Goal: Answer question/provide support: Share knowledge or assist other users

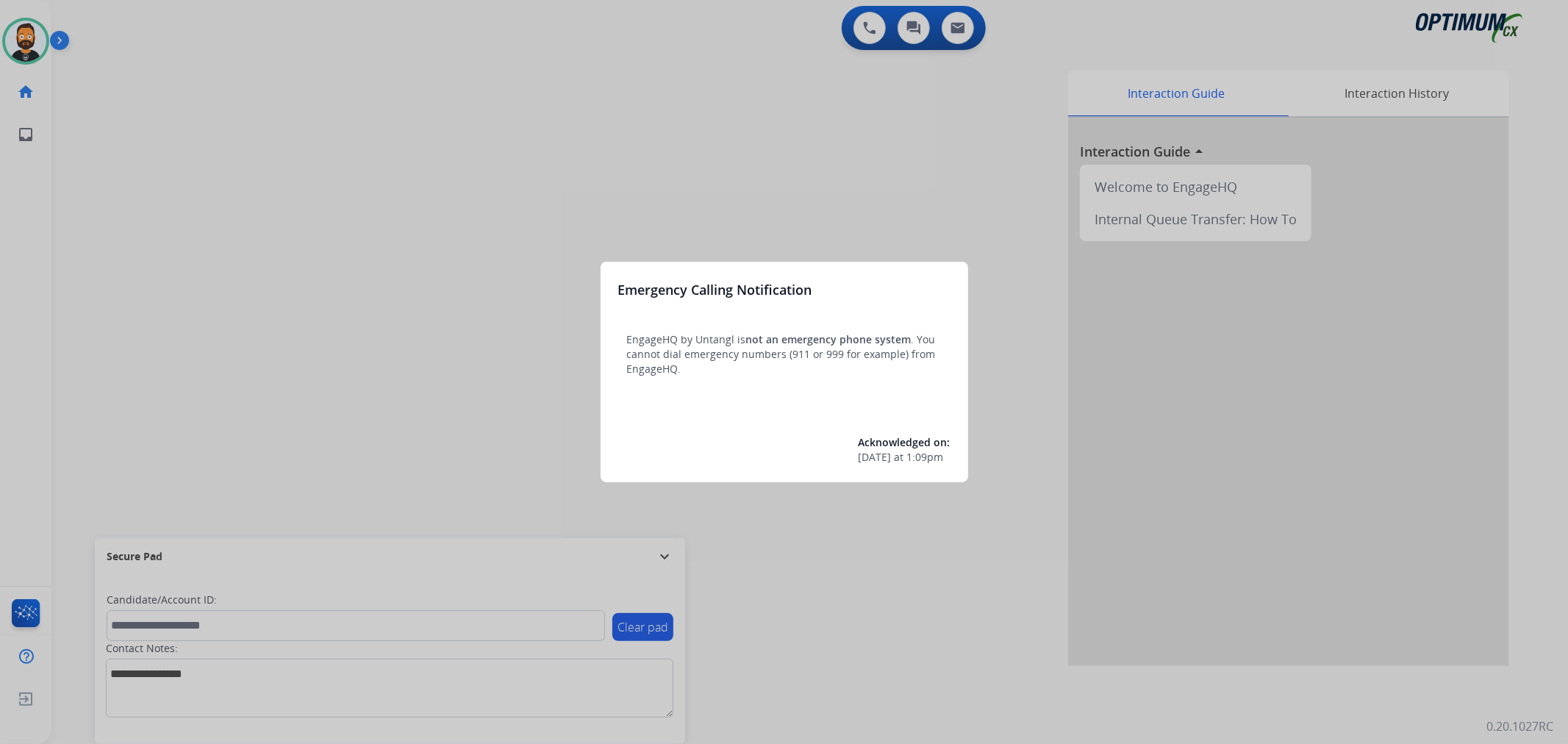
click at [658, 549] on div at bounding box center [784, 372] width 1568 height 744
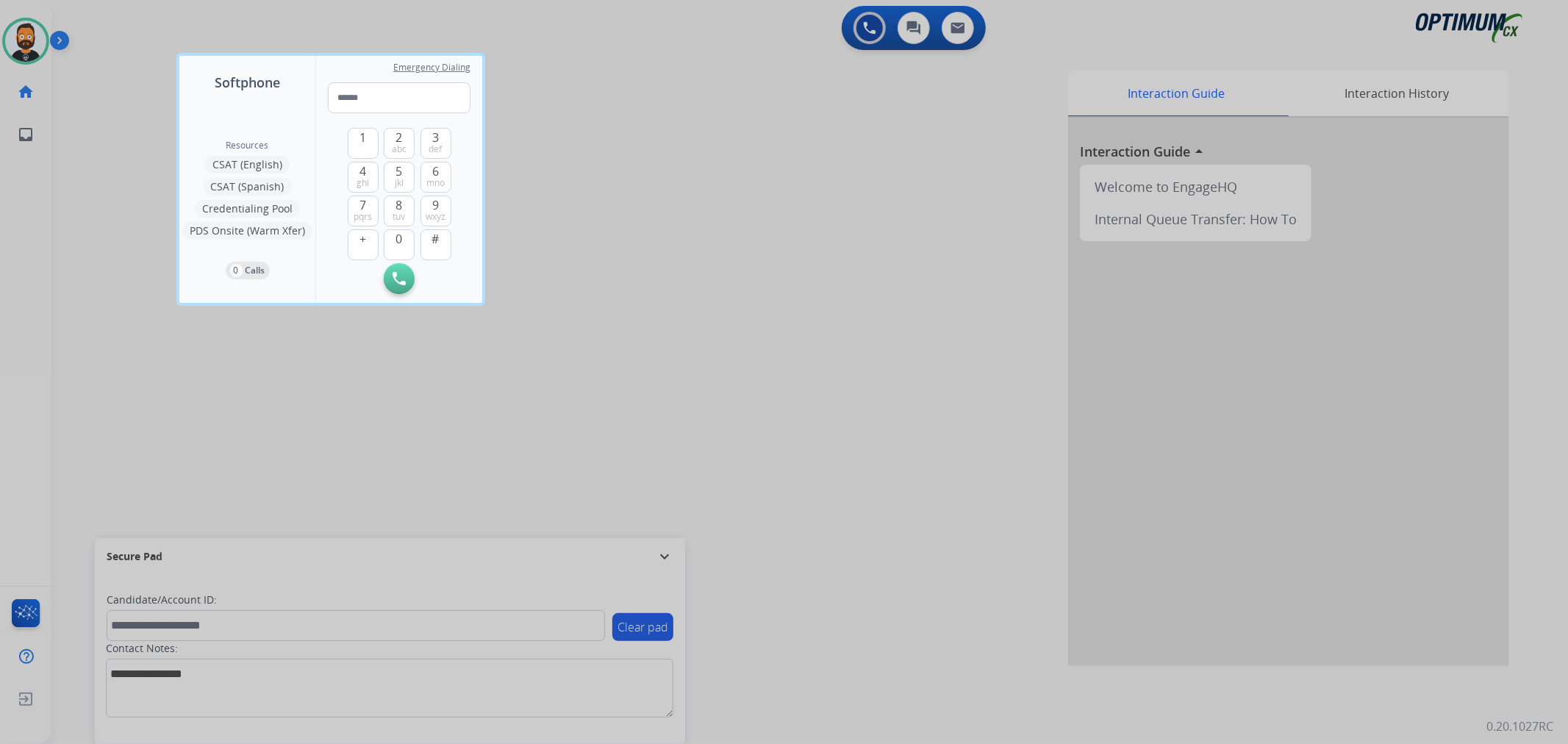
click at [665, 554] on div at bounding box center [784, 372] width 1568 height 744
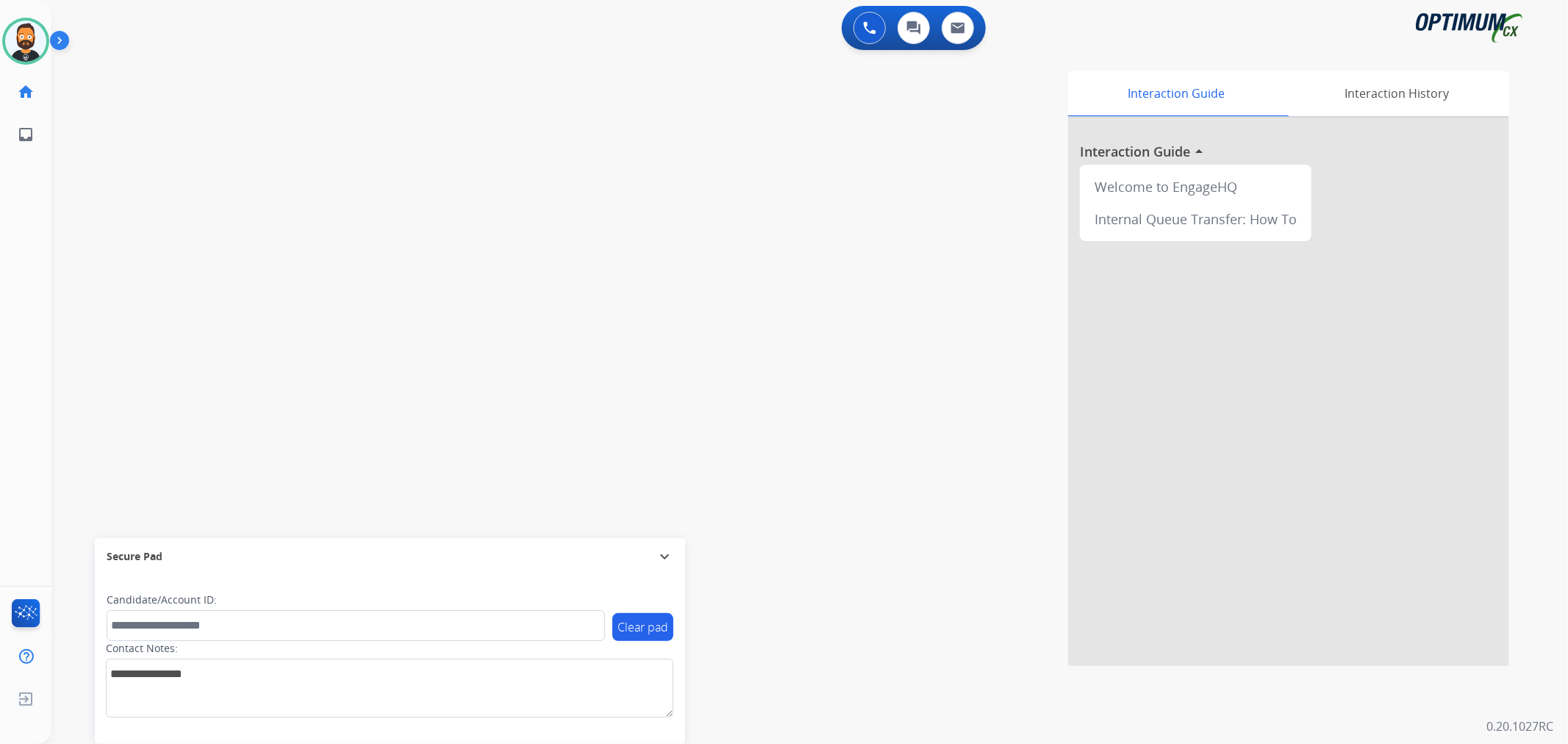
click at [665, 554] on mat-icon "expand_more" at bounding box center [664, 556] width 18 height 18
click at [70, 41] on img at bounding box center [62, 43] width 25 height 28
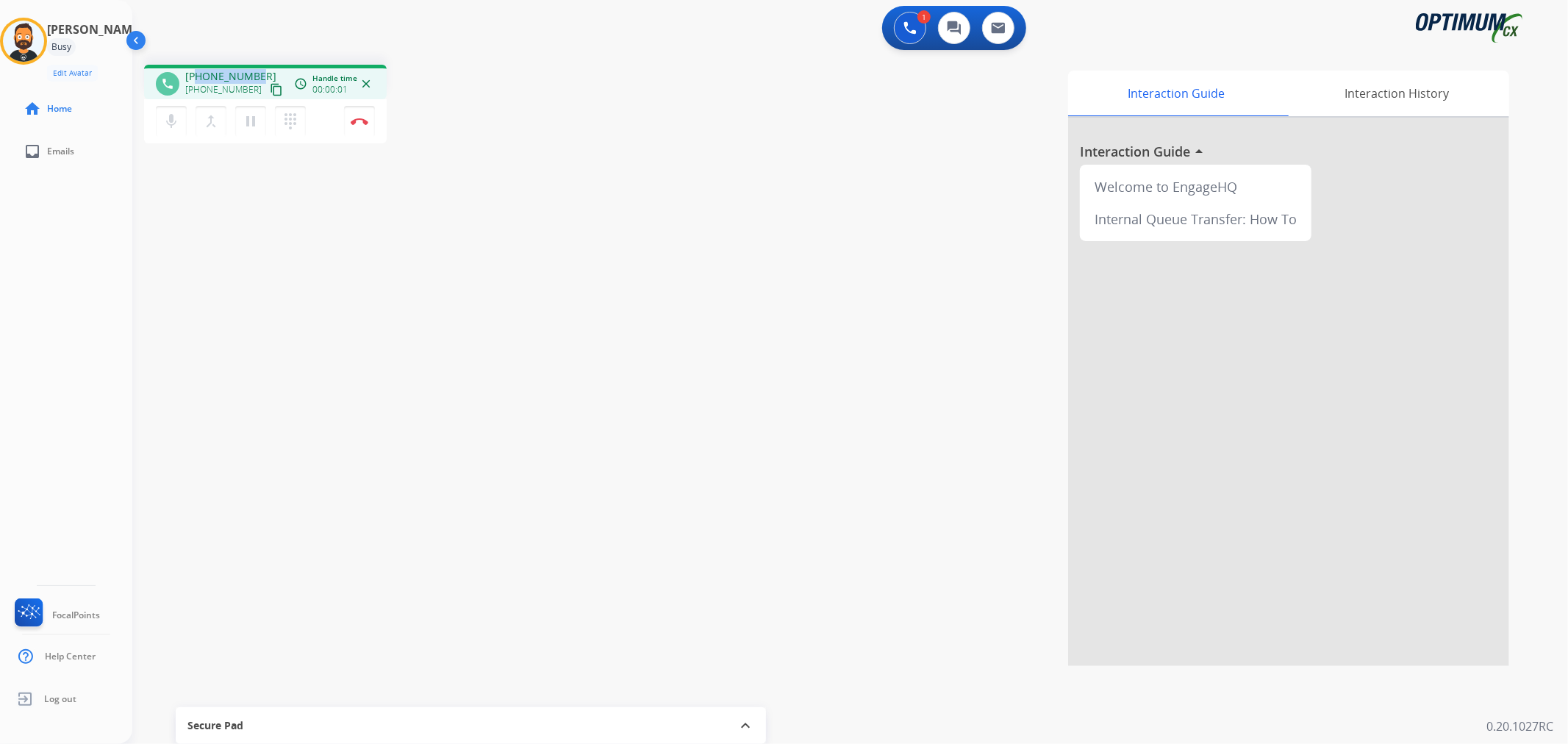
drag, startPoint x: 257, startPoint y: 69, endPoint x: 199, endPoint y: 70, distance: 58.0
click at [199, 70] on div "[PHONE_NUMBER] [PHONE_NUMBER] content_copy" at bounding box center [235, 83] width 100 height 29
copy span "2028551144"
click at [362, 120] on img at bounding box center [360, 122] width 18 height 8
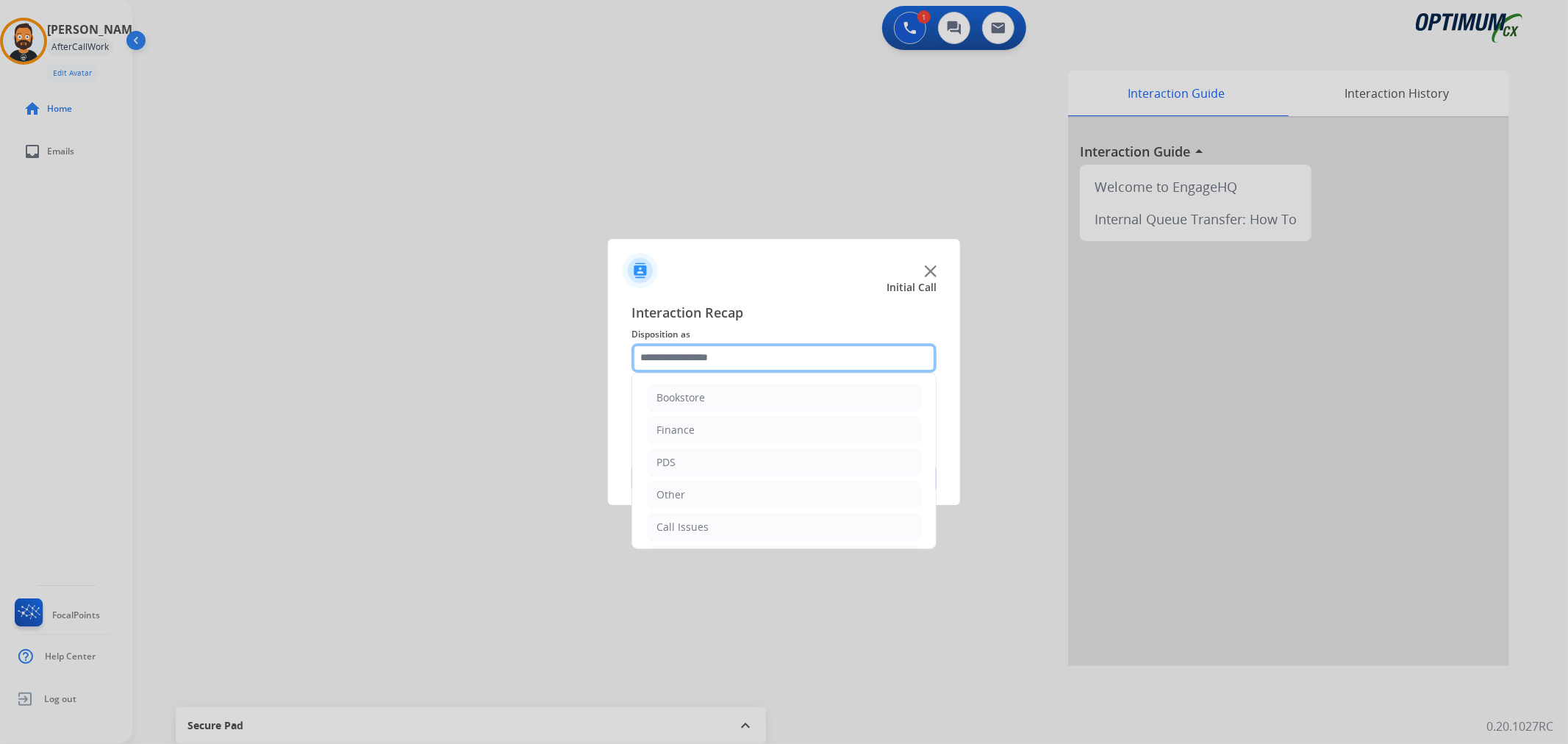
click at [725, 366] on input "text" at bounding box center [784, 358] width 305 height 29
click at [714, 461] on div "Initial Application" at bounding box center [700, 460] width 87 height 15
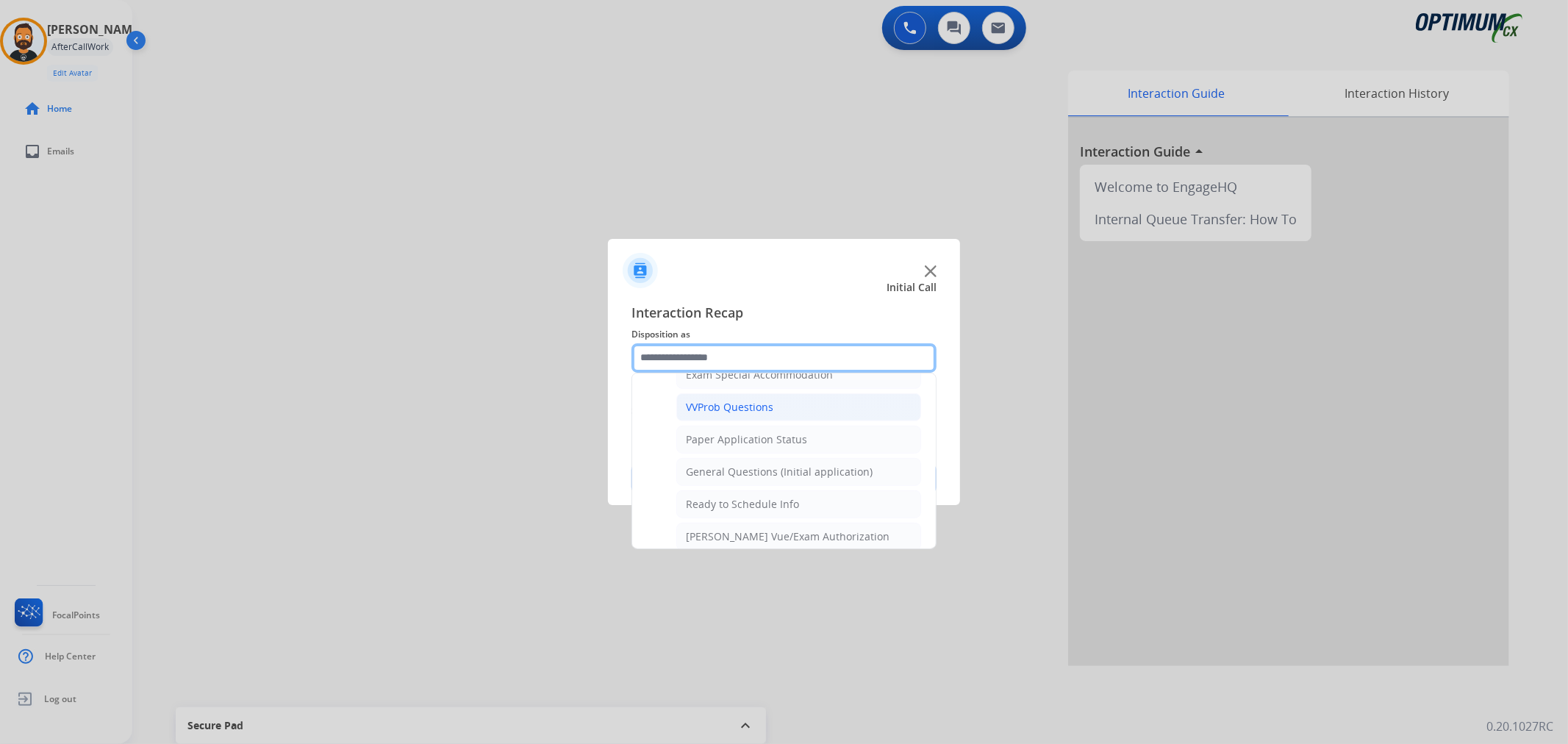
scroll to position [895, 0]
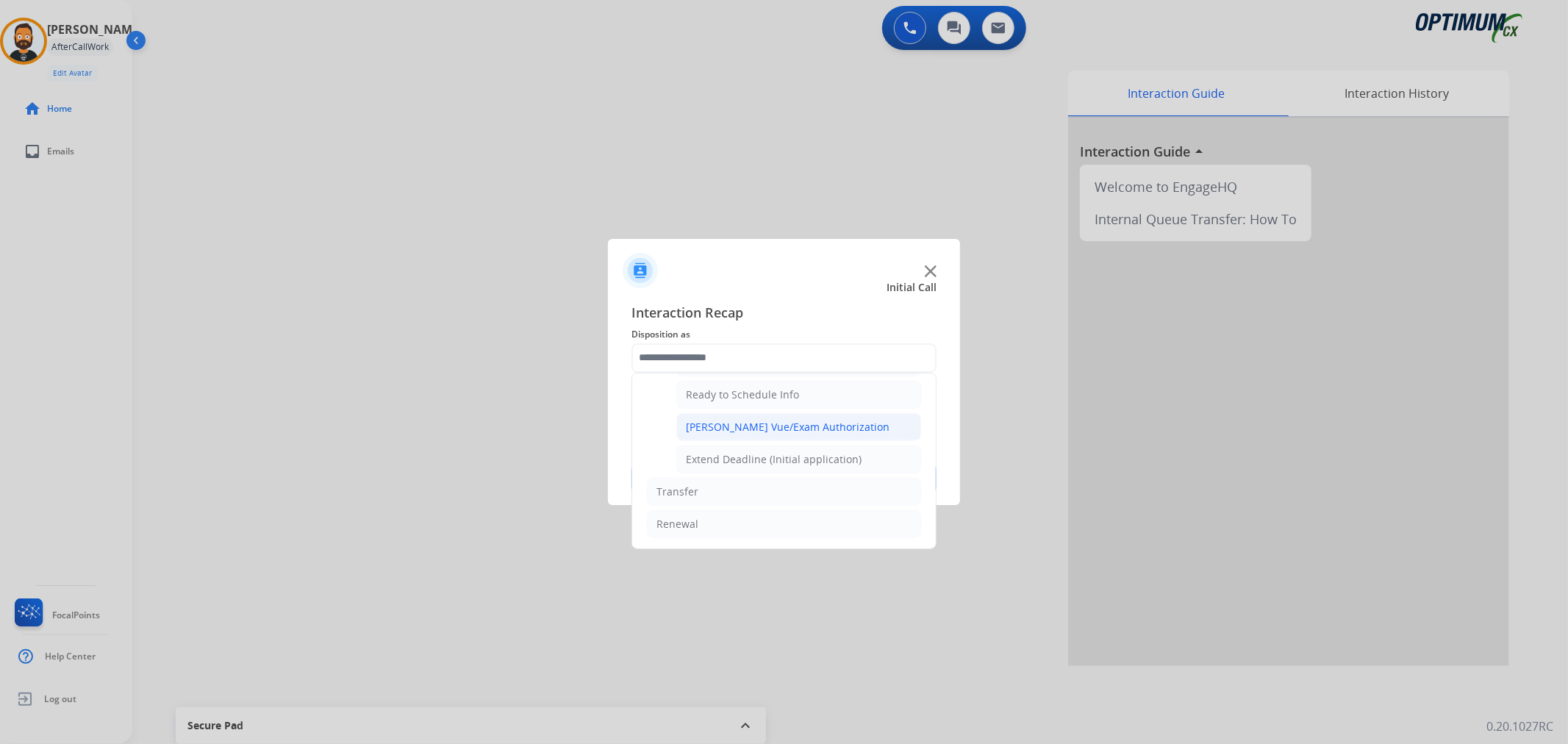
click at [779, 420] on div "[PERSON_NAME] Vue/Exam Authorization" at bounding box center [787, 428] width 203 height 15
type input "**********"
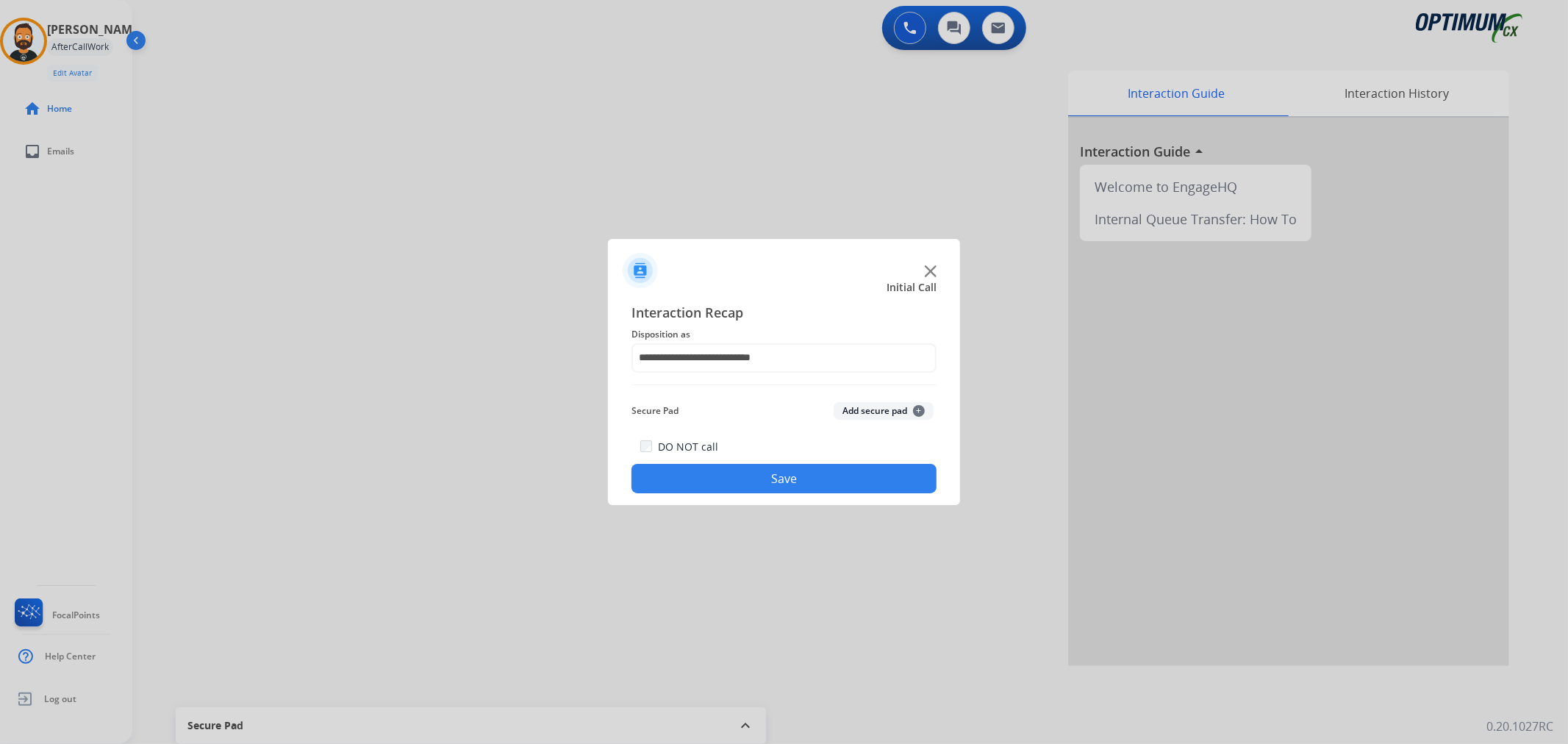
click at [754, 478] on button "Save" at bounding box center [784, 478] width 305 height 29
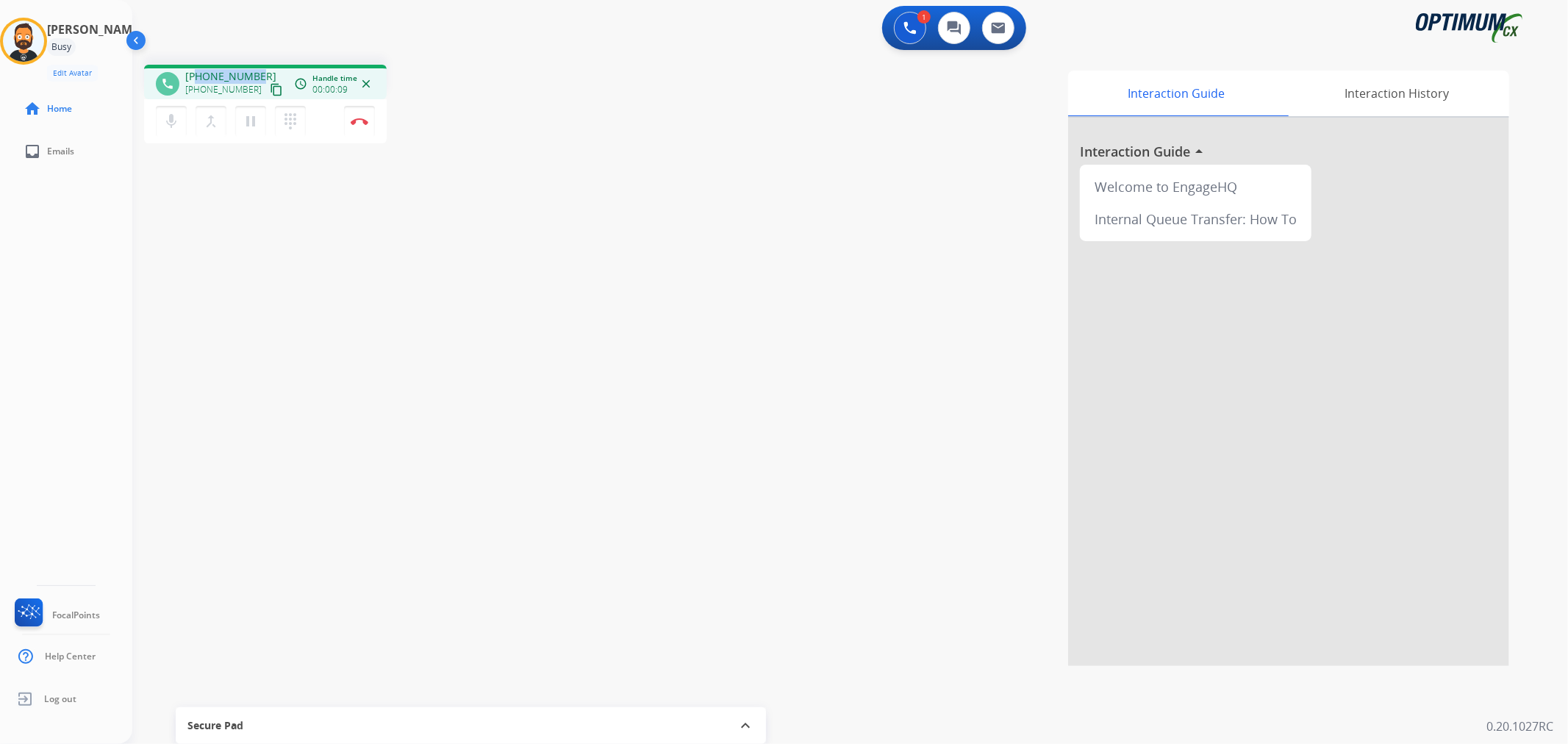
drag, startPoint x: 258, startPoint y: 70, endPoint x: 197, endPoint y: 74, distance: 61.1
click at [197, 74] on div "[PHONE_NUMBER] [PHONE_NUMBER] content_copy" at bounding box center [235, 83] width 100 height 29
copy span "4753007689"
click at [356, 122] on img at bounding box center [360, 122] width 18 height 8
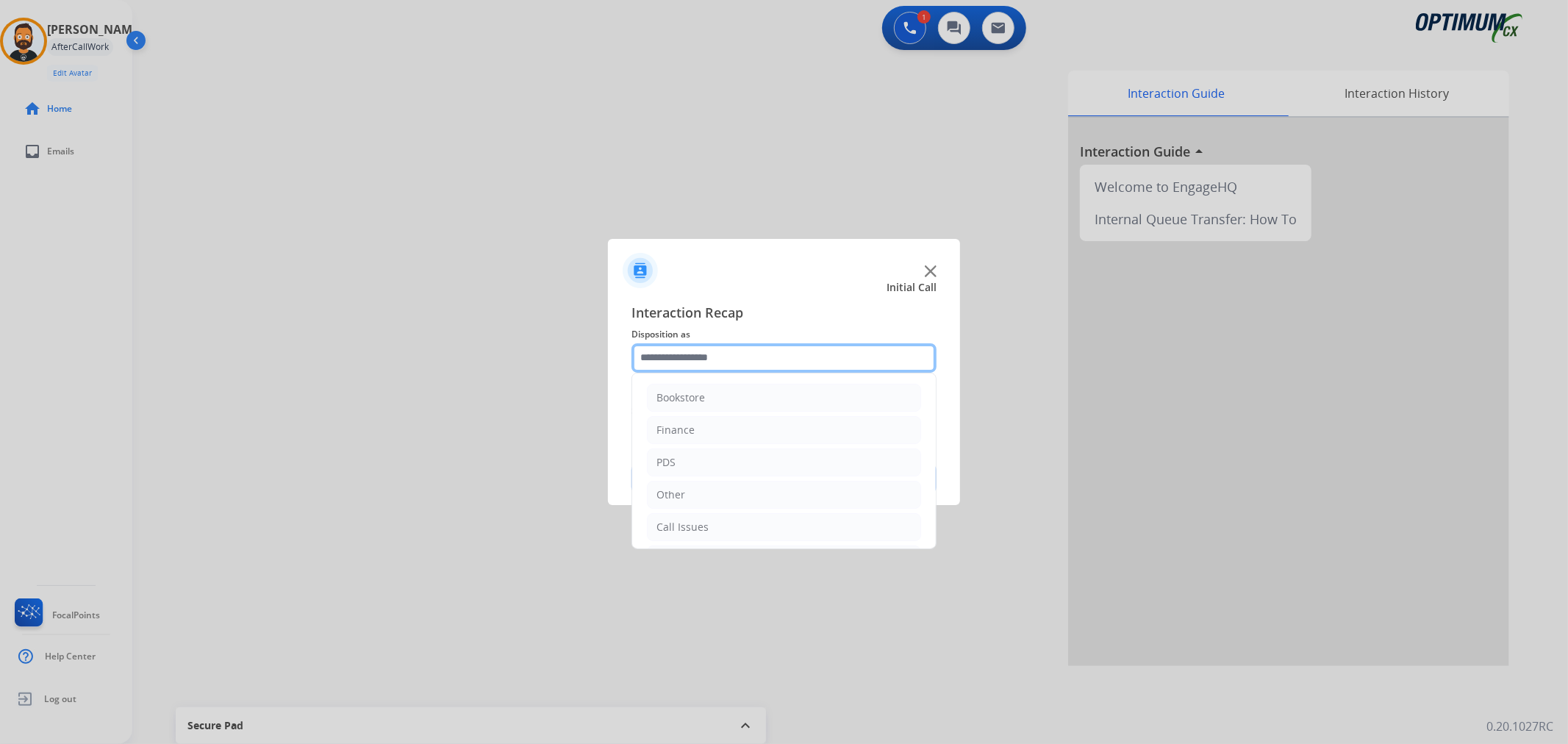
click at [666, 346] on input "text" at bounding box center [784, 358] width 305 height 29
click at [725, 462] on div "Initial Application" at bounding box center [700, 460] width 87 height 15
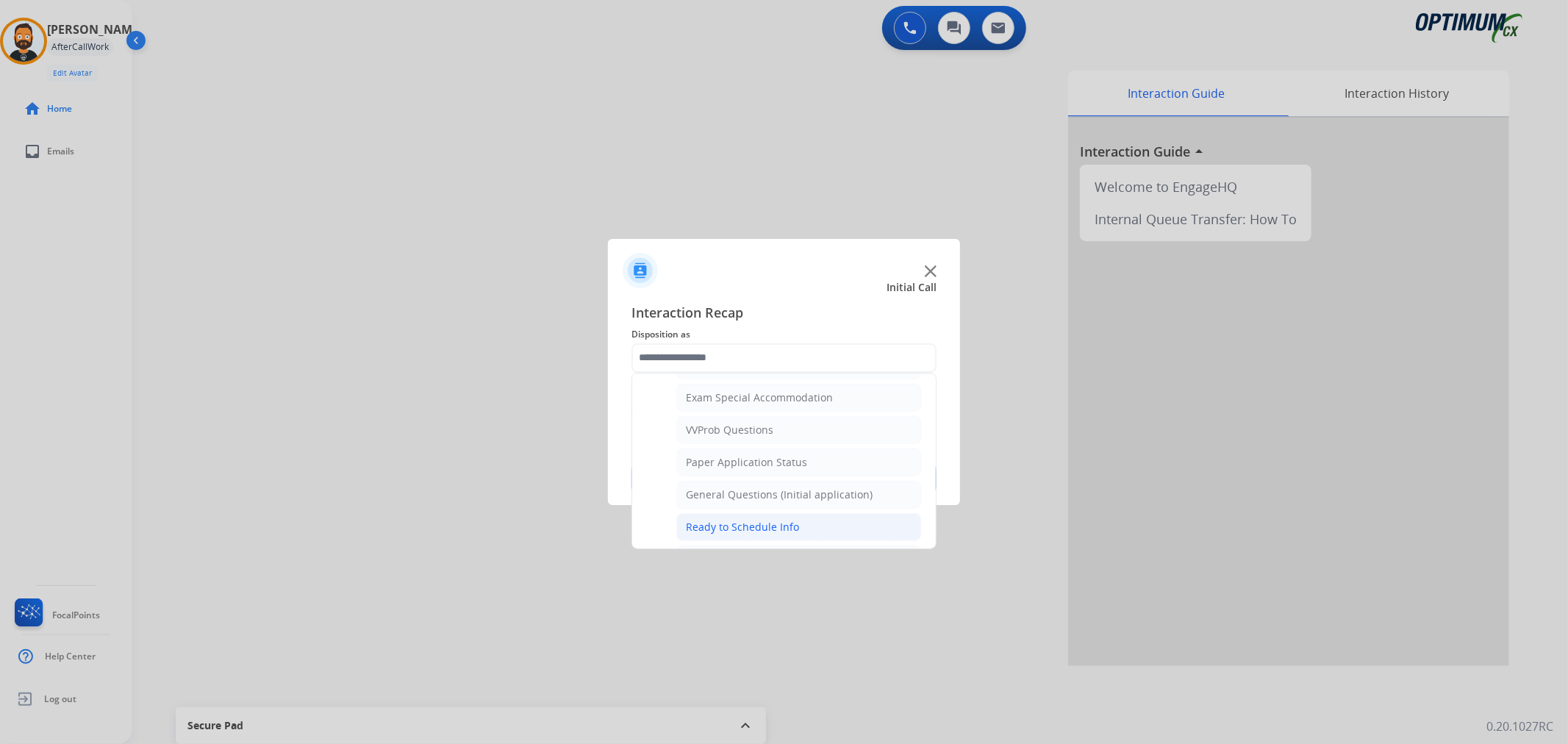
click at [721, 524] on div "Ready to Schedule Info" at bounding box center [742, 527] width 113 height 15
type input "**********"
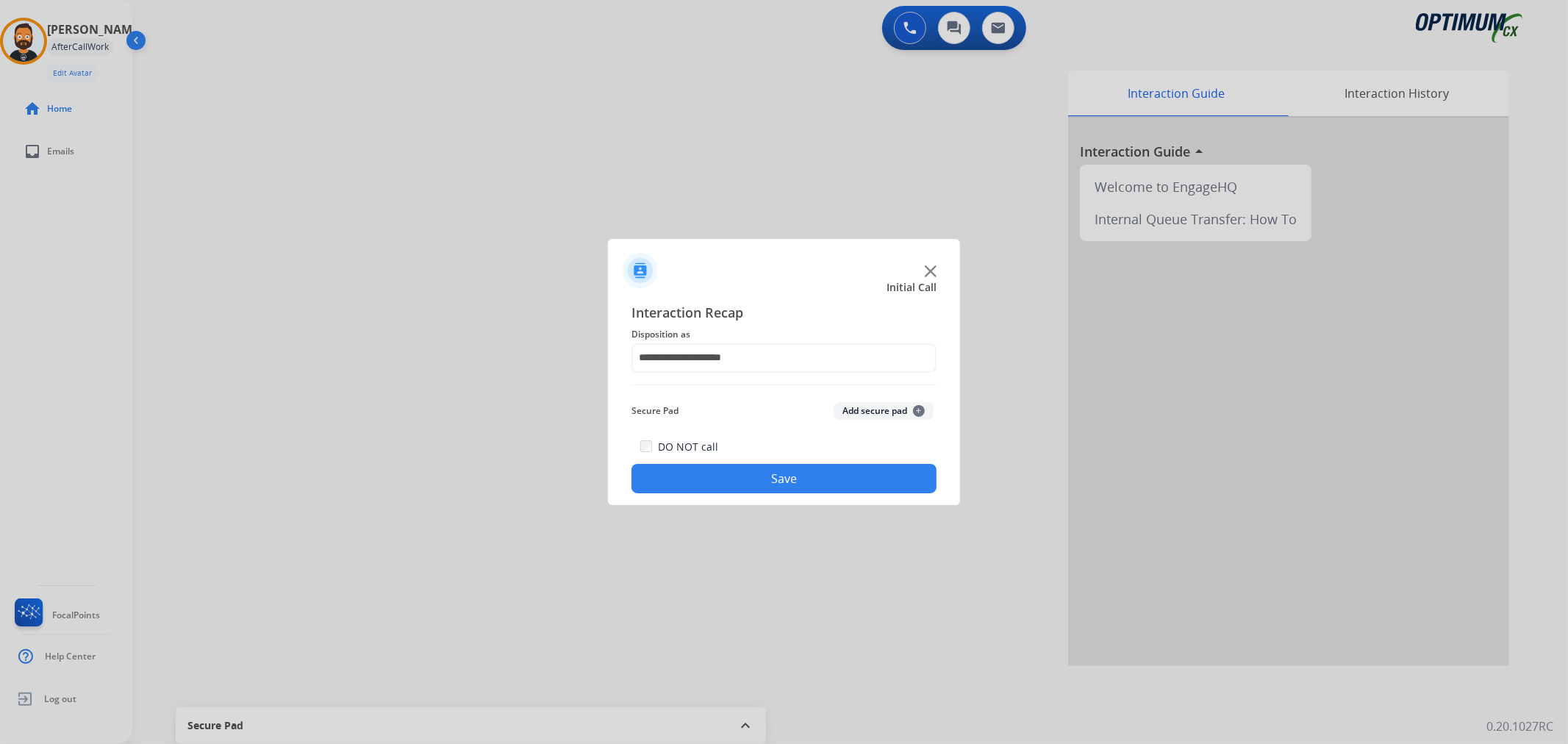
click at [714, 476] on button "Save" at bounding box center [784, 478] width 305 height 29
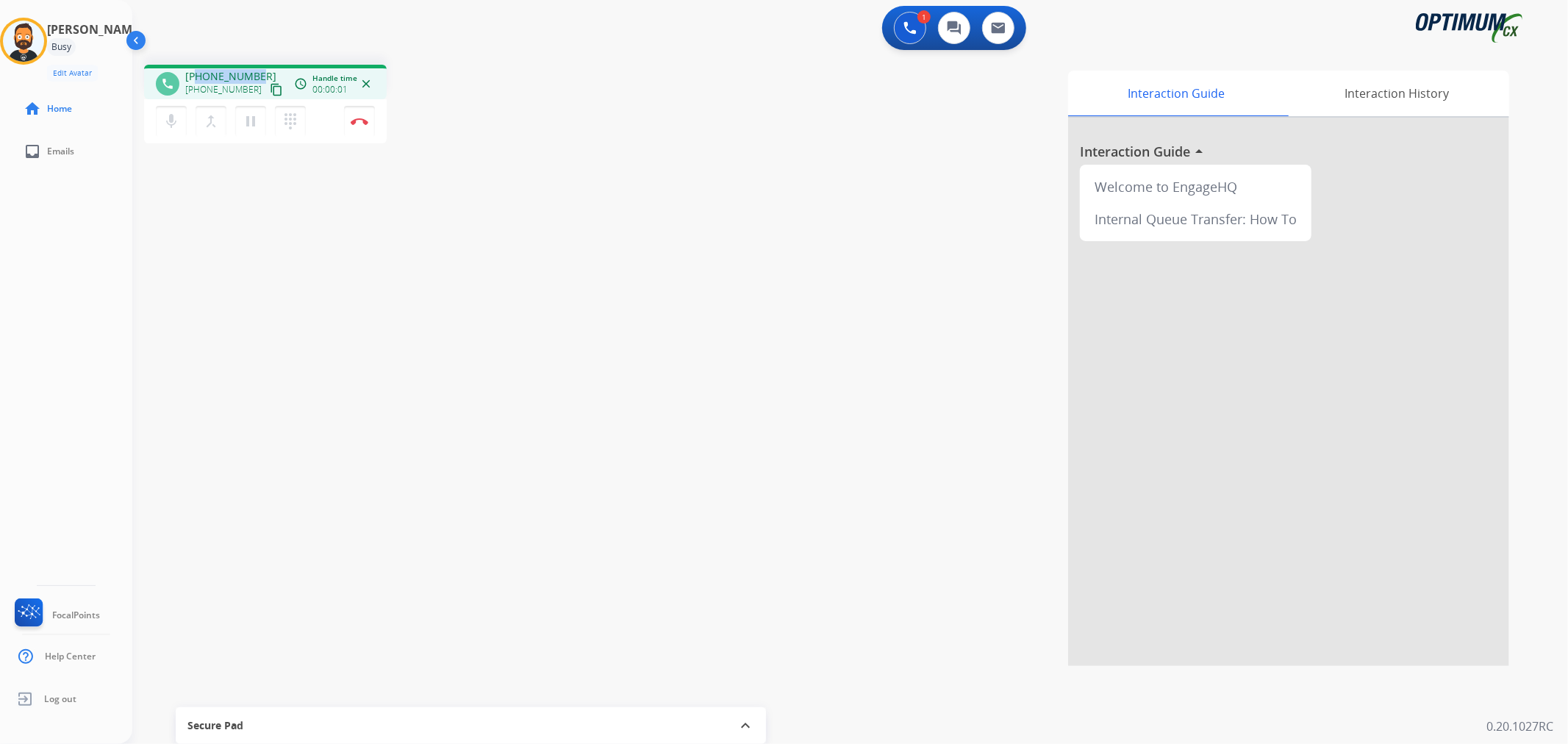
drag, startPoint x: 240, startPoint y: 70, endPoint x: 196, endPoint y: 71, distance: 44.0
click at [196, 71] on span "[PHONE_NUMBER]" at bounding box center [231, 76] width 91 height 15
copy span "2158686614"
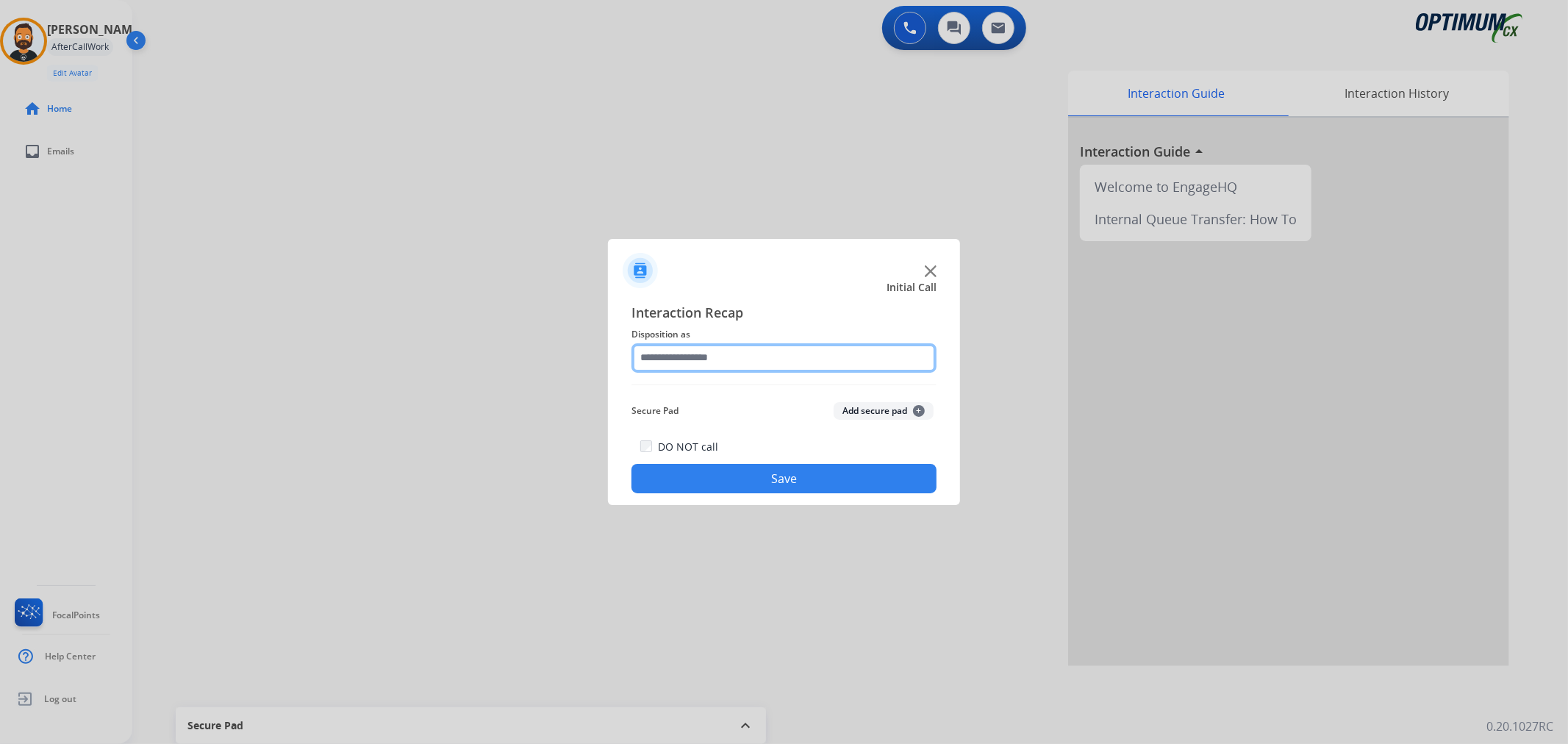
click at [661, 360] on input "text" at bounding box center [784, 358] width 305 height 29
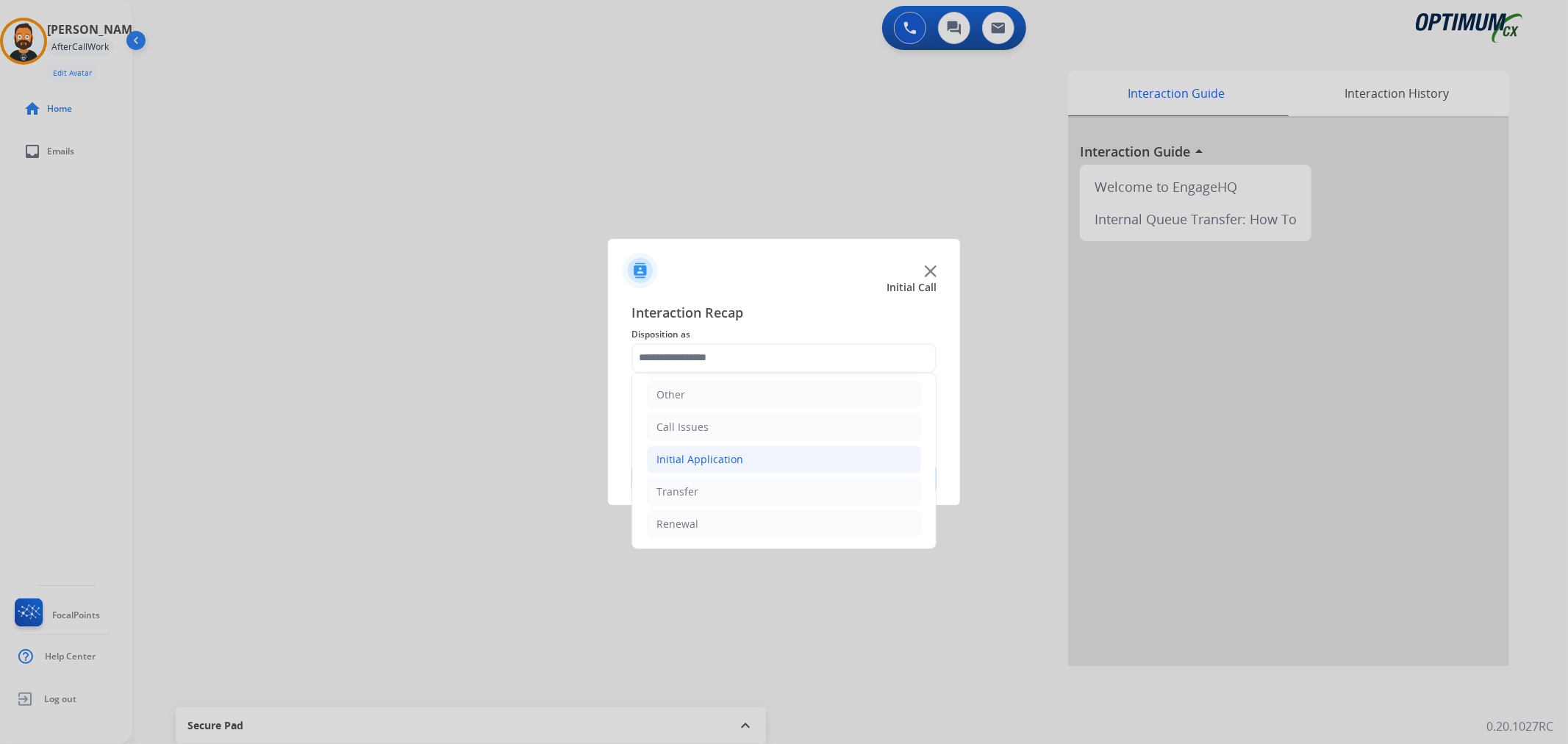
click at [733, 448] on li "Initial Application" at bounding box center [784, 459] width 274 height 28
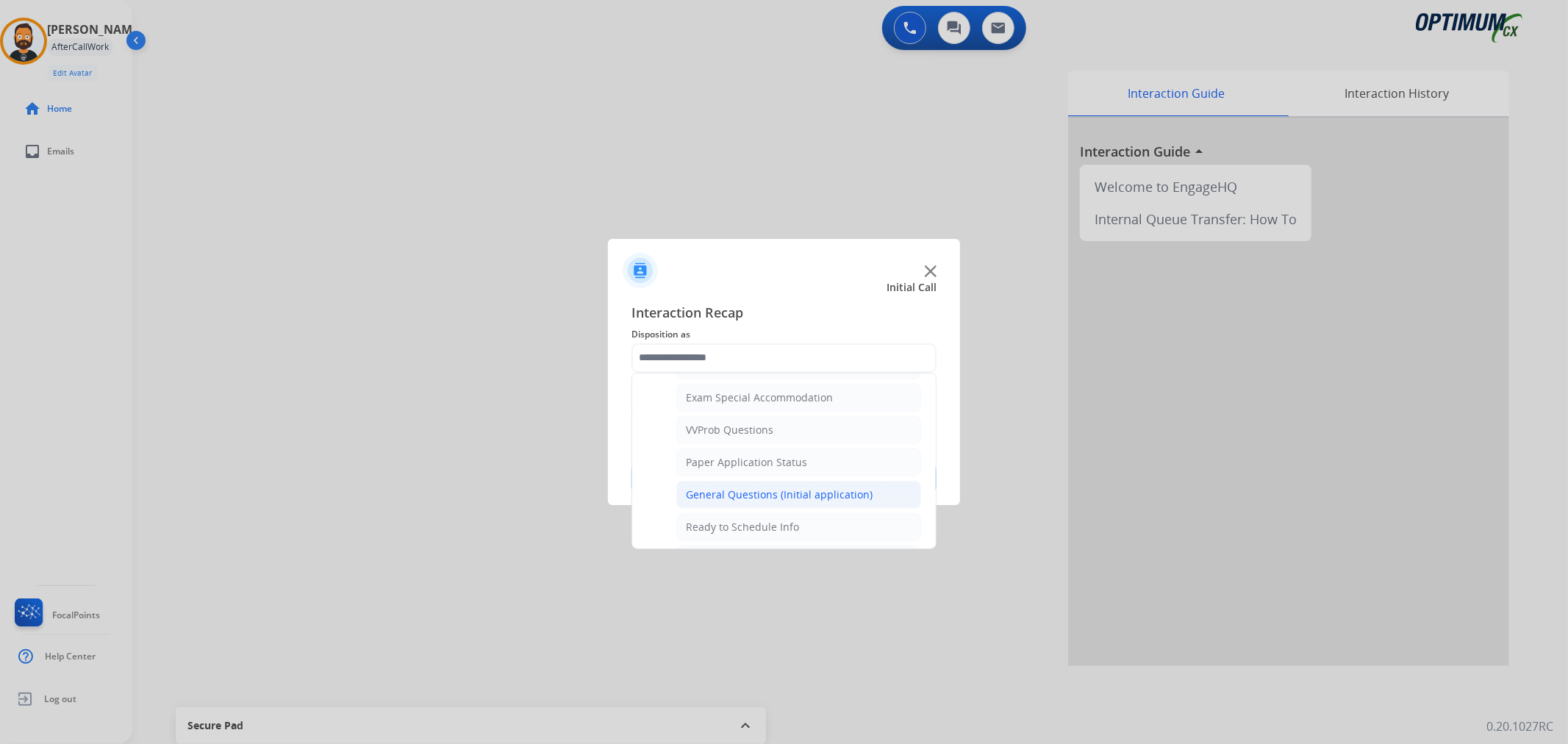
click at [758, 490] on div "General Questions (Initial application)" at bounding box center [778, 495] width 187 height 15
type input "**********"
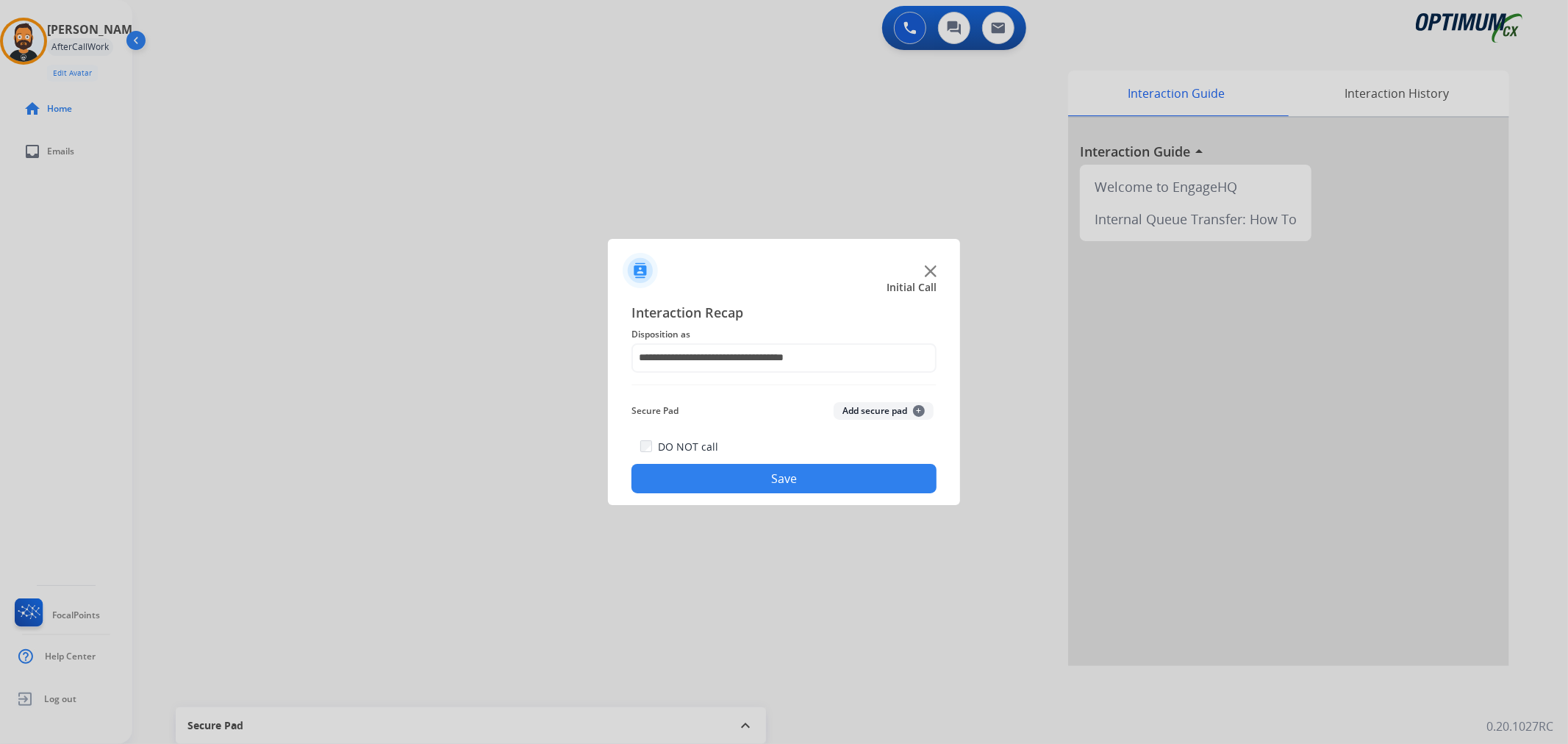
click at [759, 476] on button "Save" at bounding box center [784, 478] width 305 height 29
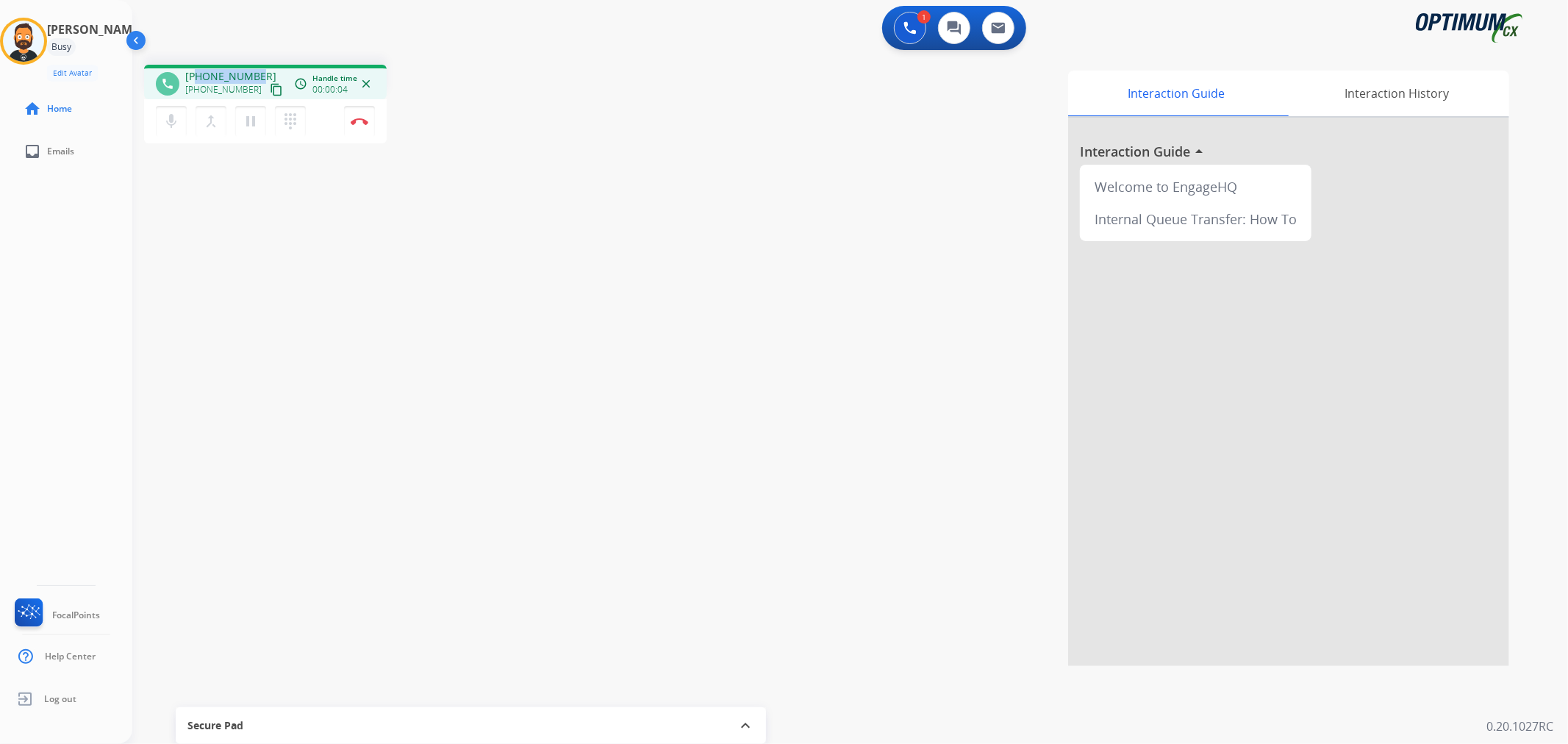
drag, startPoint x: 256, startPoint y: 72, endPoint x: 199, endPoint y: 74, distance: 57.0
click at [199, 74] on div "[PHONE_NUMBER] [PHONE_NUMBER] content_copy" at bounding box center [235, 83] width 100 height 29
copy span "8633813923"
drag, startPoint x: 357, startPoint y: 121, endPoint x: 370, endPoint y: 119, distance: 13.2
click at [358, 121] on img at bounding box center [360, 122] width 18 height 8
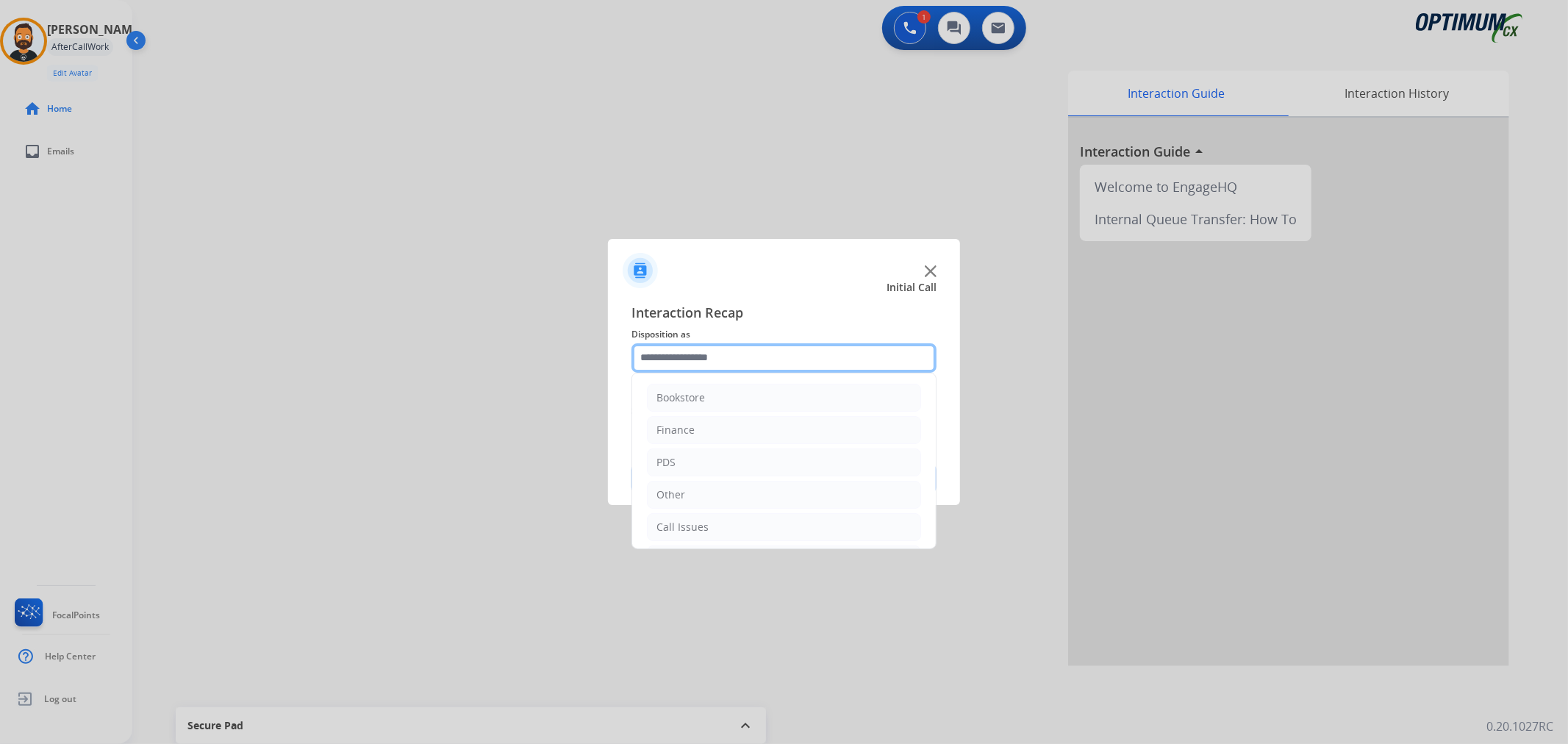
click at [779, 360] on input "text" at bounding box center [784, 358] width 305 height 29
click at [694, 519] on div "Renewal" at bounding box center [677, 524] width 42 height 15
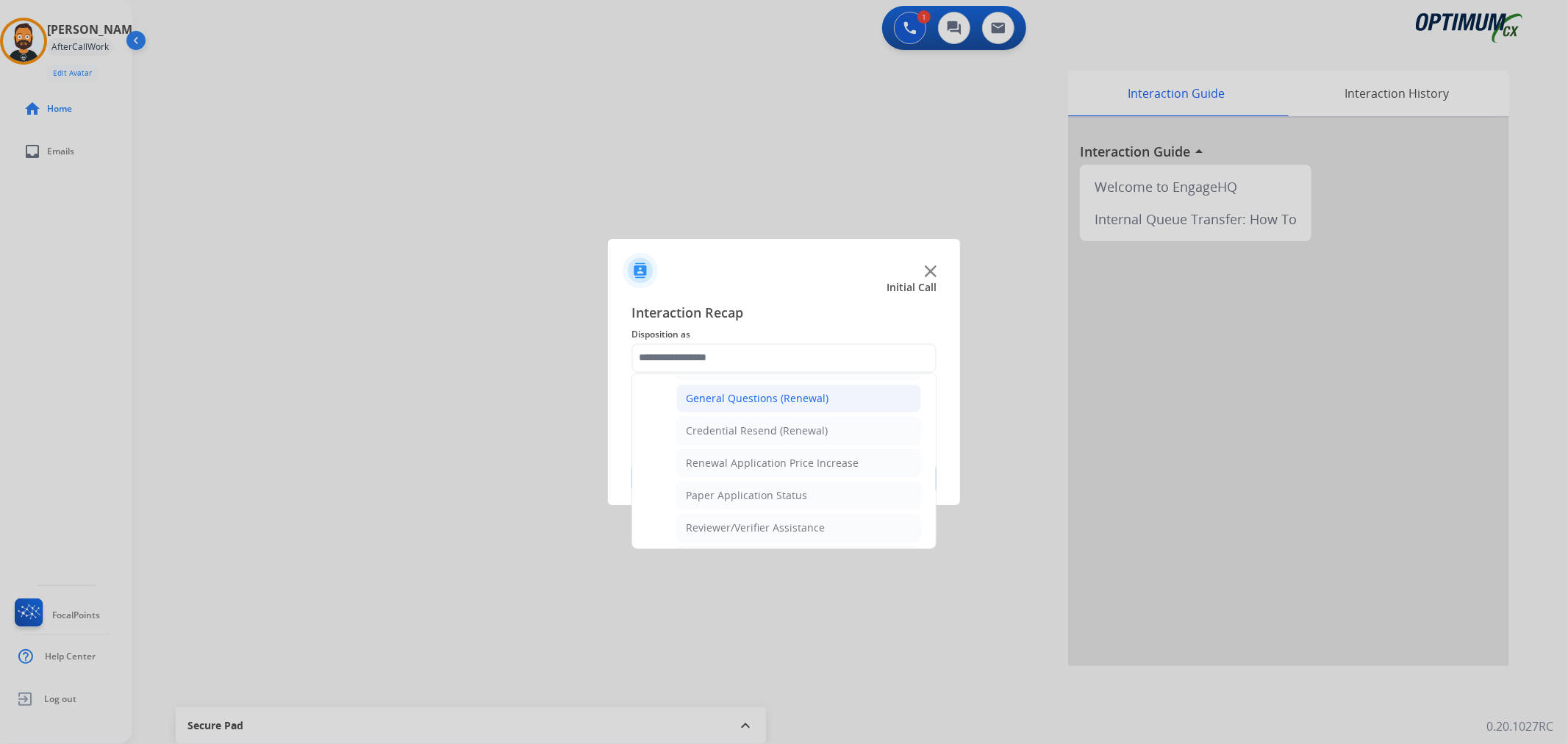
click at [765, 393] on div "General Questions (Renewal)" at bounding box center [757, 398] width 142 height 15
type input "**********"
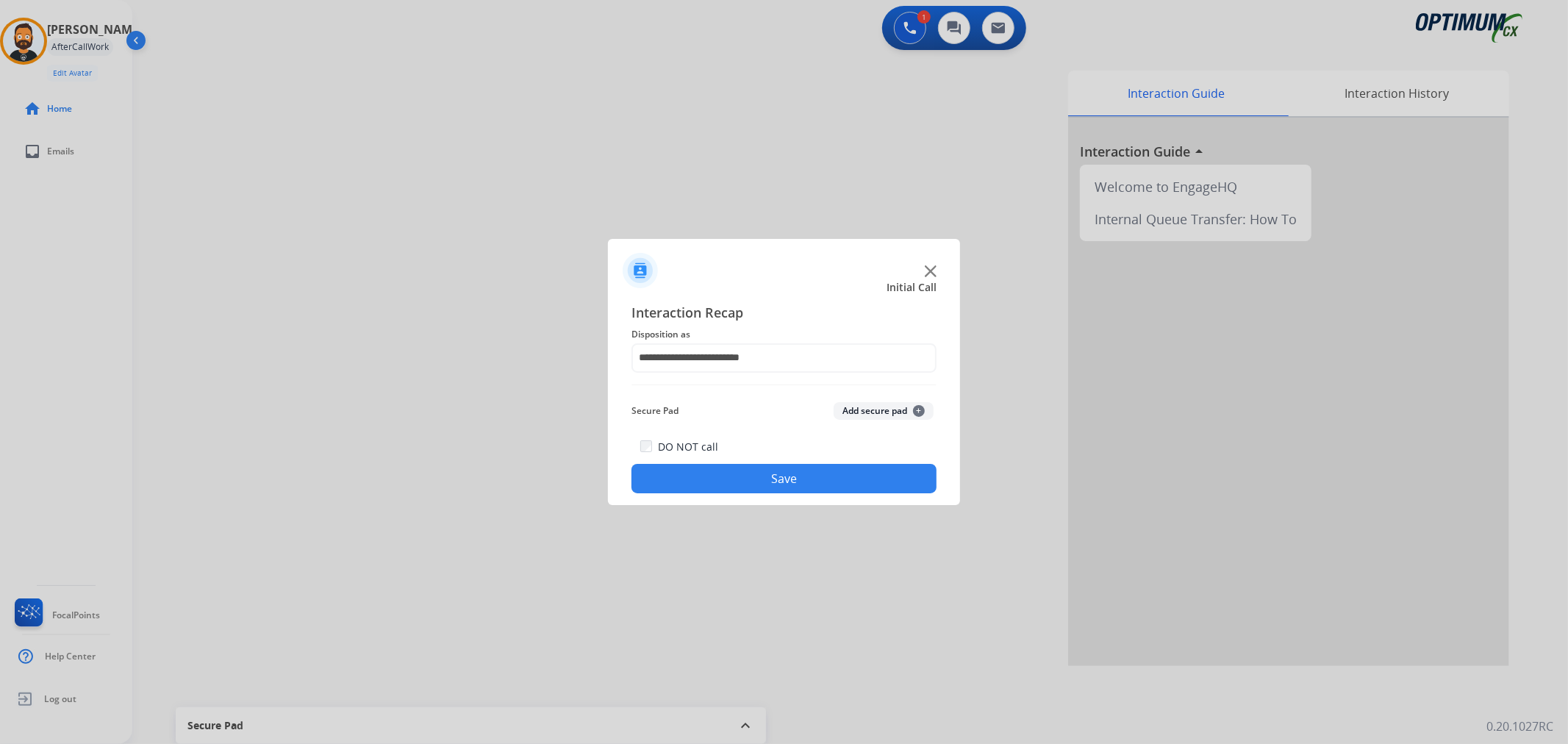
click at [790, 486] on button "Save" at bounding box center [784, 478] width 305 height 29
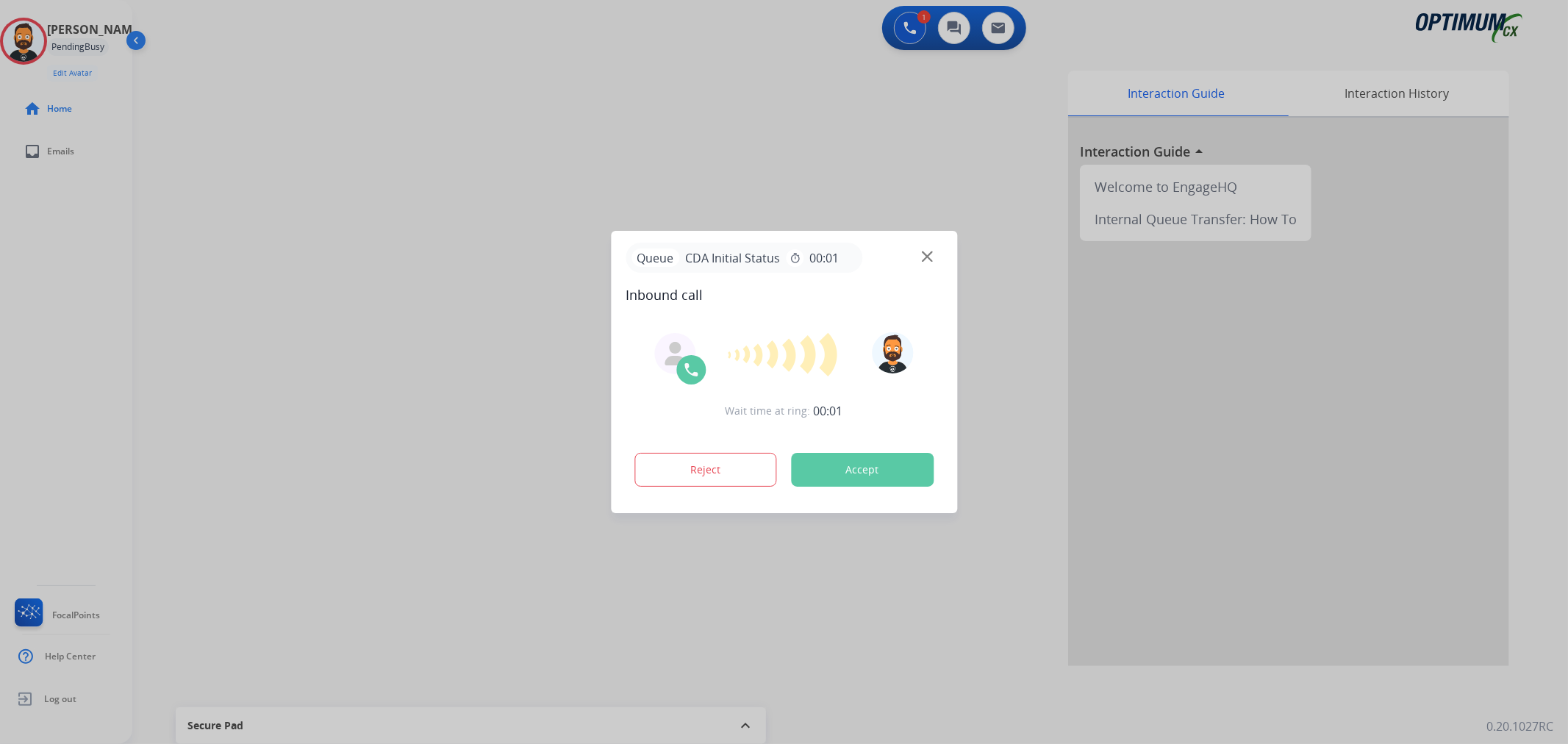
click at [223, 302] on div at bounding box center [784, 372] width 1568 height 744
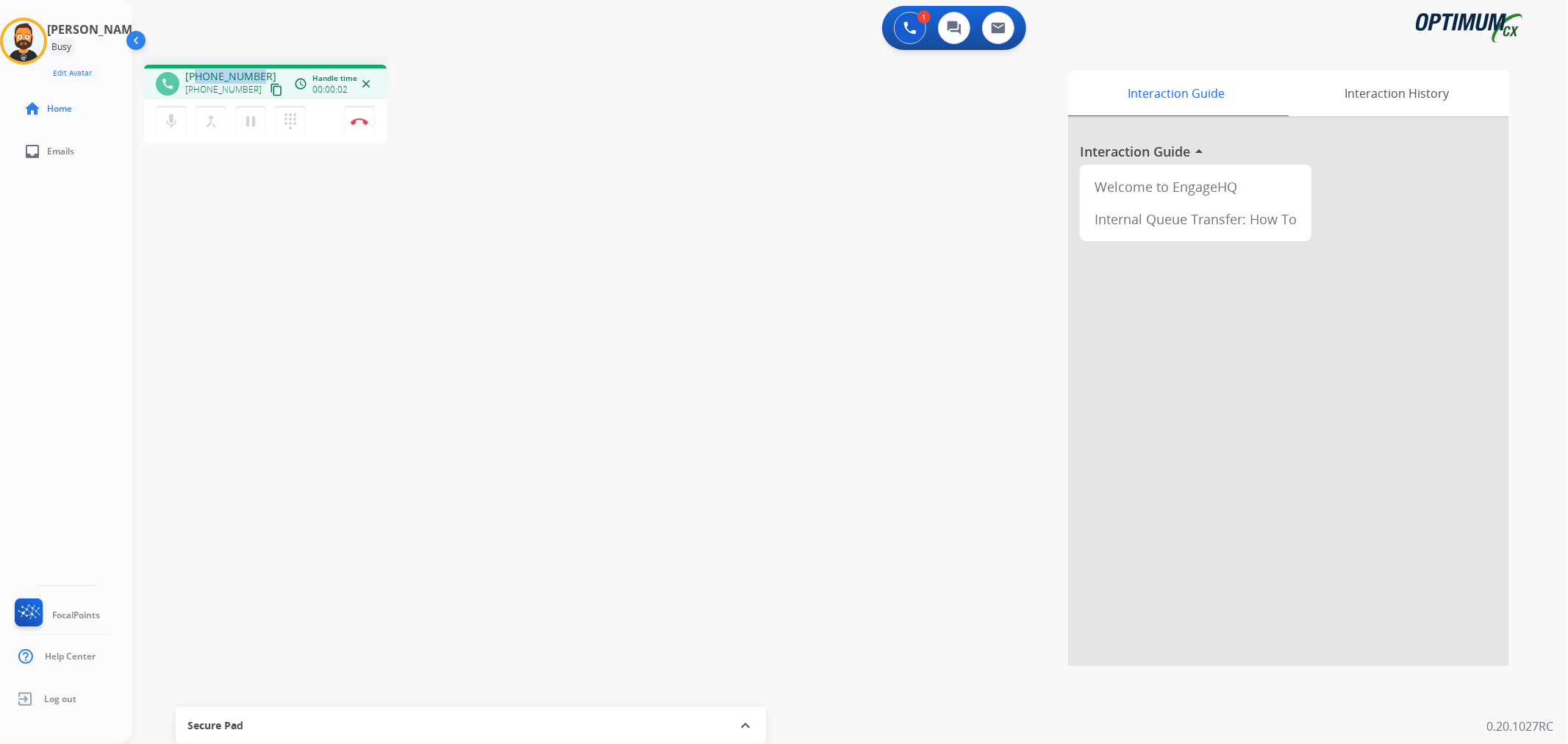
drag, startPoint x: 256, startPoint y: 70, endPoint x: 194, endPoint y: 69, distance: 62.0
click at [195, 70] on div "[PHONE_NUMBER] [PHONE_NUMBER] content_copy" at bounding box center [235, 83] width 100 height 29
copy span "2252000749"
click at [363, 122] on img at bounding box center [360, 122] width 18 height 8
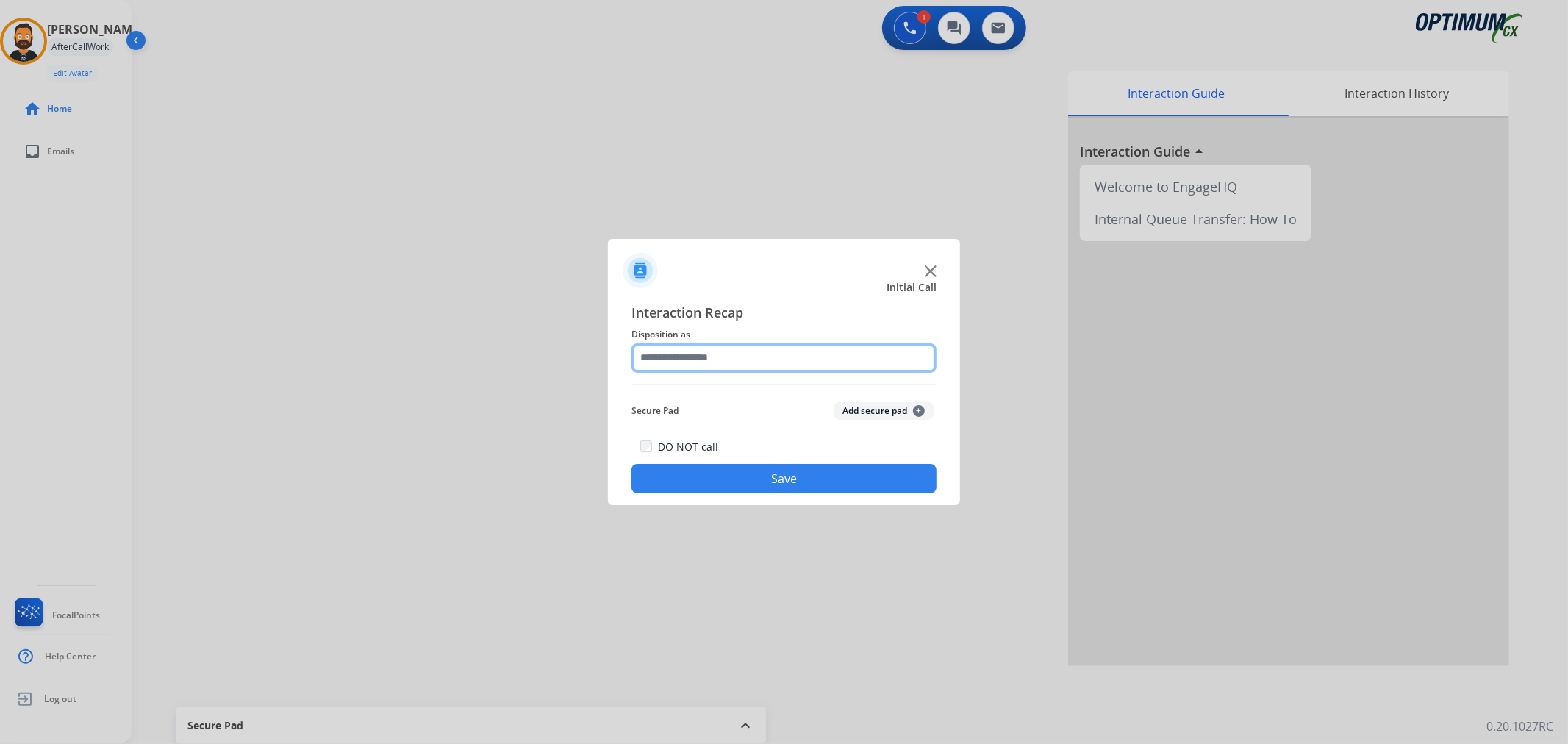
click at [766, 362] on input "text" at bounding box center [784, 358] width 305 height 29
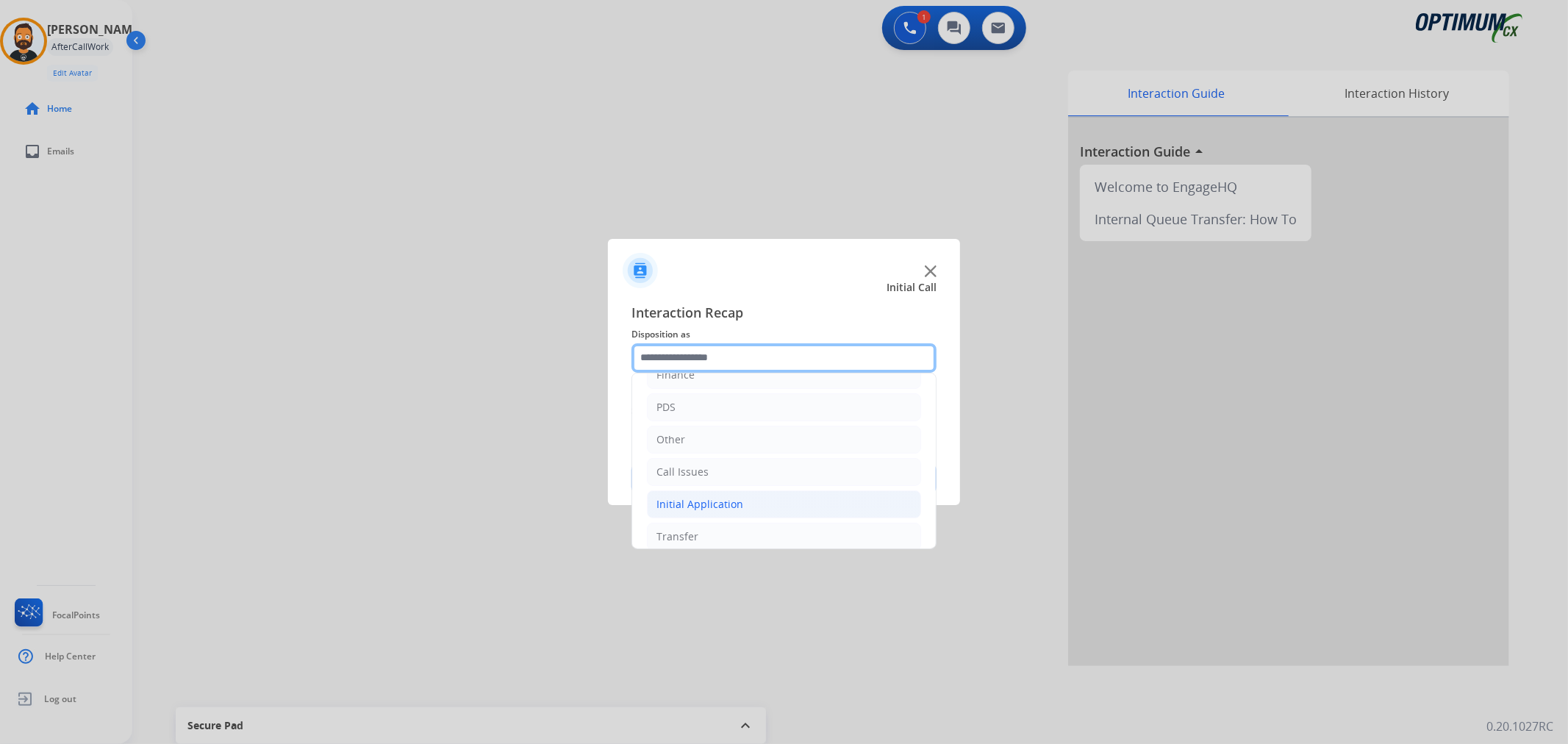
scroll to position [100, 0]
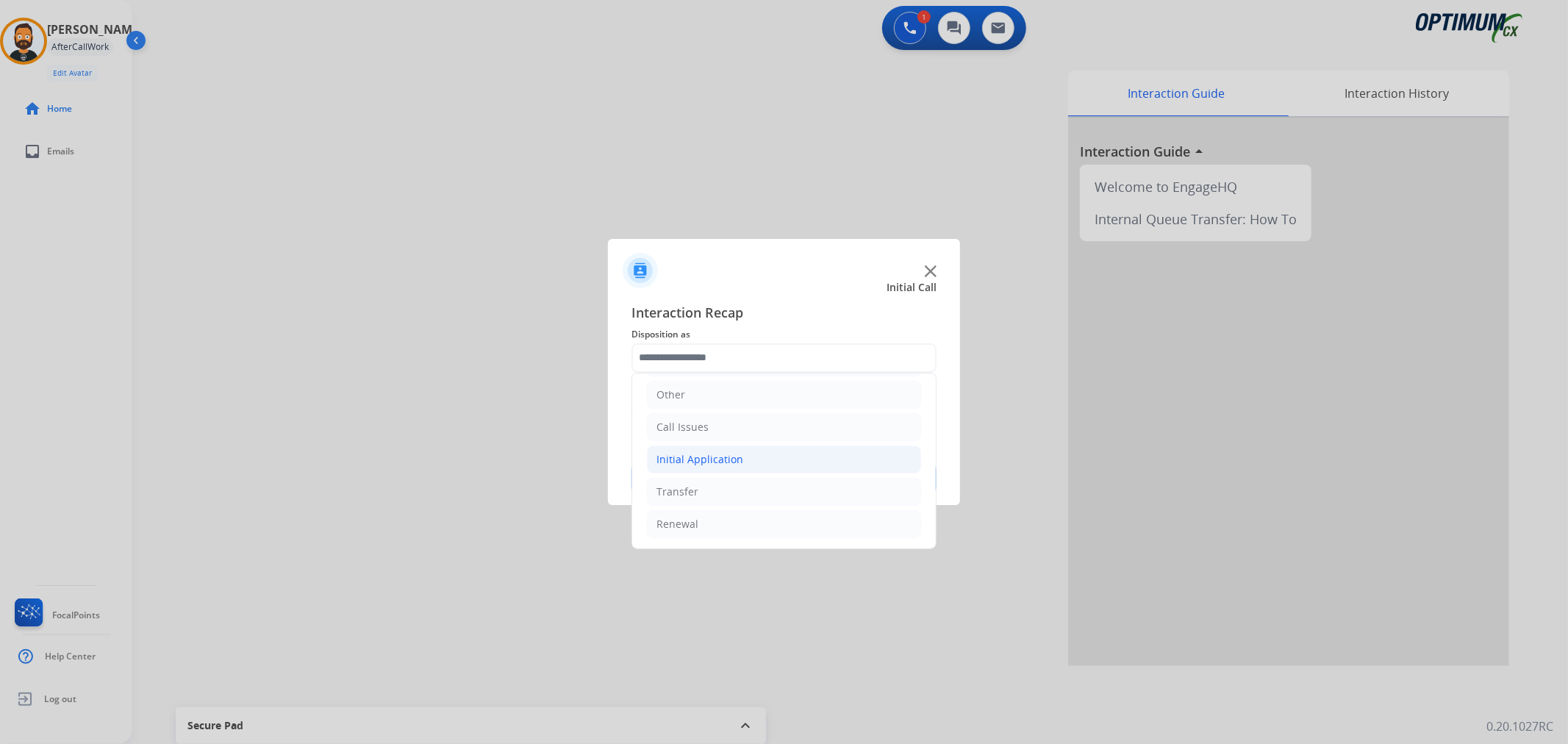
click at [713, 457] on div "Initial Application" at bounding box center [700, 460] width 87 height 15
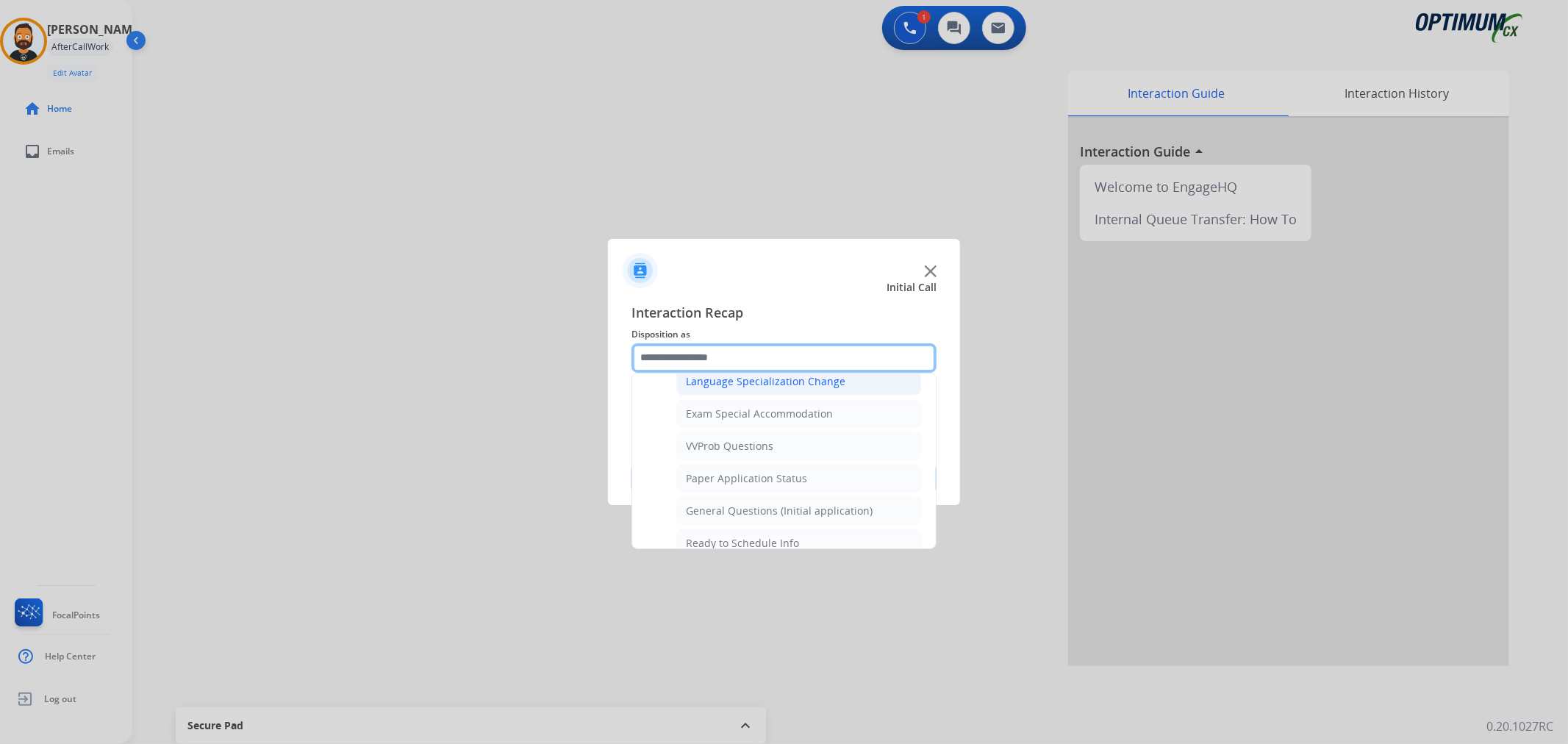
scroll to position [782, 0]
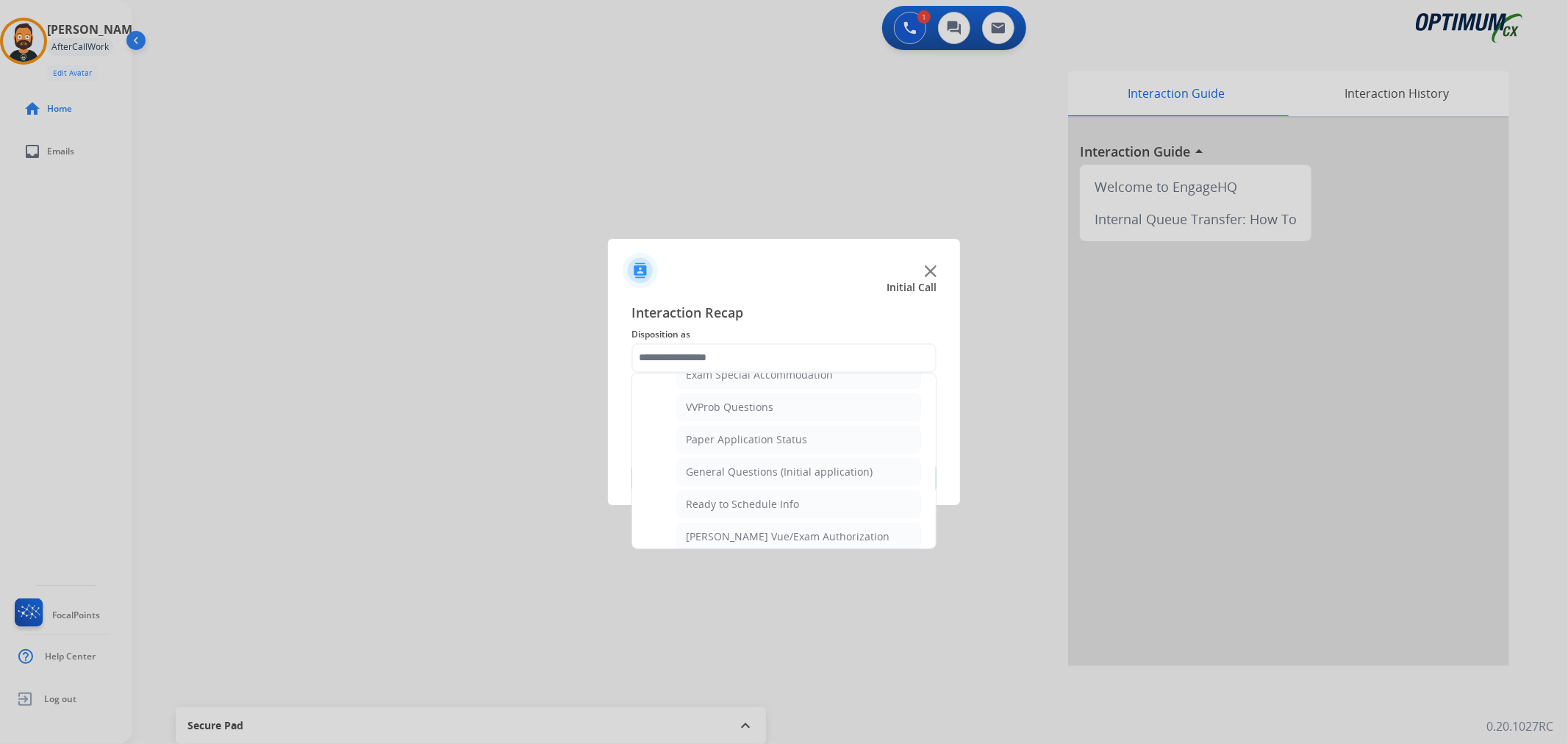
click at [761, 472] on div "General Questions (Initial application)" at bounding box center [778, 472] width 187 height 15
type input "**********"
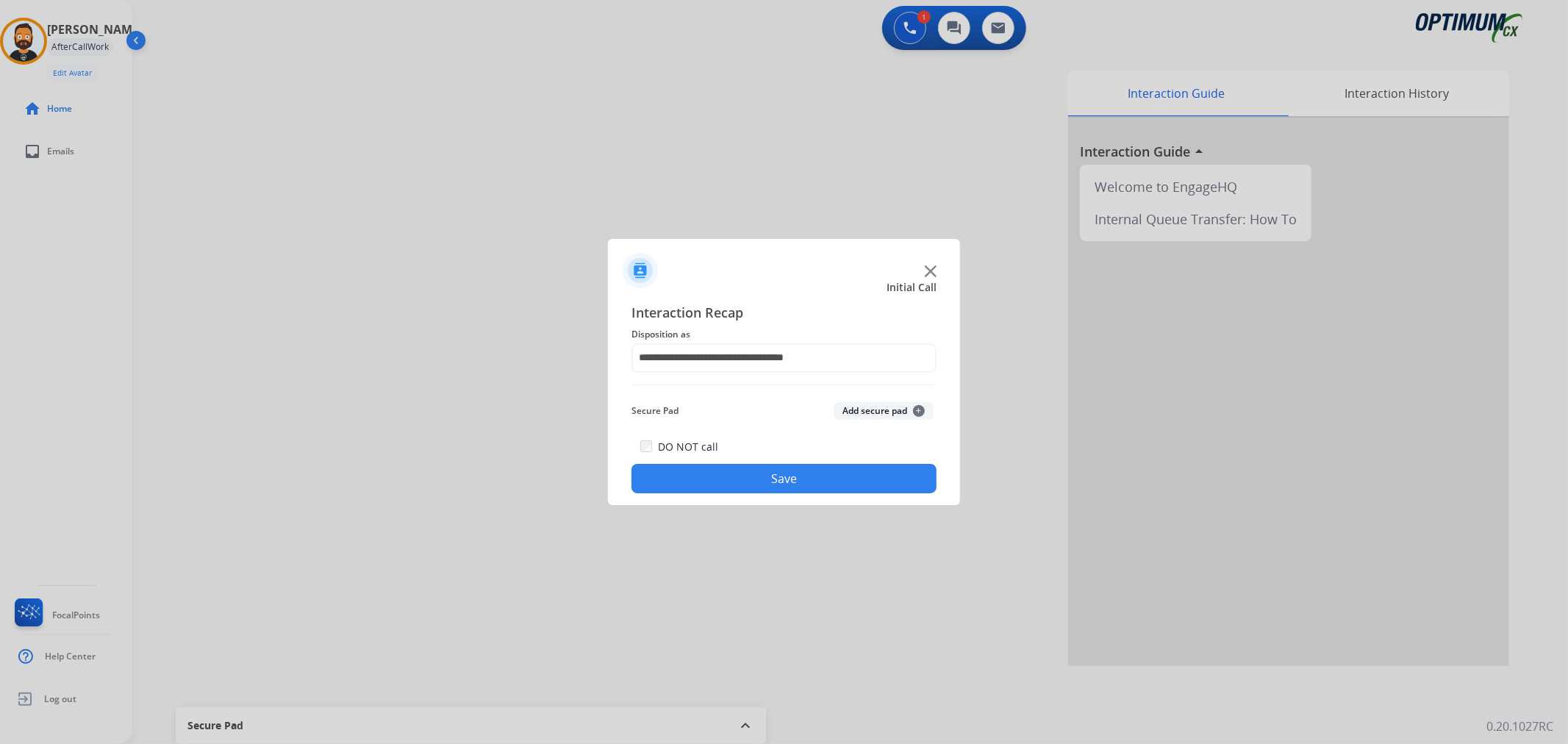
click at [761, 472] on button "Save" at bounding box center [784, 478] width 305 height 29
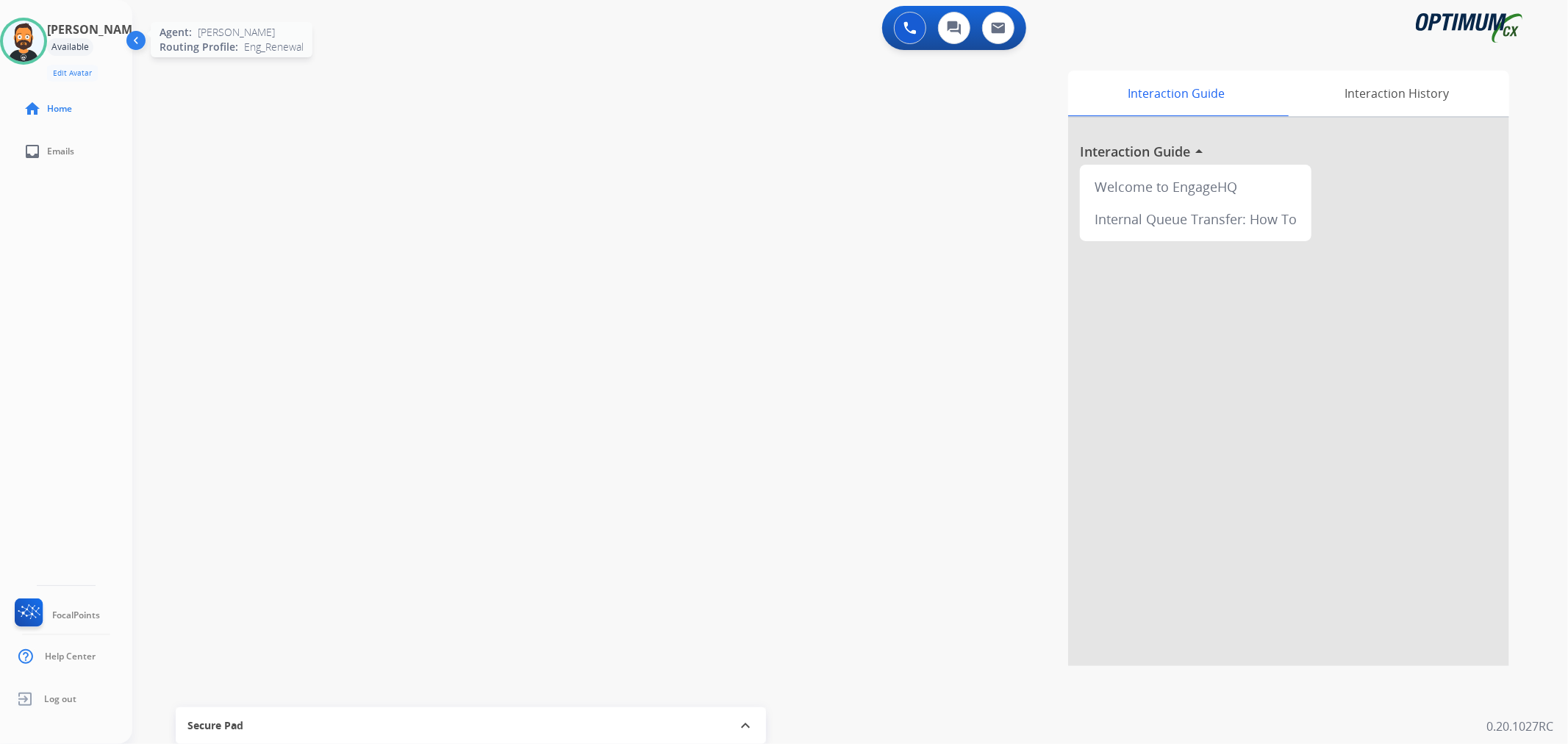
click at [44, 43] on img at bounding box center [23, 40] width 41 height 41
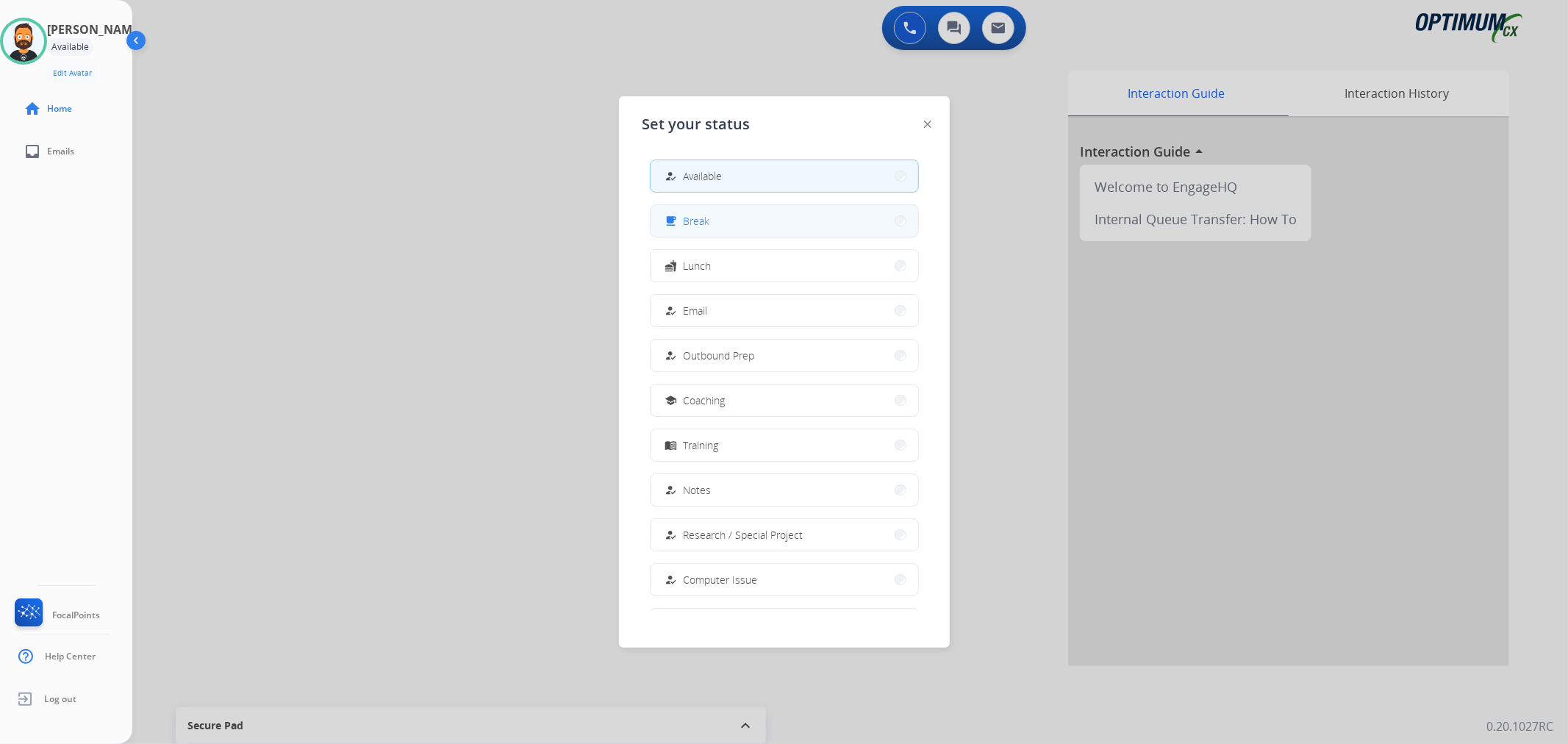
click at [694, 222] on span "Break" at bounding box center [697, 220] width 26 height 16
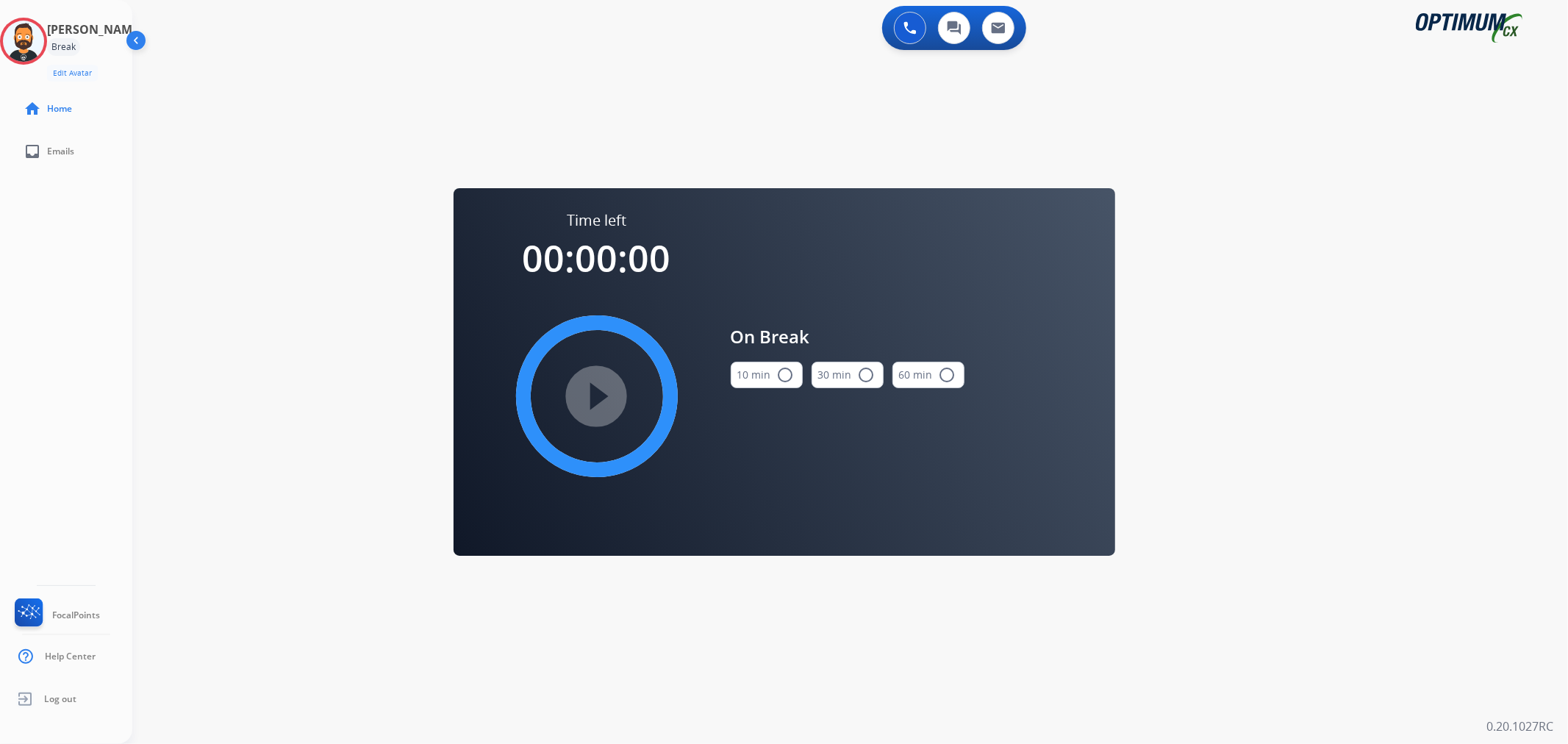
click at [792, 369] on button "10 min radio_button_unchecked" at bounding box center [766, 374] width 72 height 26
click at [601, 388] on mat-icon "play_circle_filled" at bounding box center [597, 397] width 18 height 18
click at [34, 38] on icon at bounding box center [24, 42] width 48 height 48
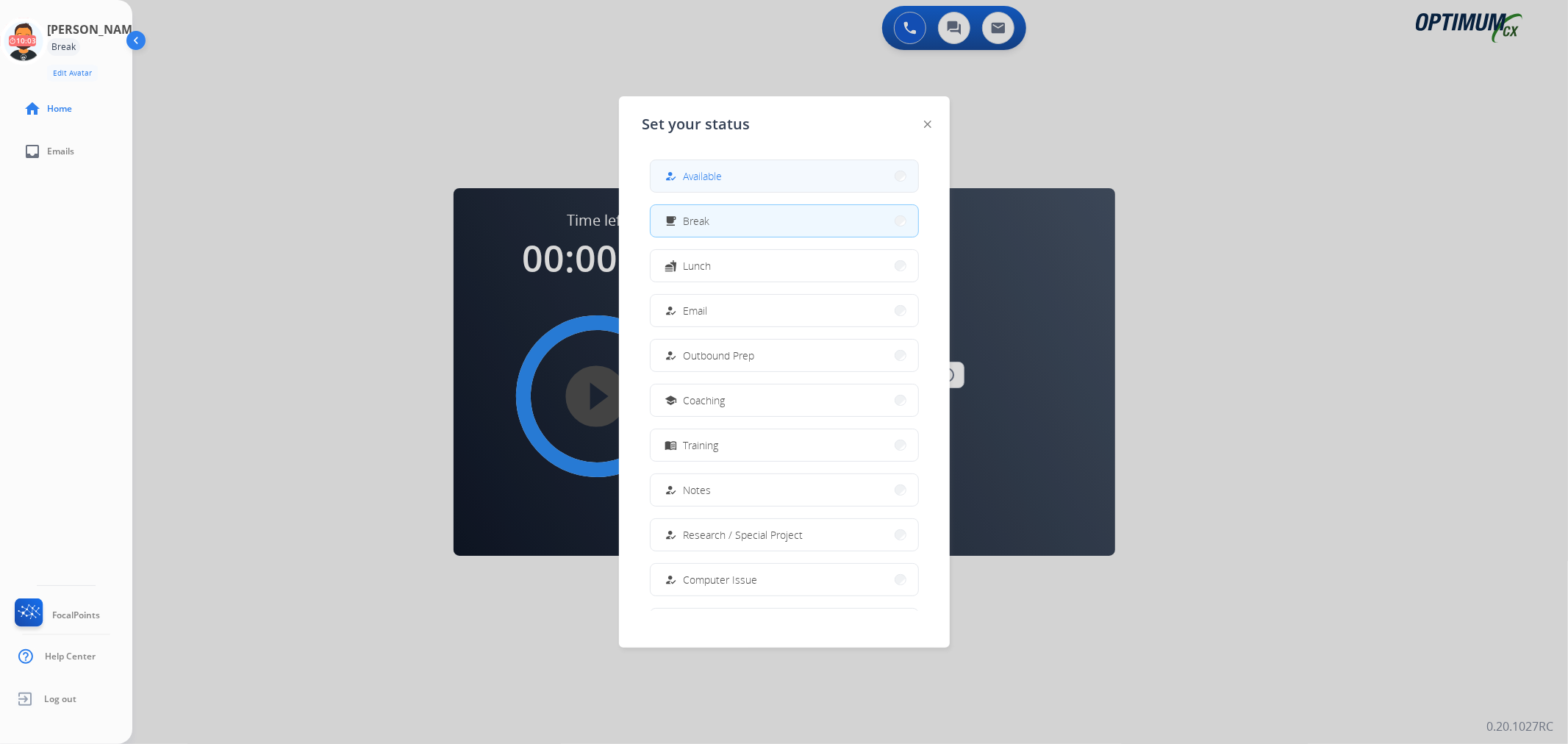
click at [691, 179] on span "Available" at bounding box center [703, 176] width 39 height 16
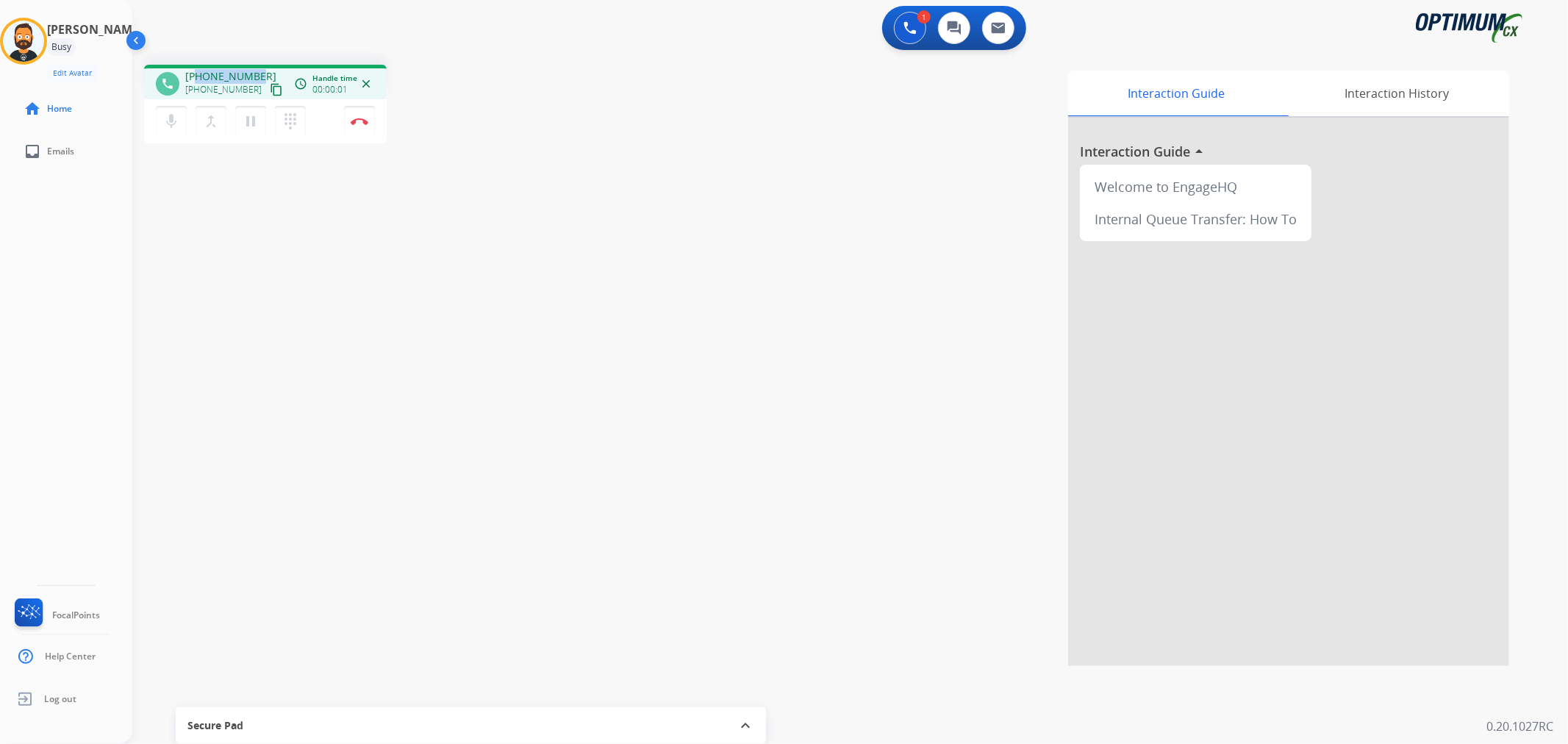
drag, startPoint x: 259, startPoint y: 70, endPoint x: 199, endPoint y: 70, distance: 60.0
click at [199, 70] on div "[PHONE_NUMBER] [PHONE_NUMBER] content_copy" at bounding box center [235, 83] width 100 height 29
copy span "9149231700"
click at [364, 125] on button "Disconnect" at bounding box center [359, 121] width 31 height 31
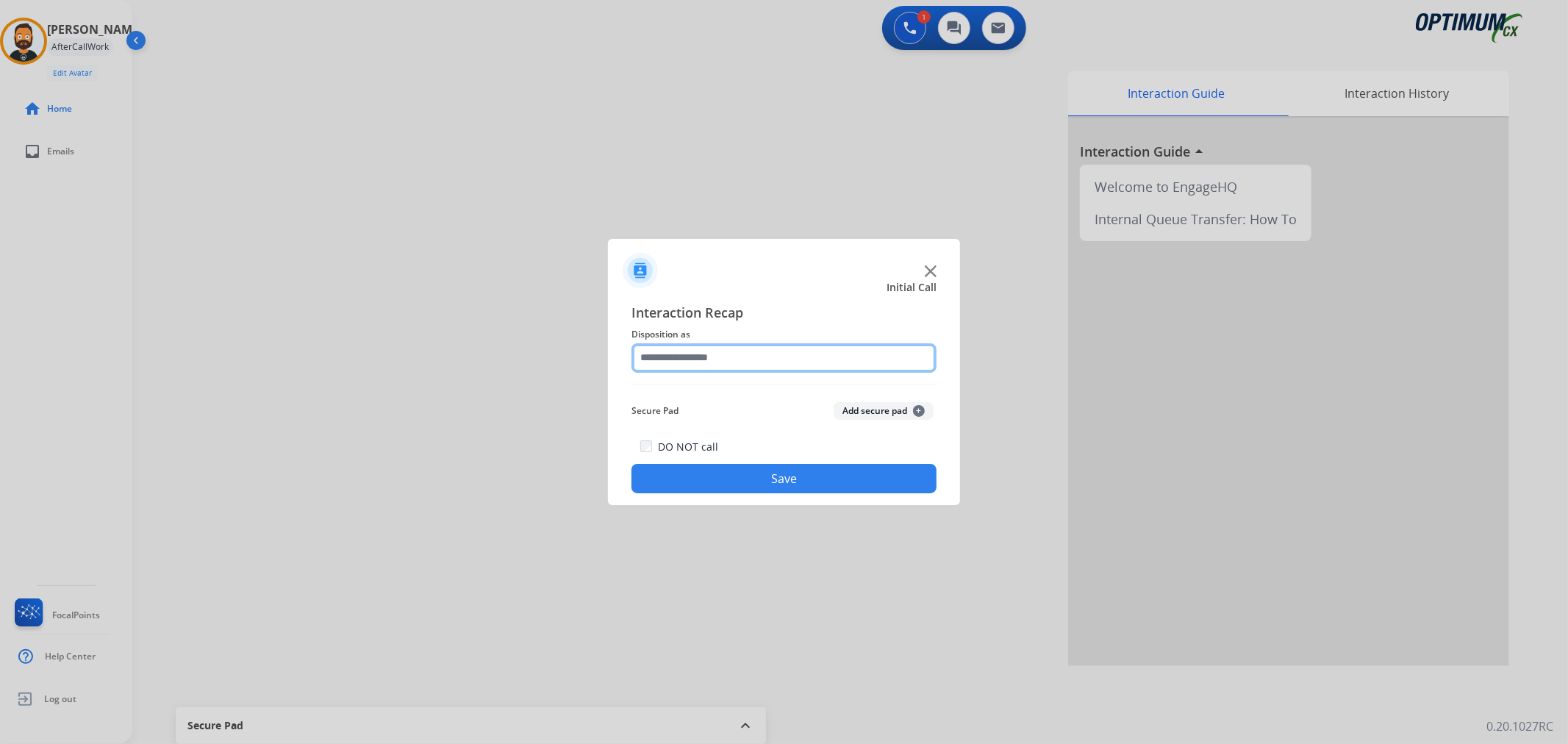
click at [711, 370] on input "text" at bounding box center [784, 358] width 305 height 29
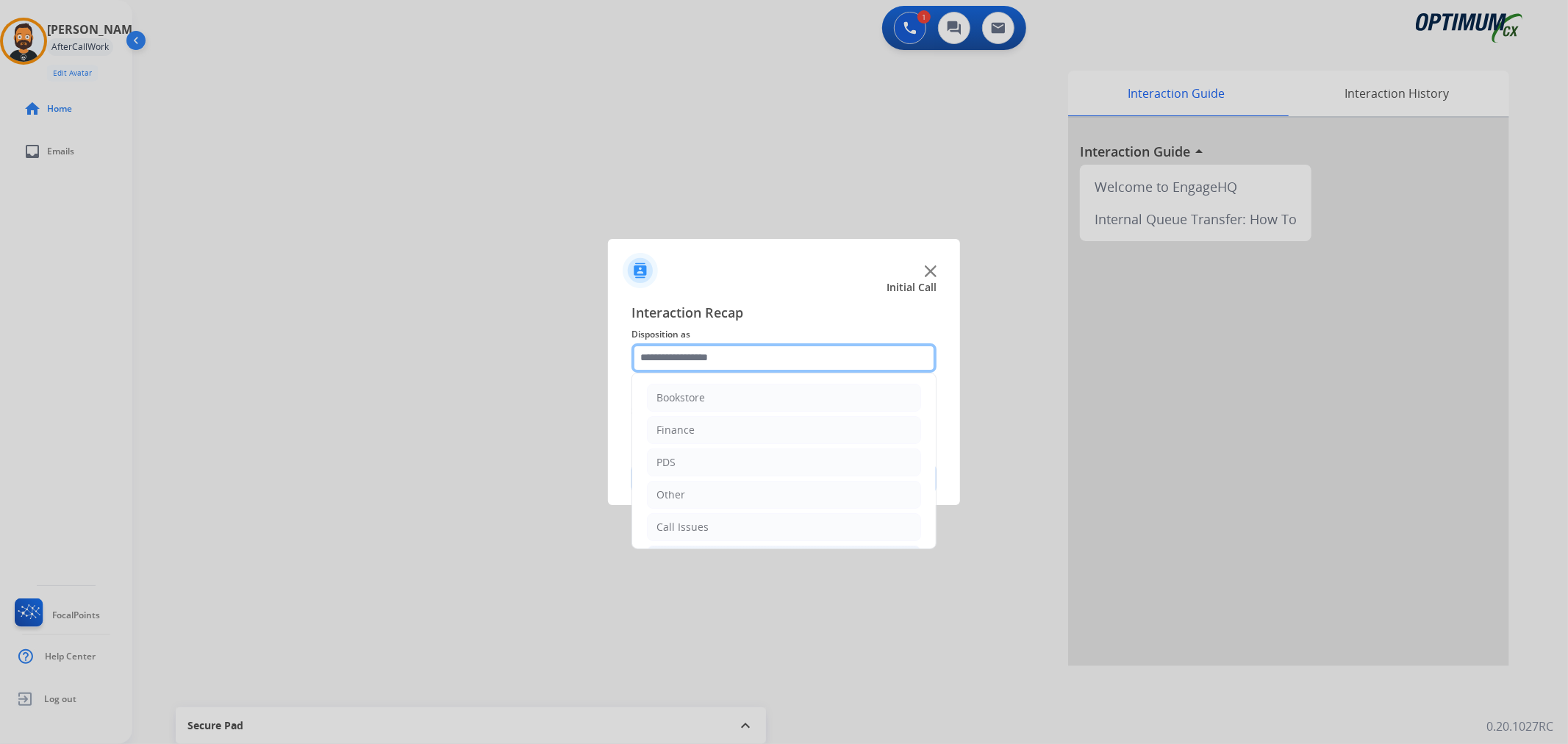
scroll to position [100, 0]
click at [721, 518] on li "Renewal" at bounding box center [784, 524] width 274 height 28
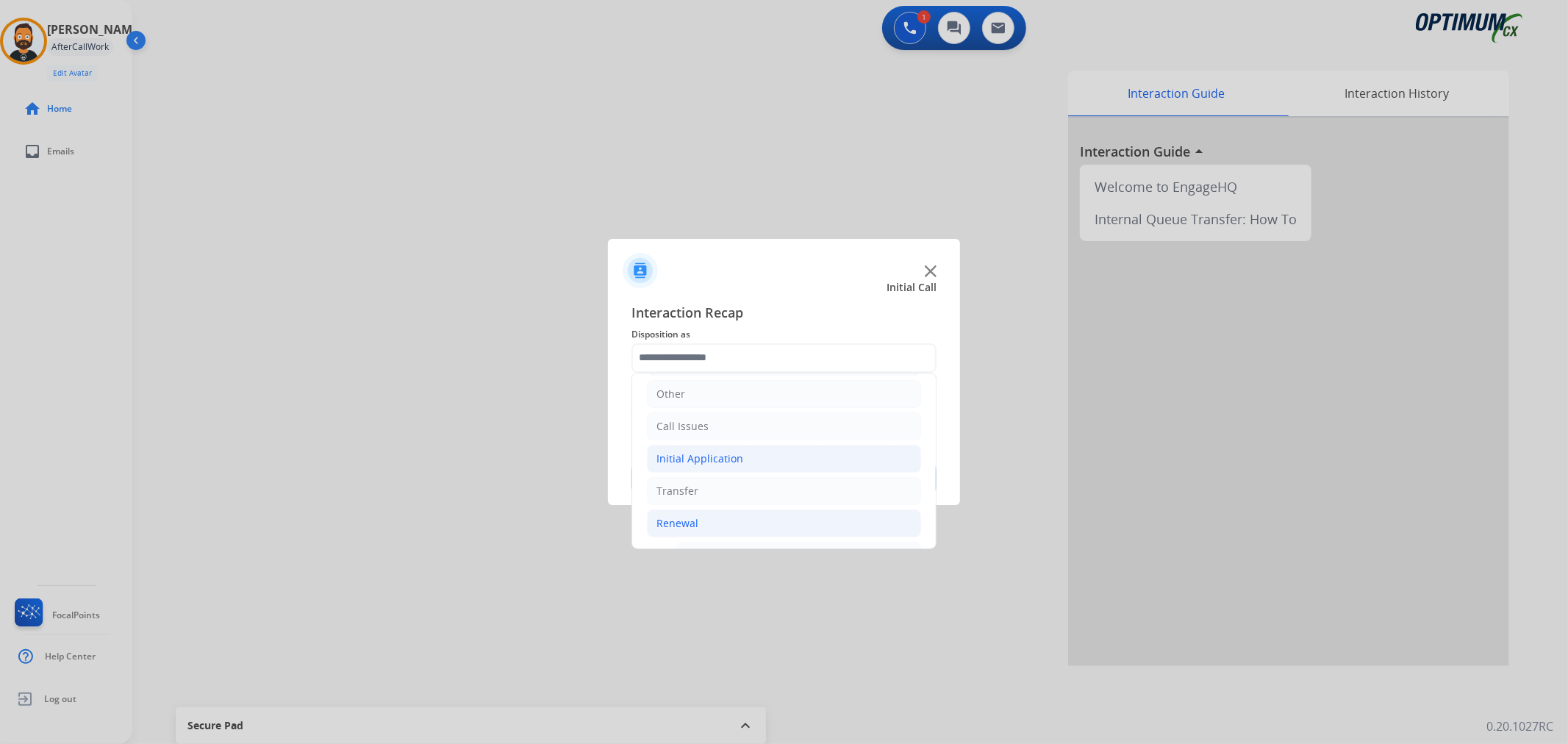
click at [721, 464] on div "Initial Application" at bounding box center [700, 459] width 87 height 15
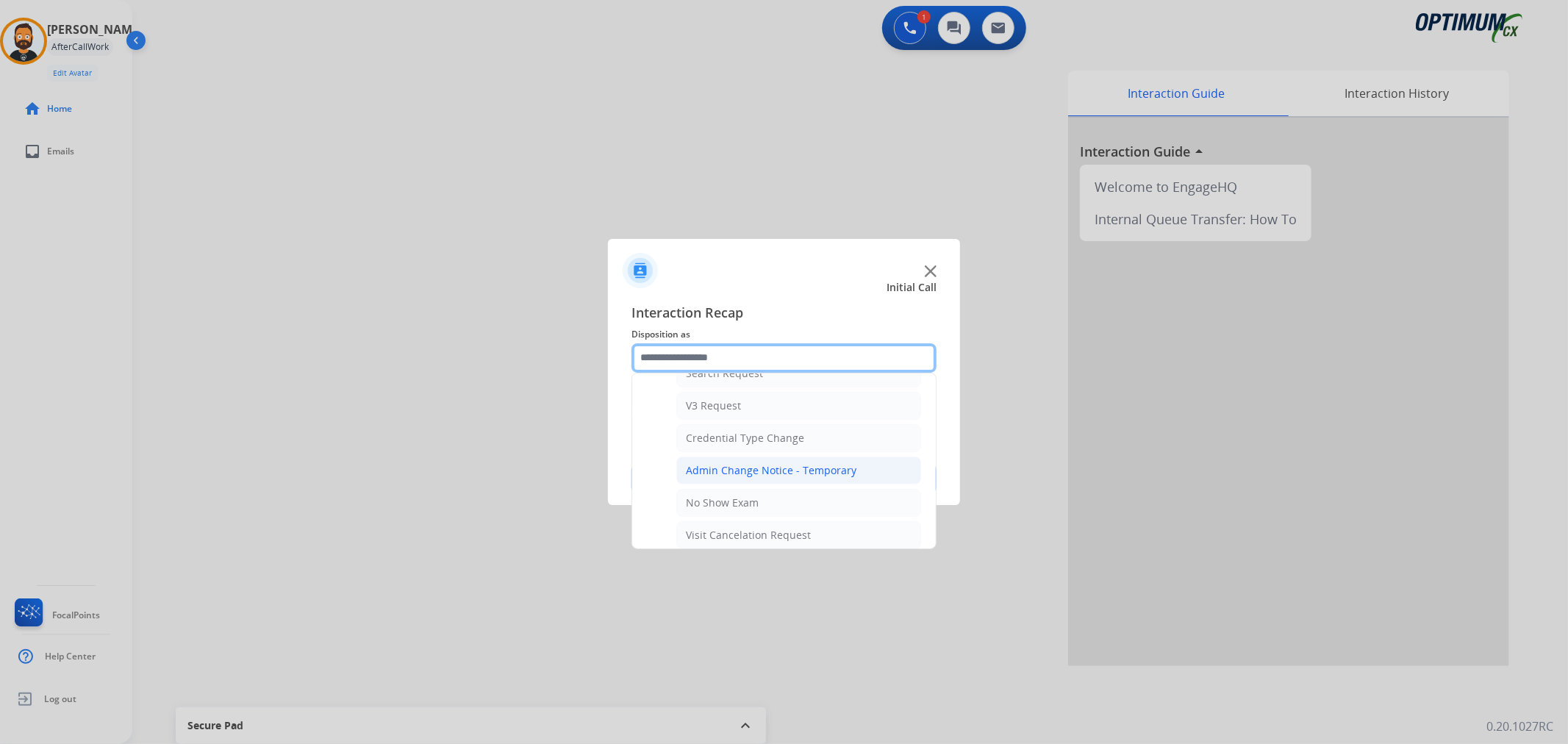
scroll to position [646, 0]
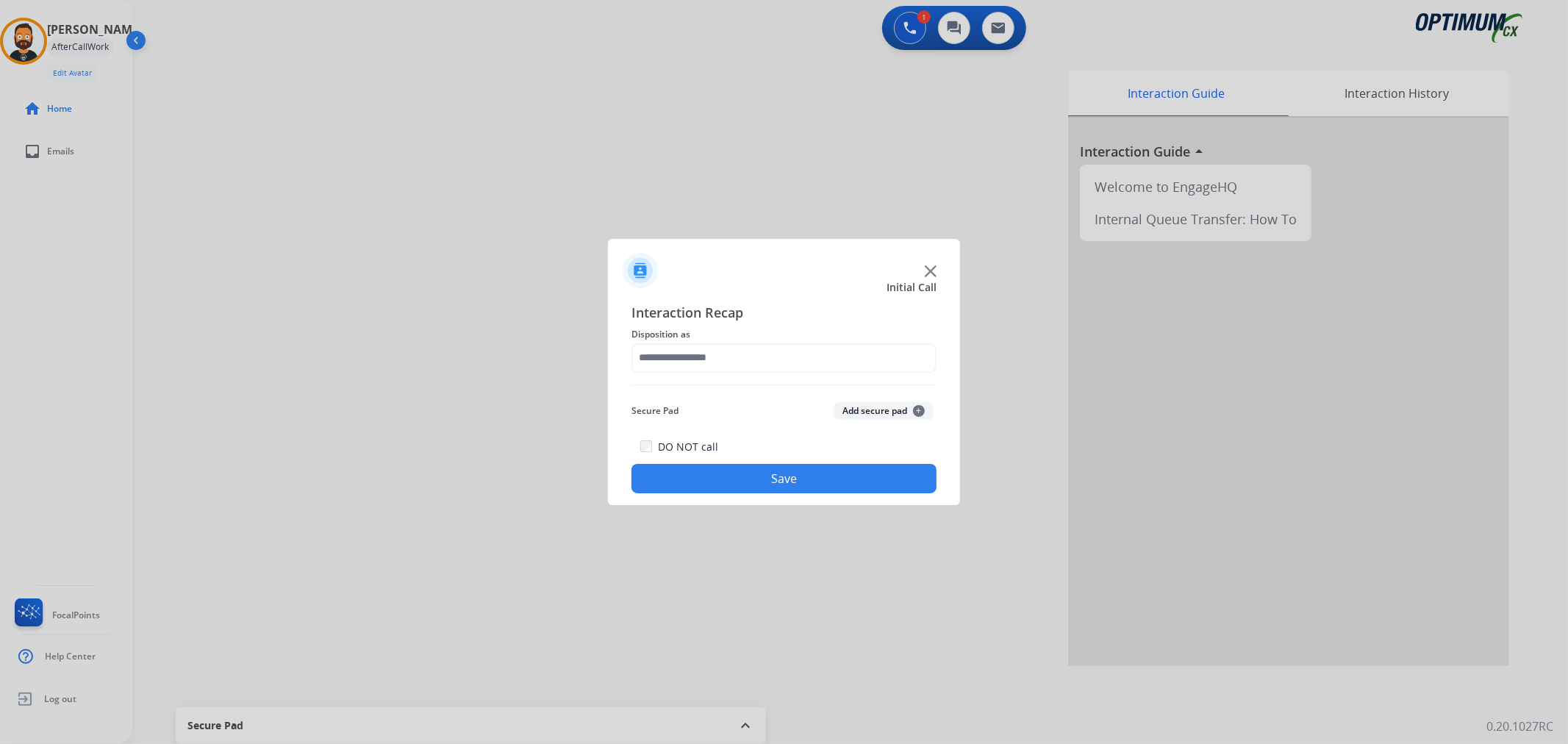
click at [766, 300] on div "Interaction Recap Disposition as Secure Pad Add secure pad + DO NOT call Save" at bounding box center [784, 398] width 352 height 215
click at [760, 355] on input "text" at bounding box center [784, 358] width 305 height 29
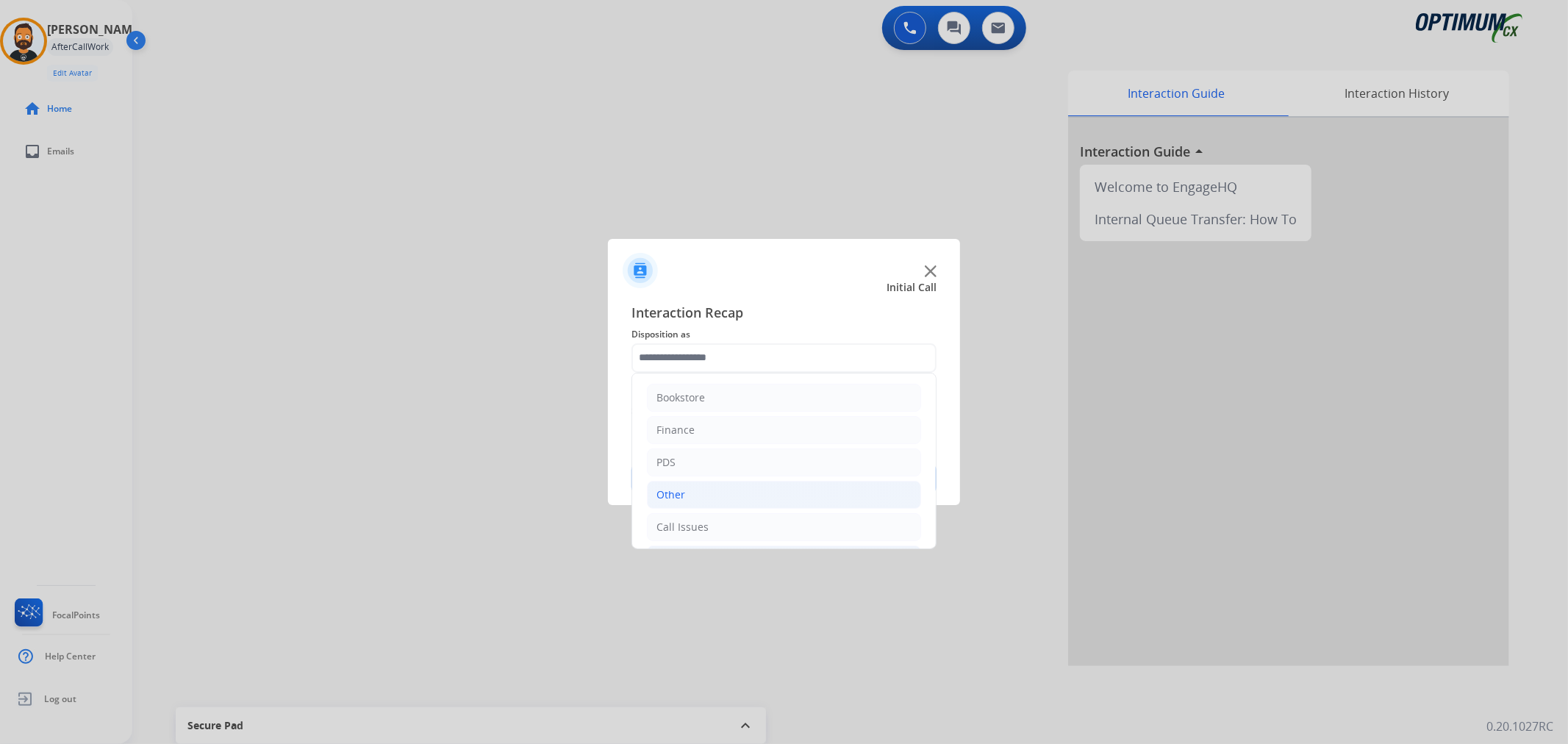
click at [694, 495] on li "Other" at bounding box center [784, 494] width 274 height 28
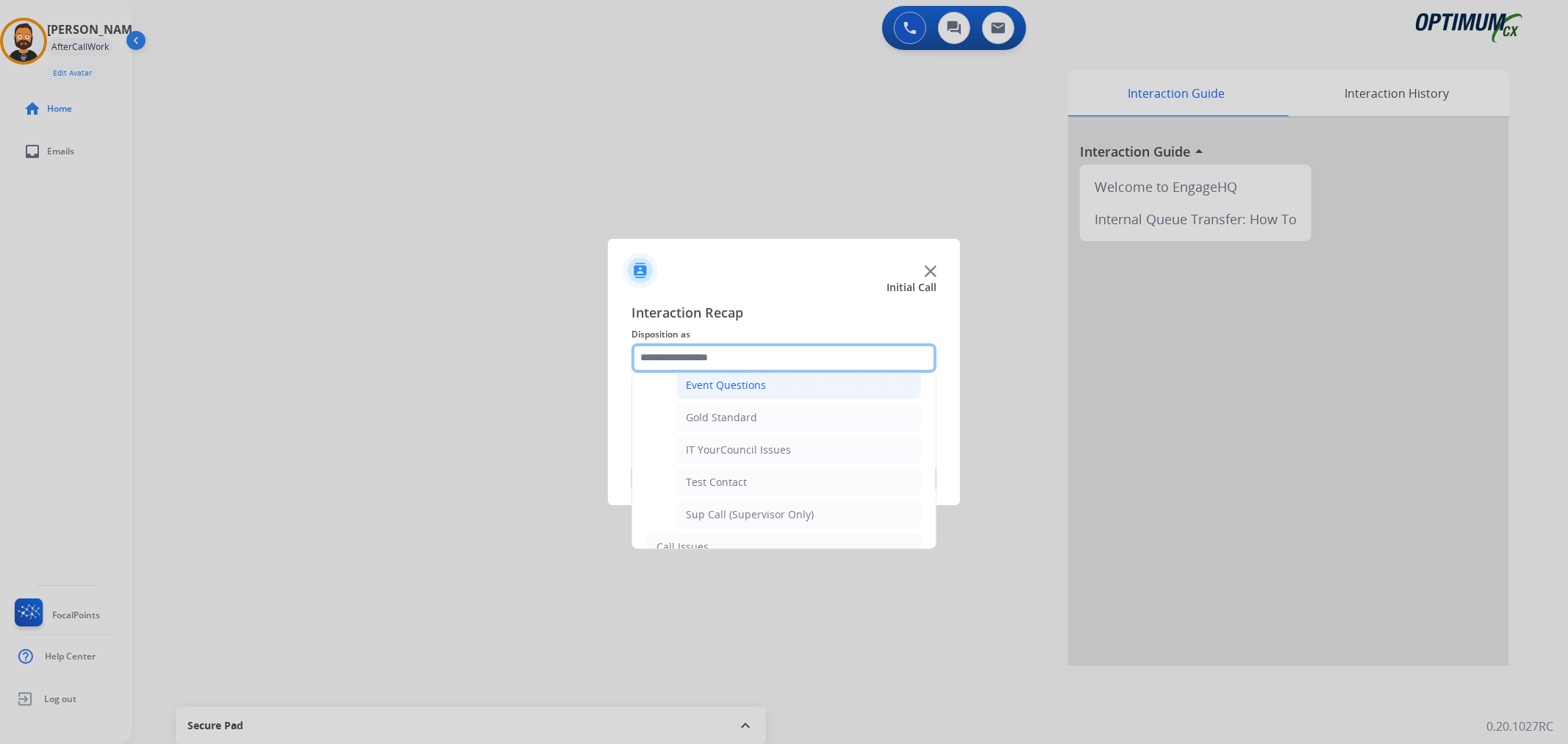
scroll to position [272, 0]
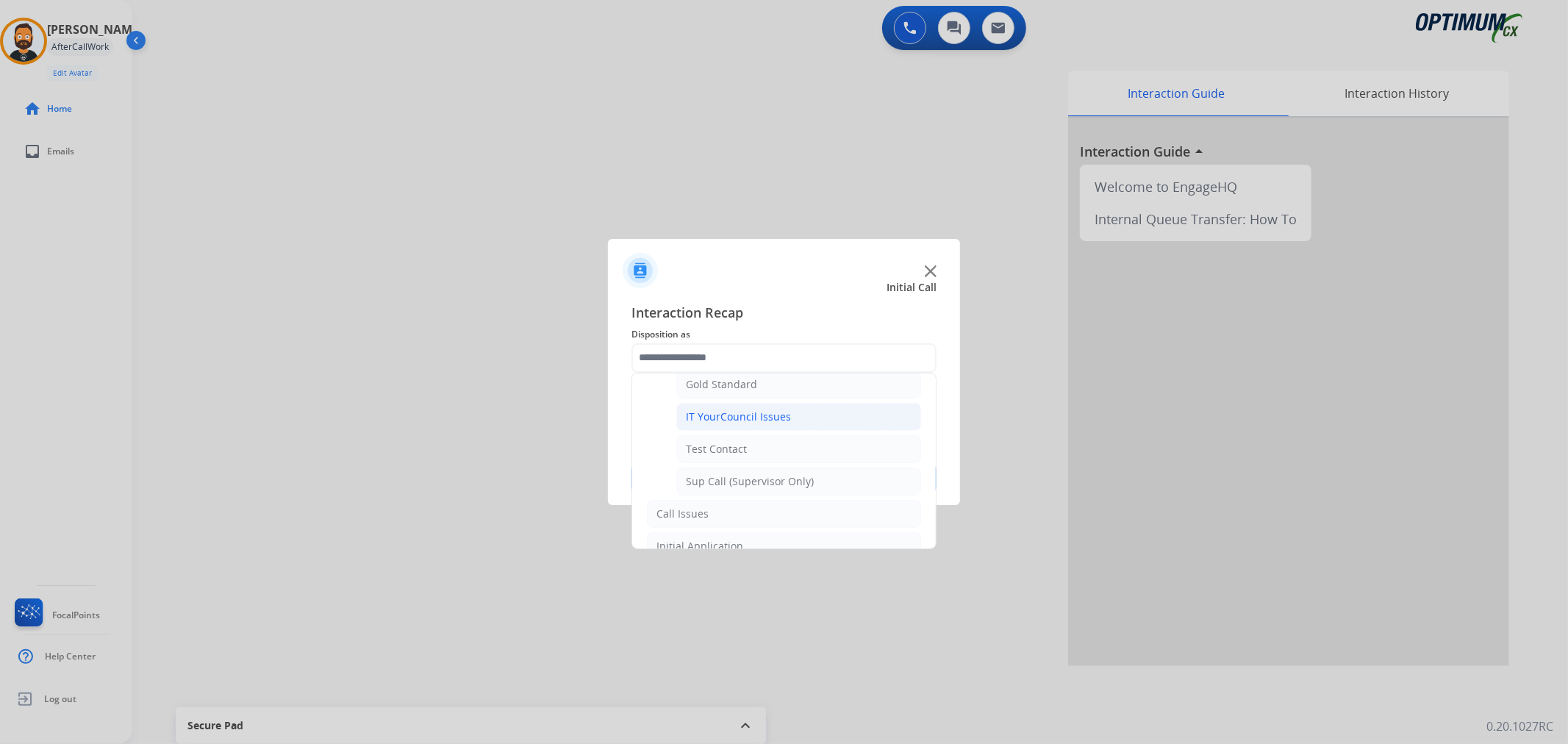
click at [753, 412] on div "IT YourCouncil Issues" at bounding box center [738, 417] width 105 height 15
type input "**********"
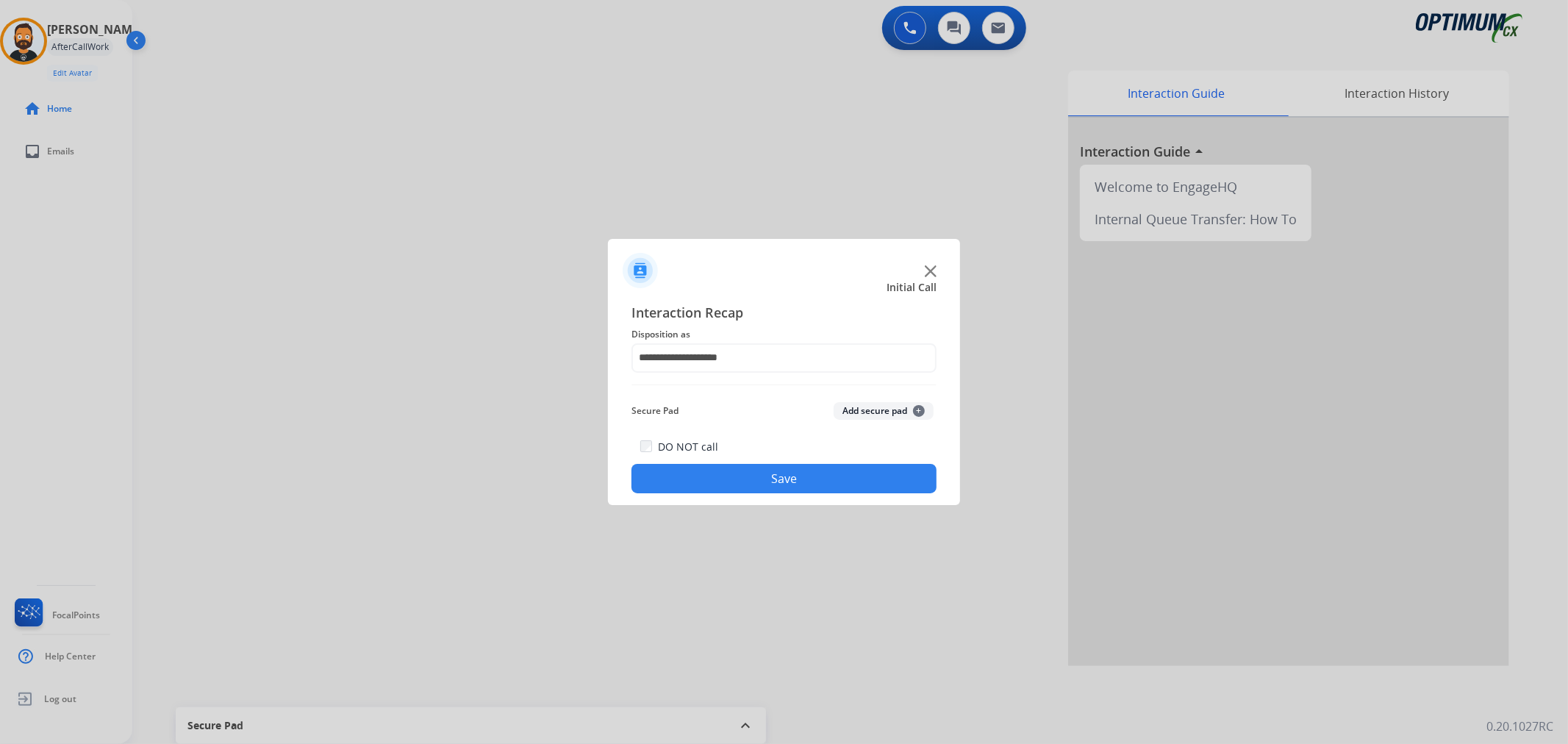
click at [743, 479] on button "Save" at bounding box center [784, 478] width 305 height 29
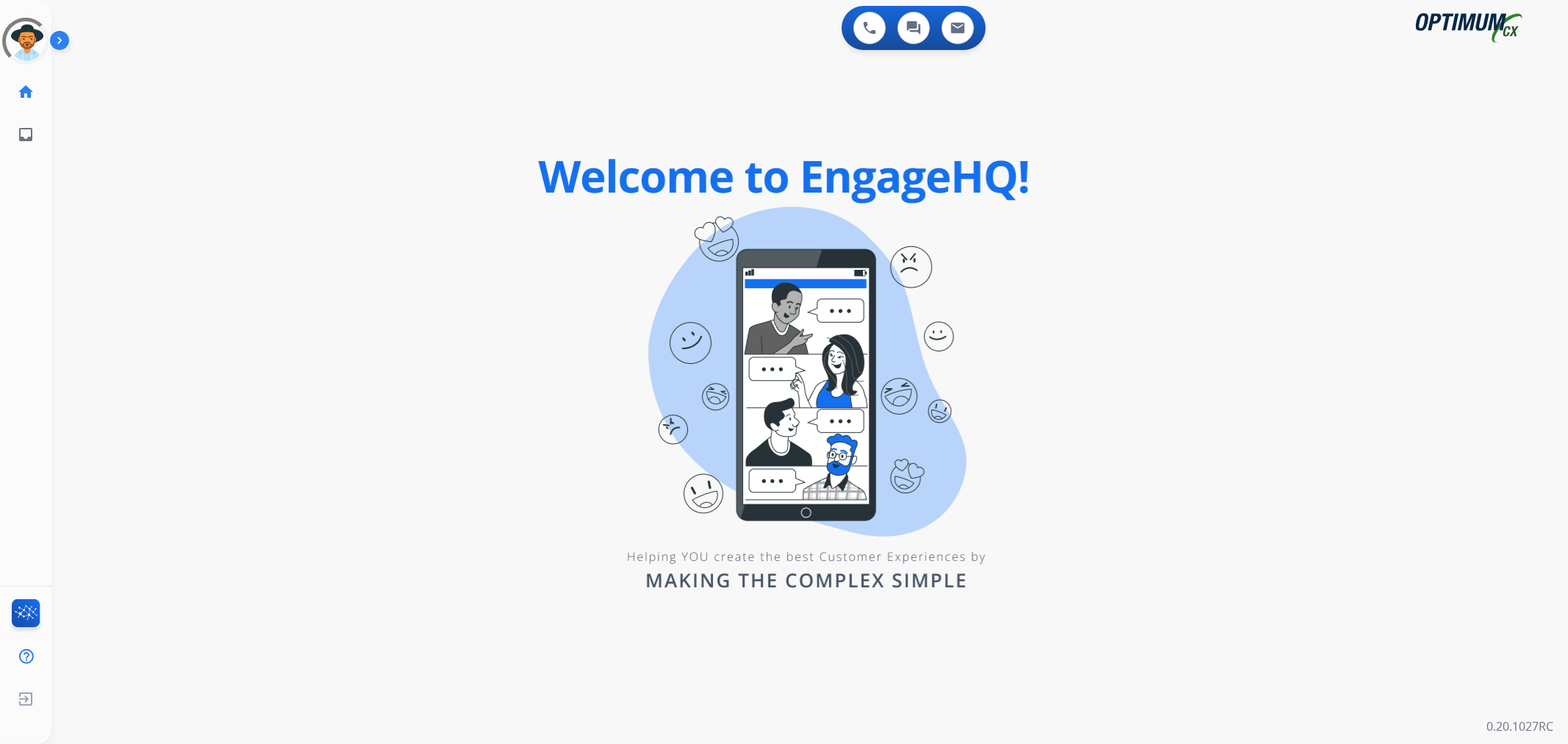
click at [56, 39] on img at bounding box center [62, 43] width 25 height 28
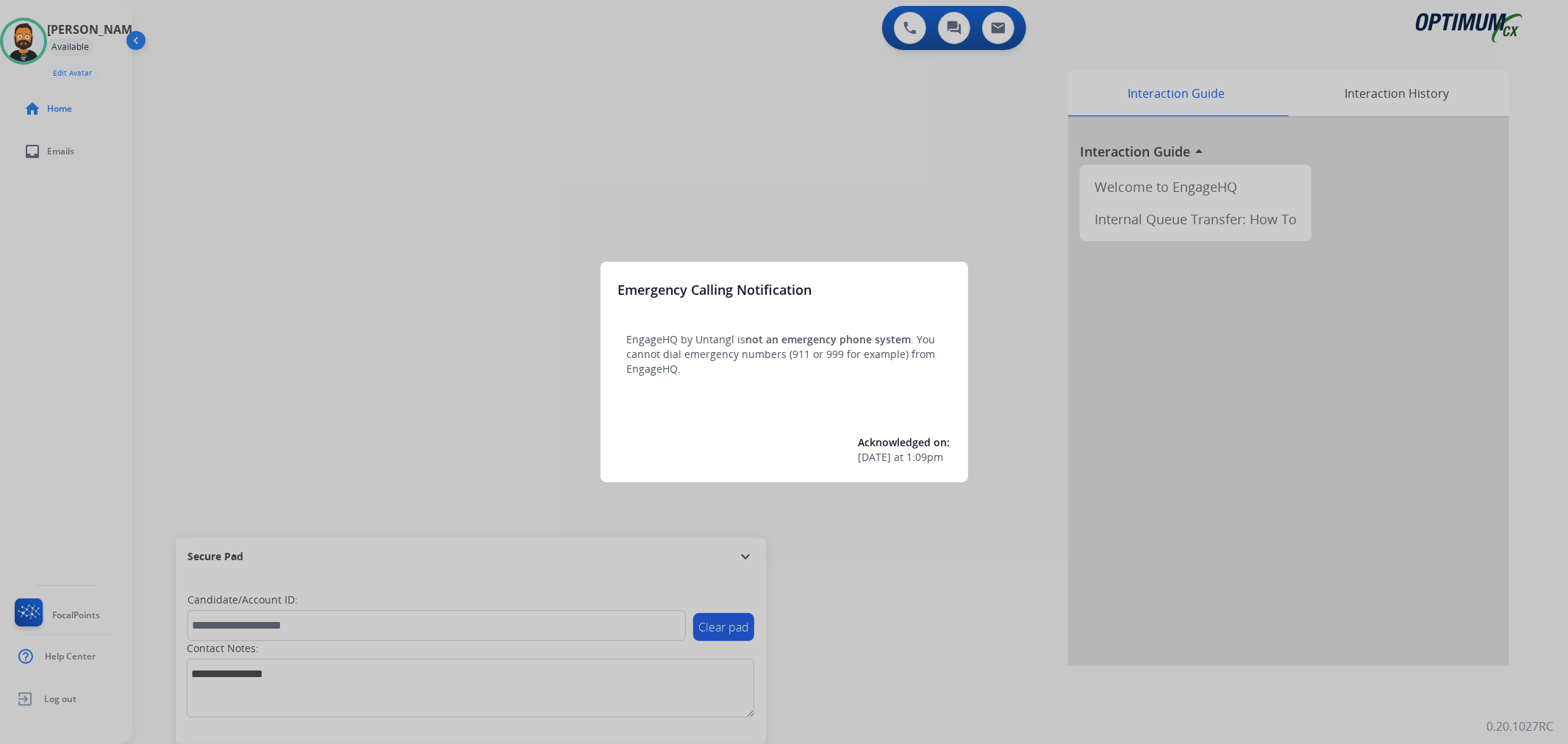
click at [657, 532] on div at bounding box center [784, 372] width 1568 height 744
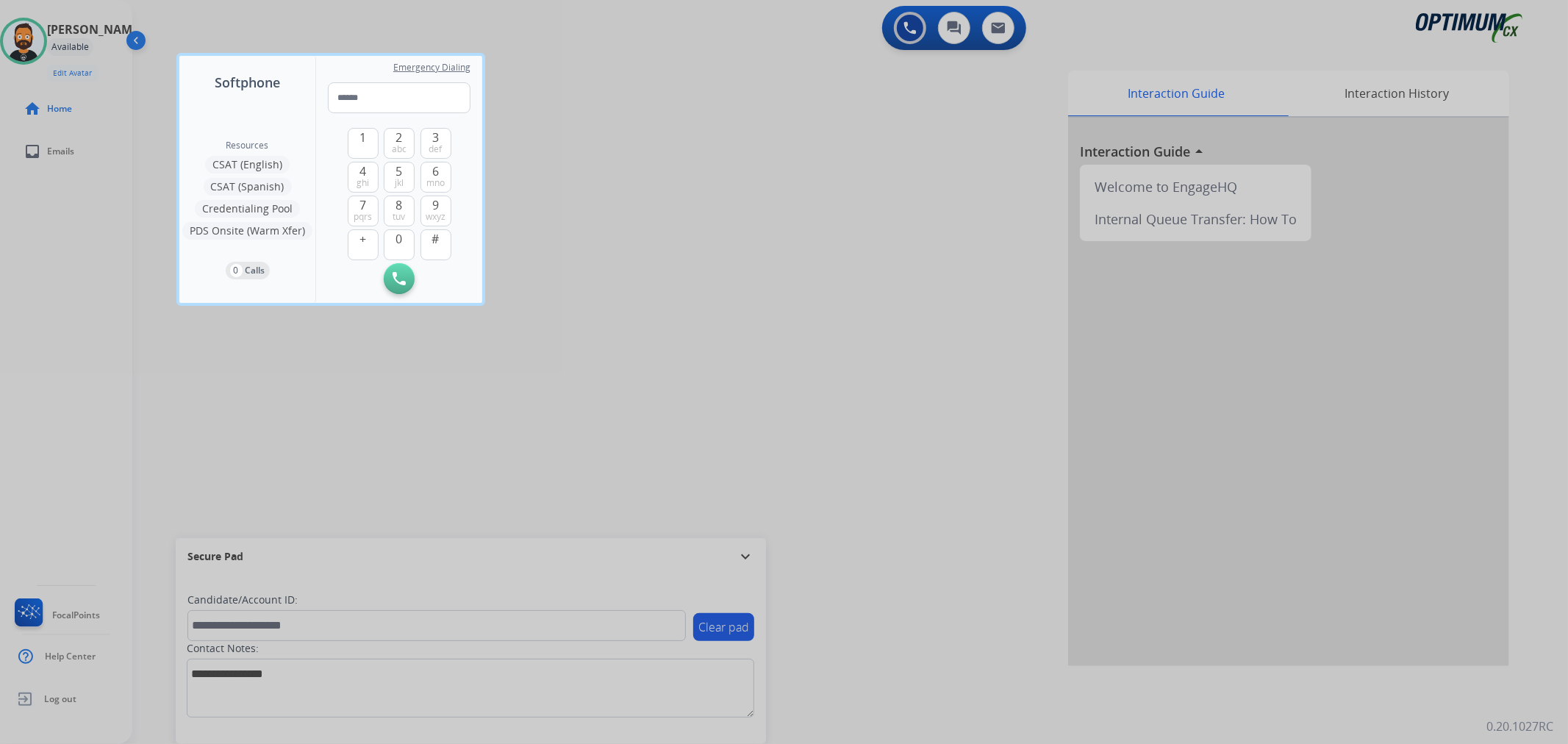
click at [742, 554] on div at bounding box center [784, 372] width 1568 height 744
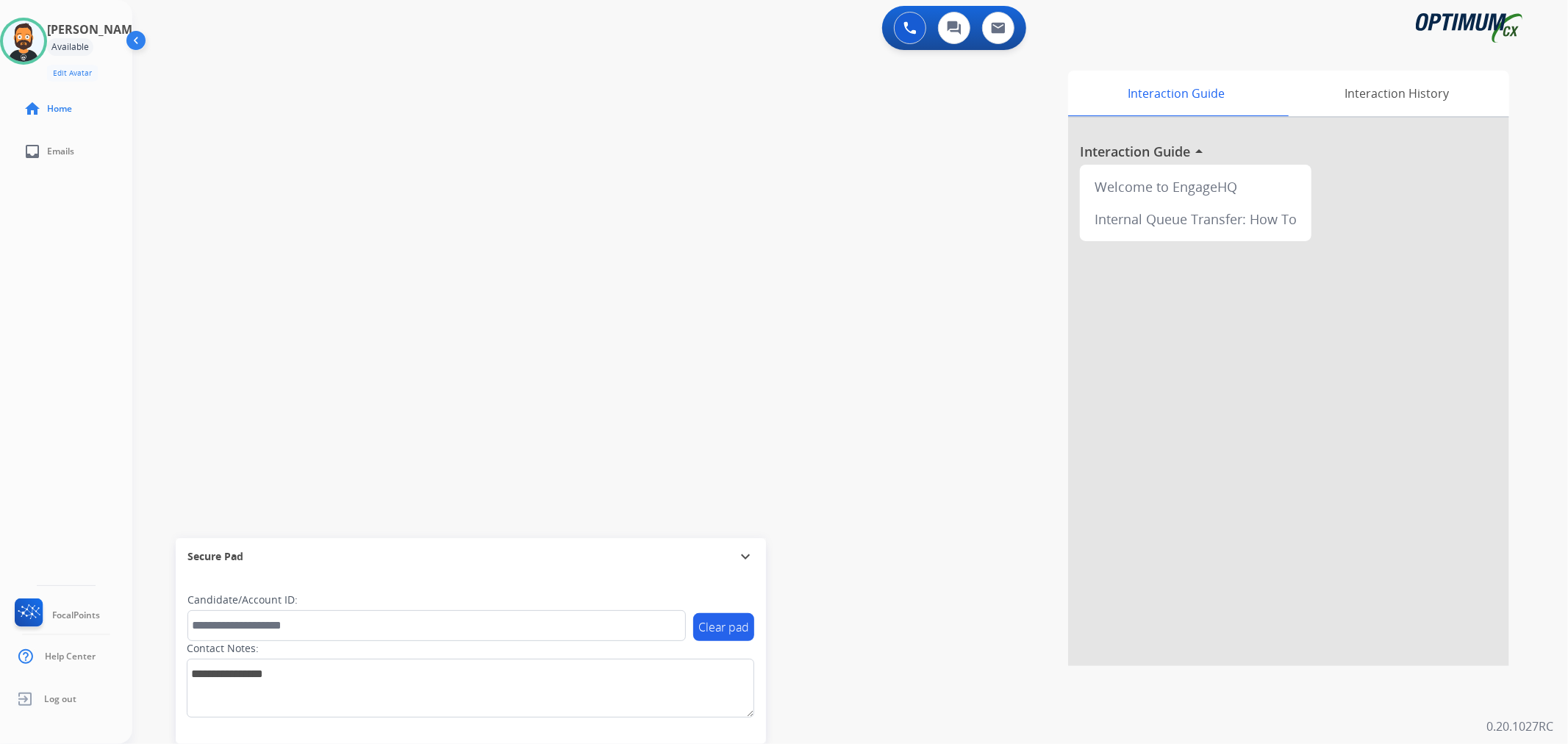
click at [742, 554] on mat-icon "expand_more" at bounding box center [745, 556] width 18 height 18
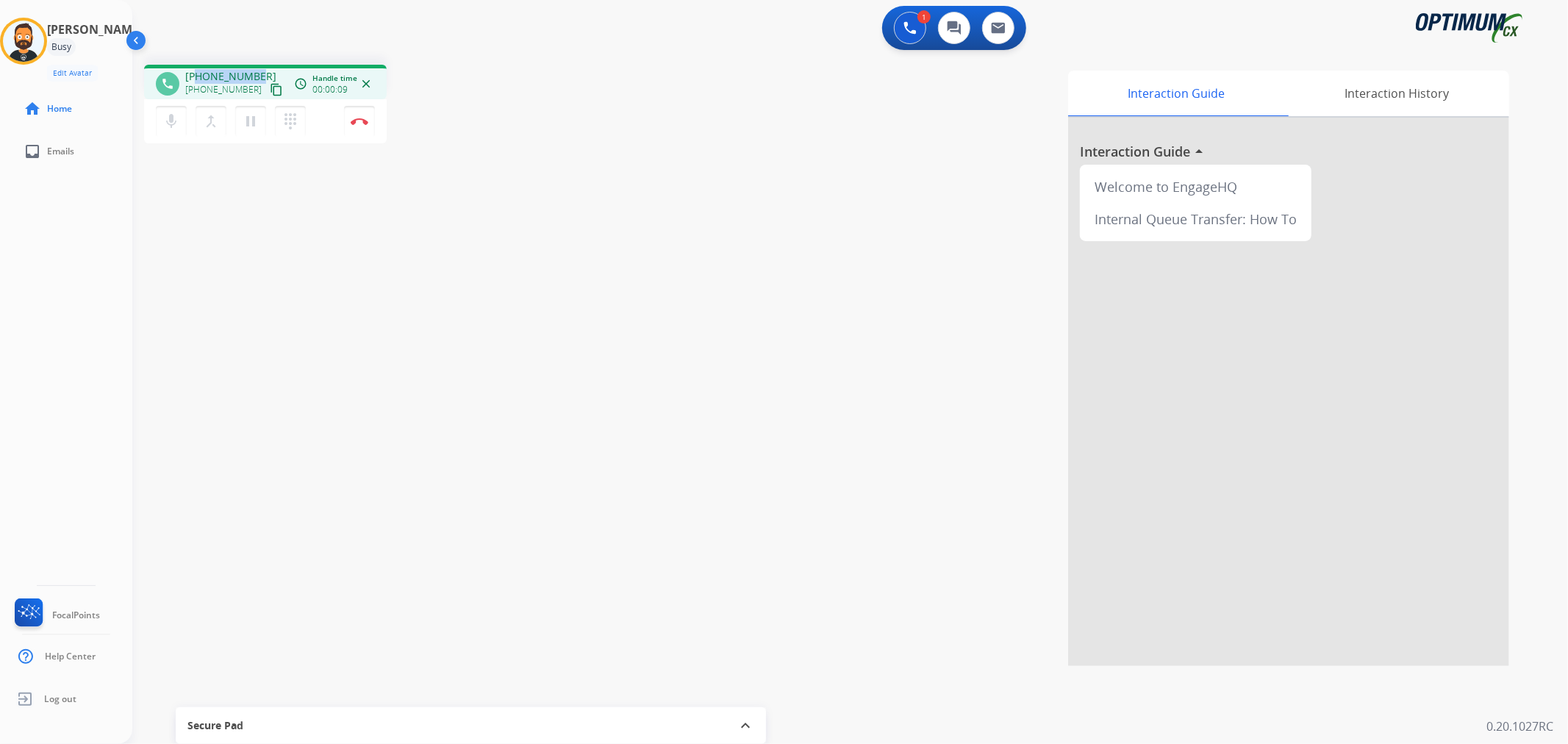
drag, startPoint x: 258, startPoint y: 71, endPoint x: 196, endPoint y: 75, distance: 62.1
click at [196, 75] on div "+17033032362 +17033032362 content_copy" at bounding box center [235, 83] width 100 height 29
copy span "7033032362"
click at [361, 115] on button "Disconnect" at bounding box center [359, 121] width 31 height 31
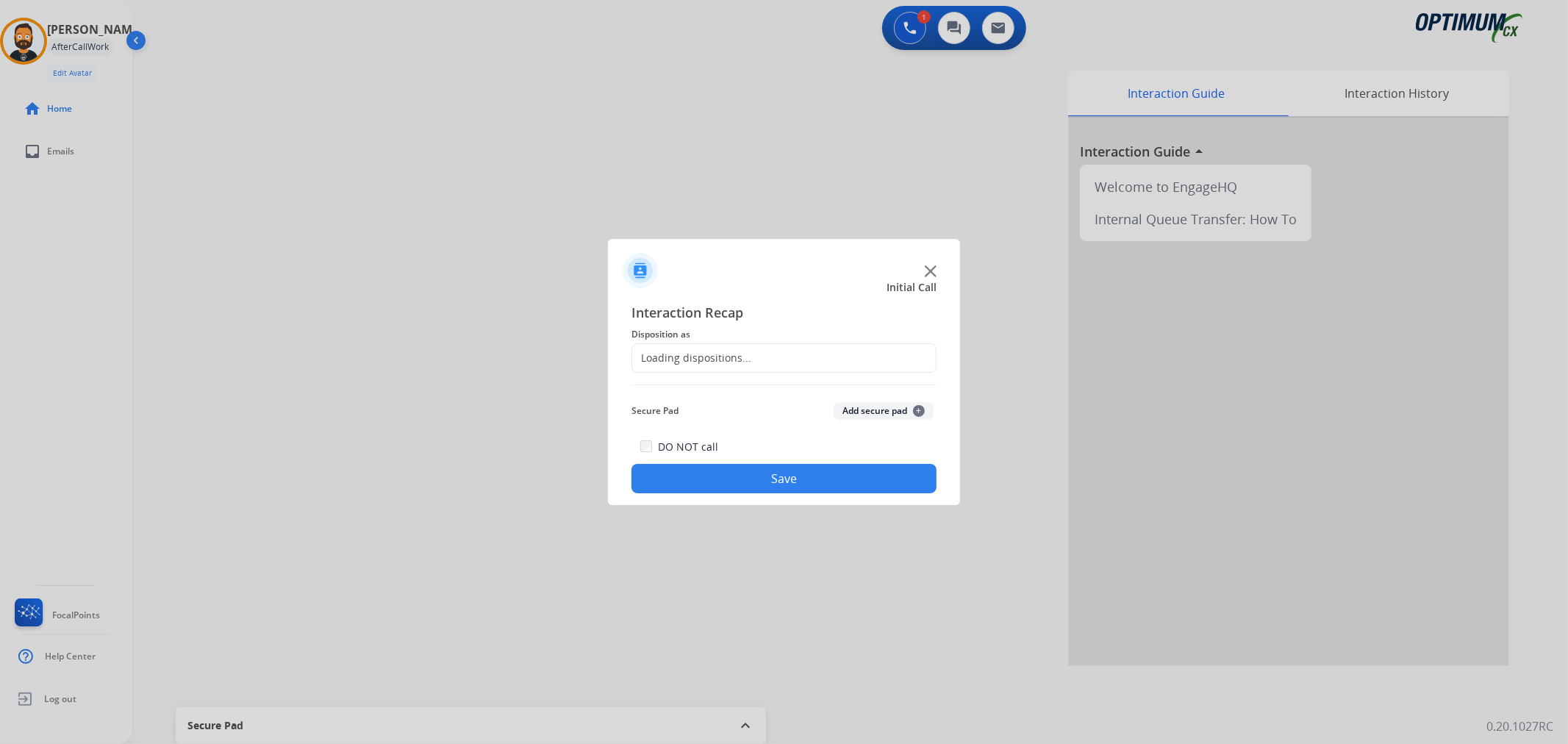
click at [677, 362] on div "Loading dispositions..." at bounding box center [691, 358] width 119 height 15
click at [677, 362] on input "text" at bounding box center [784, 358] width 305 height 29
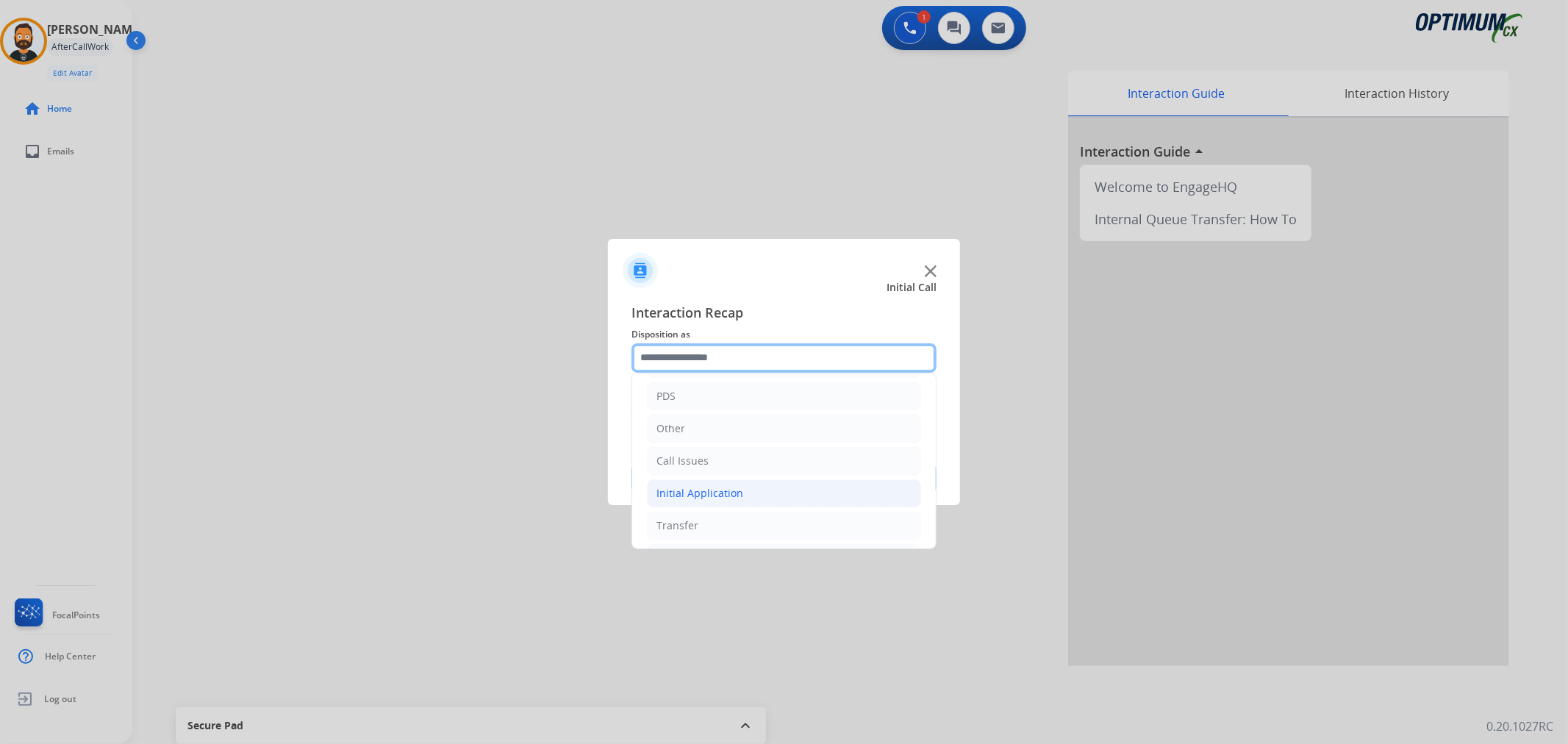
scroll to position [100, 0]
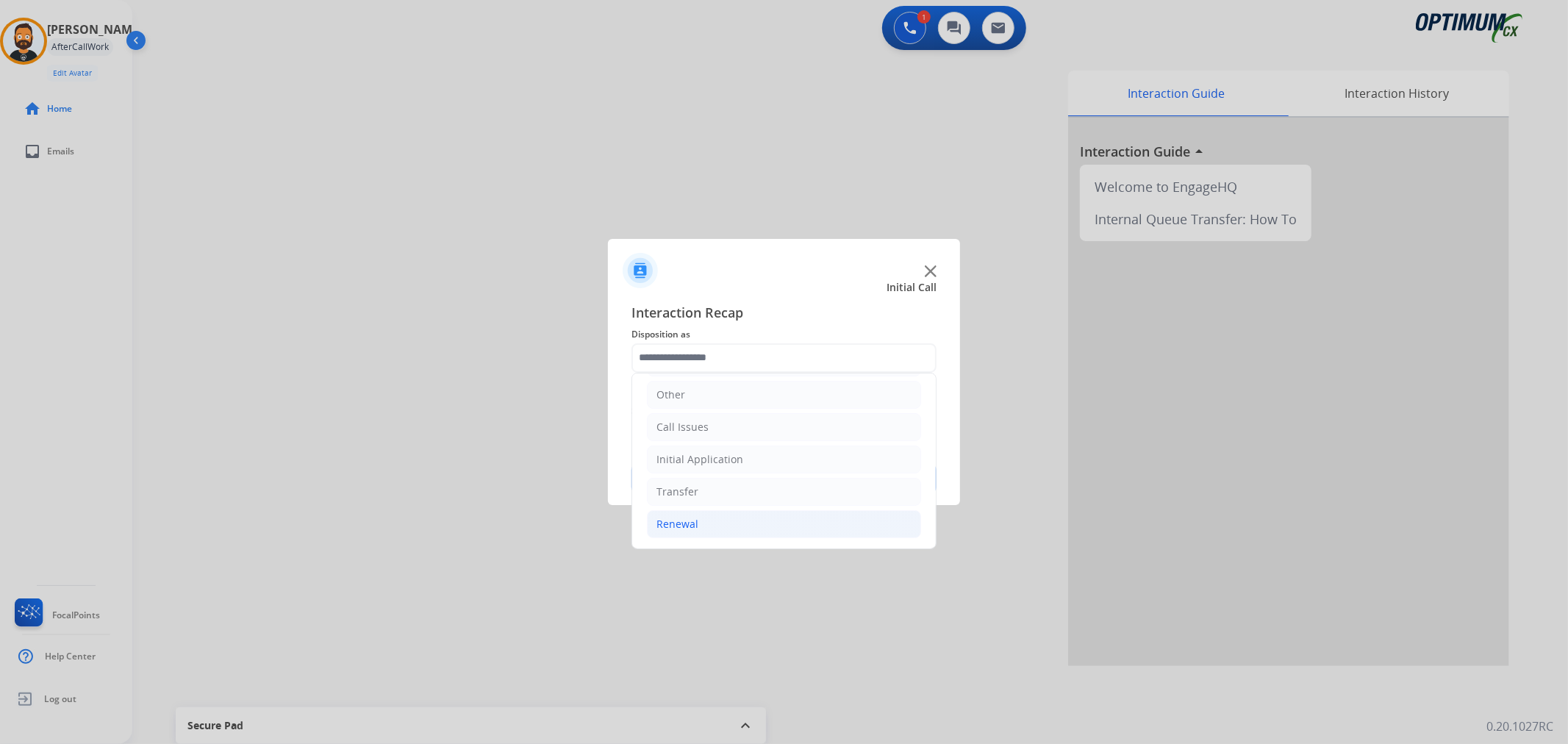
click at [709, 522] on li "Renewal" at bounding box center [784, 524] width 274 height 28
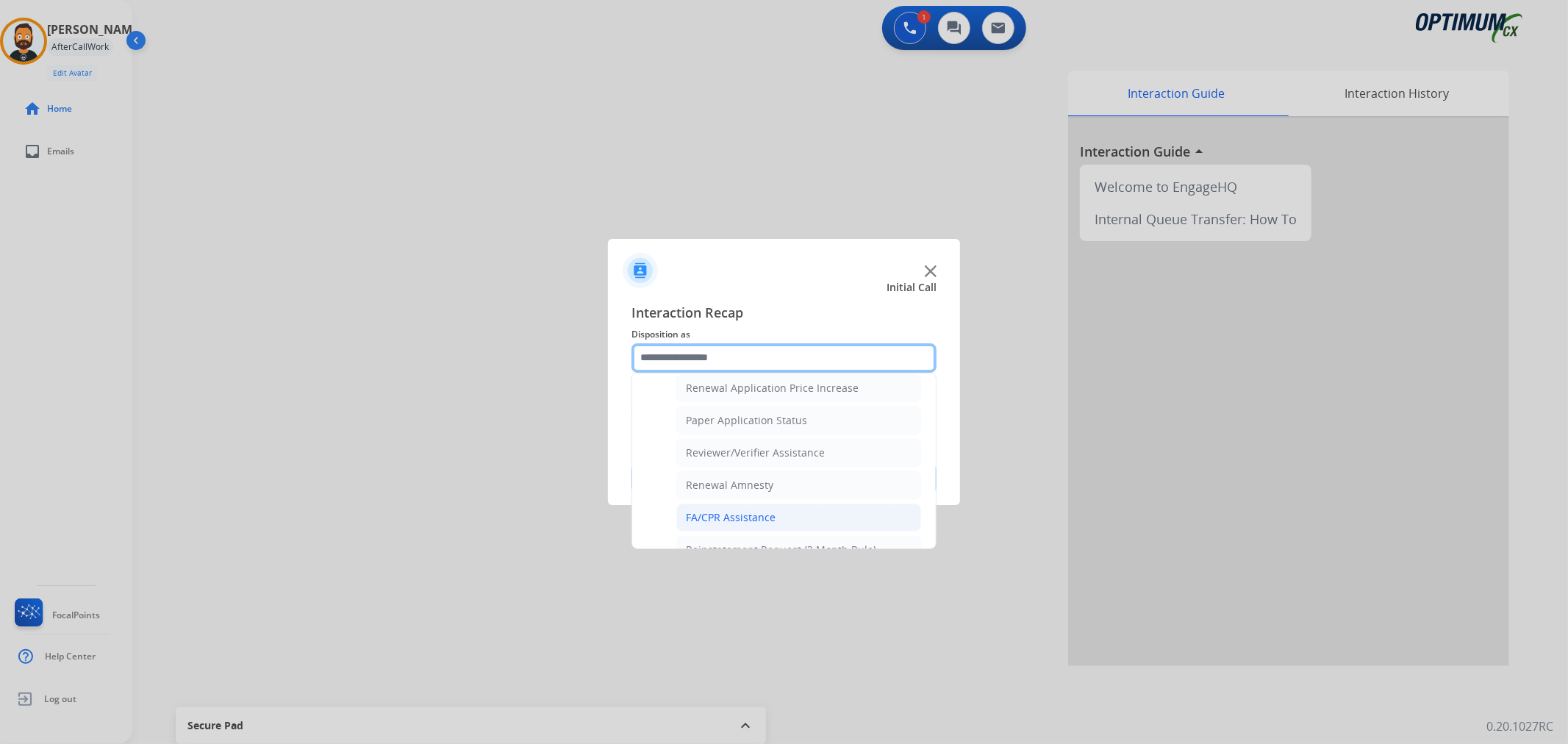
scroll to position [373, 0]
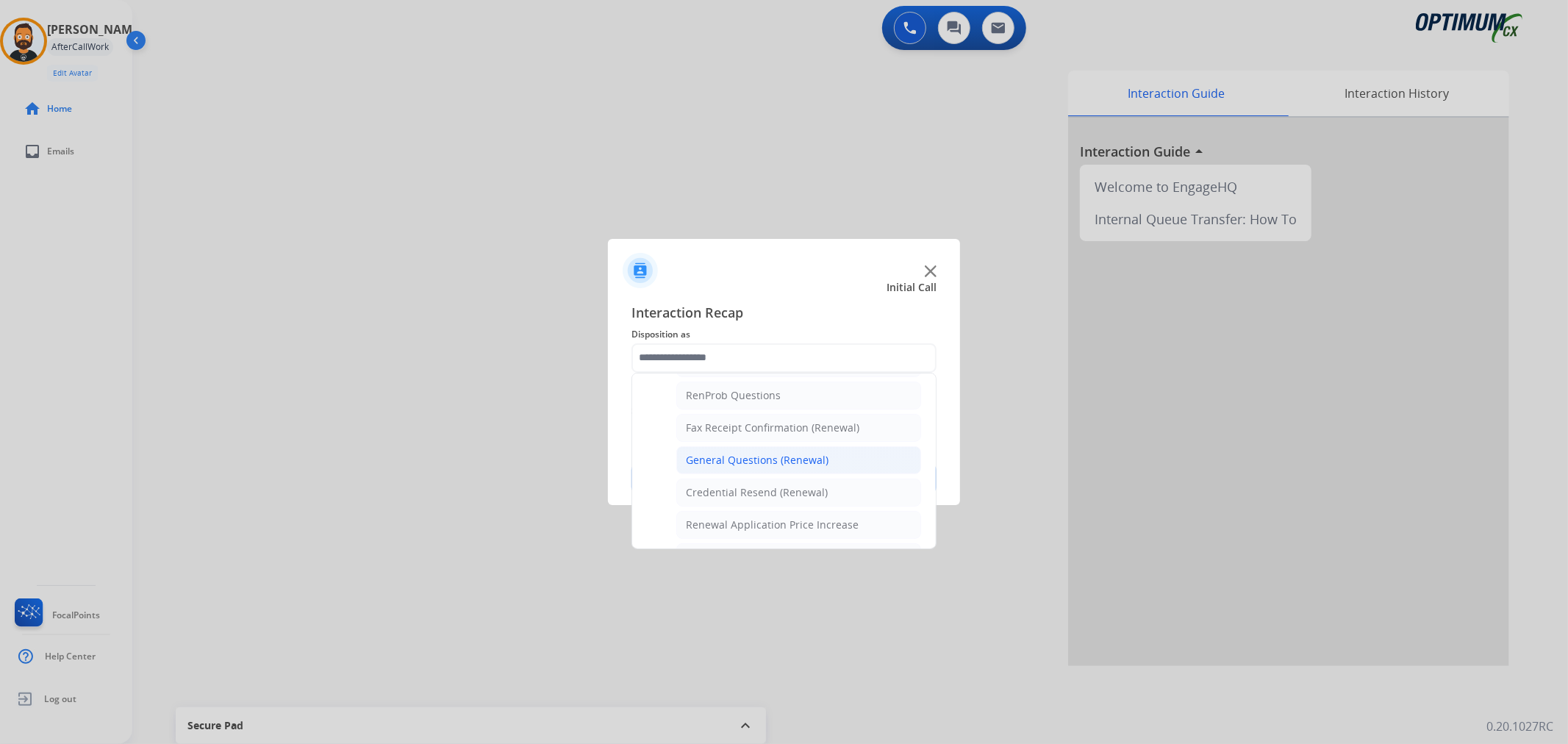
click at [737, 453] on div "General Questions (Renewal)" at bounding box center [757, 460] width 142 height 15
type input "**********"
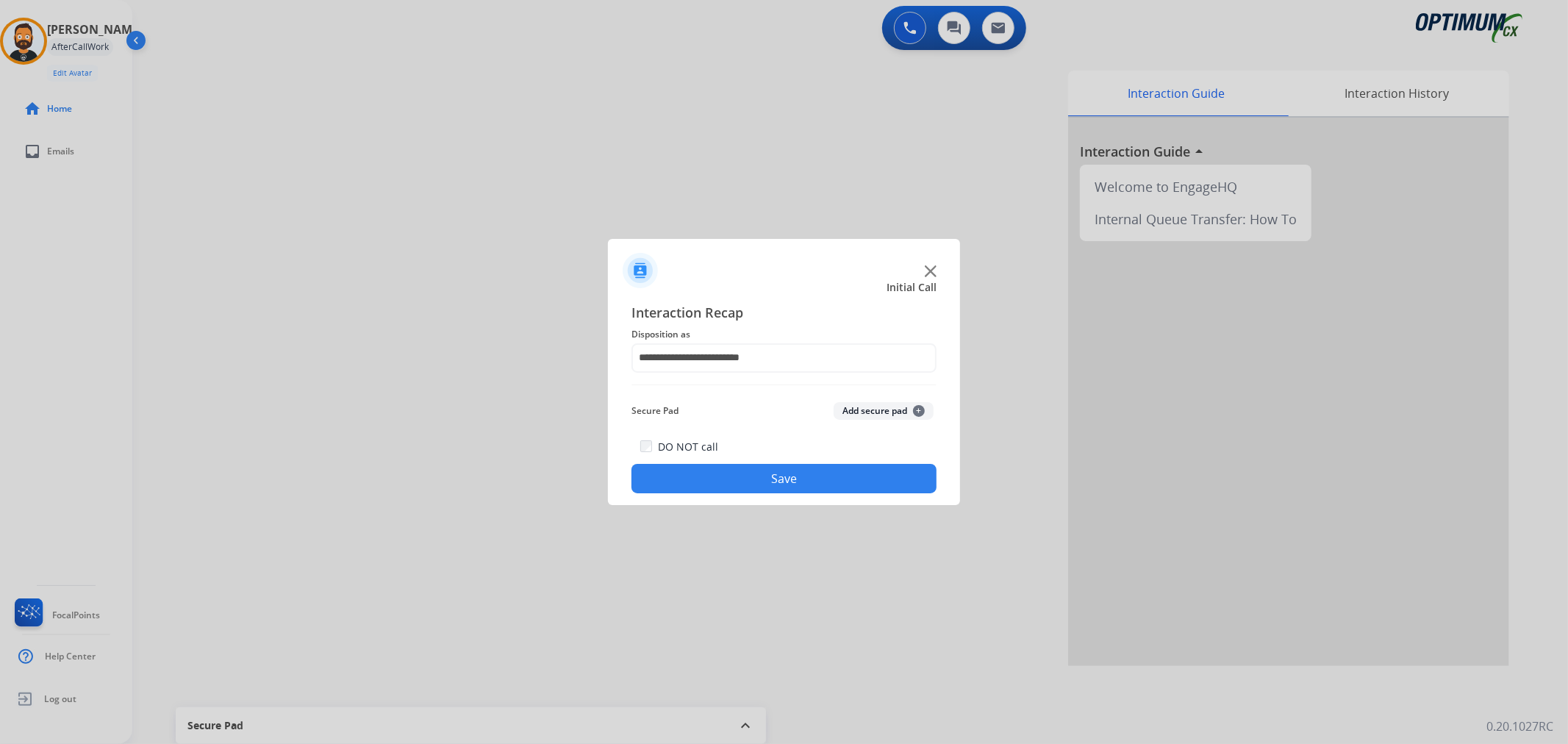
click at [737, 482] on button "Save" at bounding box center [784, 478] width 305 height 29
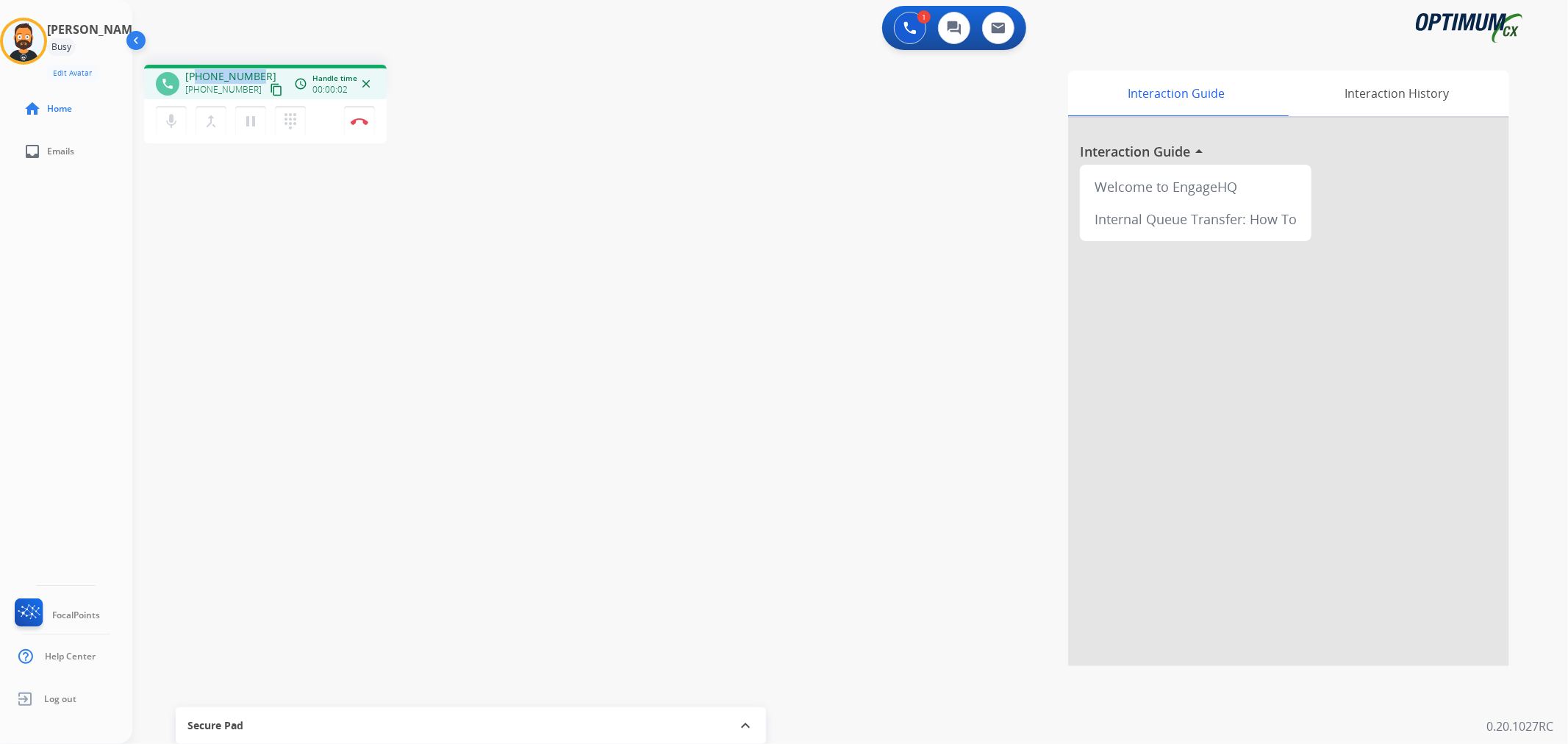
drag, startPoint x: 259, startPoint y: 68, endPoint x: 196, endPoint y: 71, distance: 63.1
click at [196, 71] on div "phone +17709692040 +17709692040 content_copy access_time Call metrics Queue 00:…" at bounding box center [265, 82] width 242 height 34
copy span "7709692040"
click at [366, 123] on img at bounding box center [360, 122] width 18 height 8
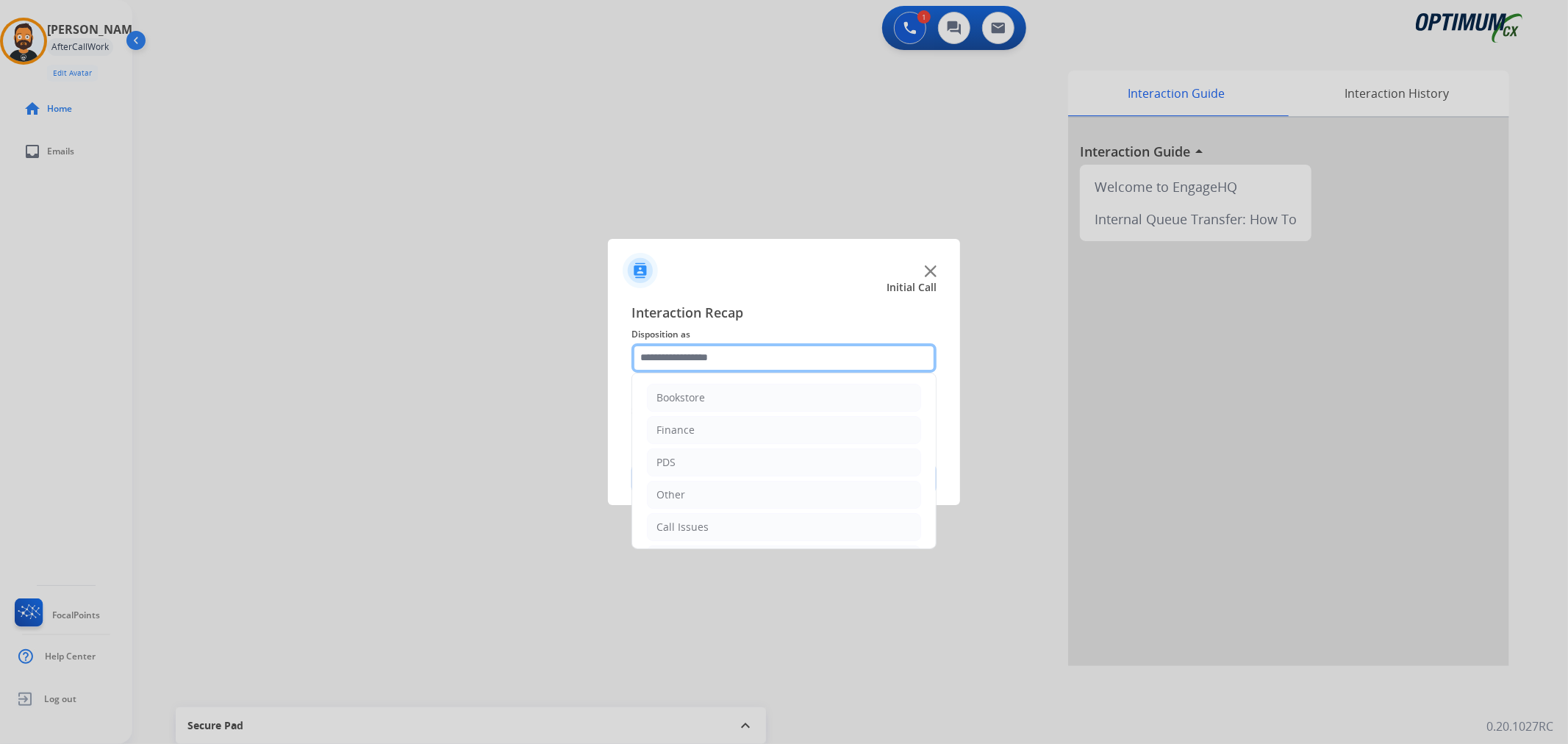
click at [713, 370] on input "text" at bounding box center [784, 358] width 305 height 29
click at [715, 520] on li "Renewal" at bounding box center [784, 524] width 274 height 28
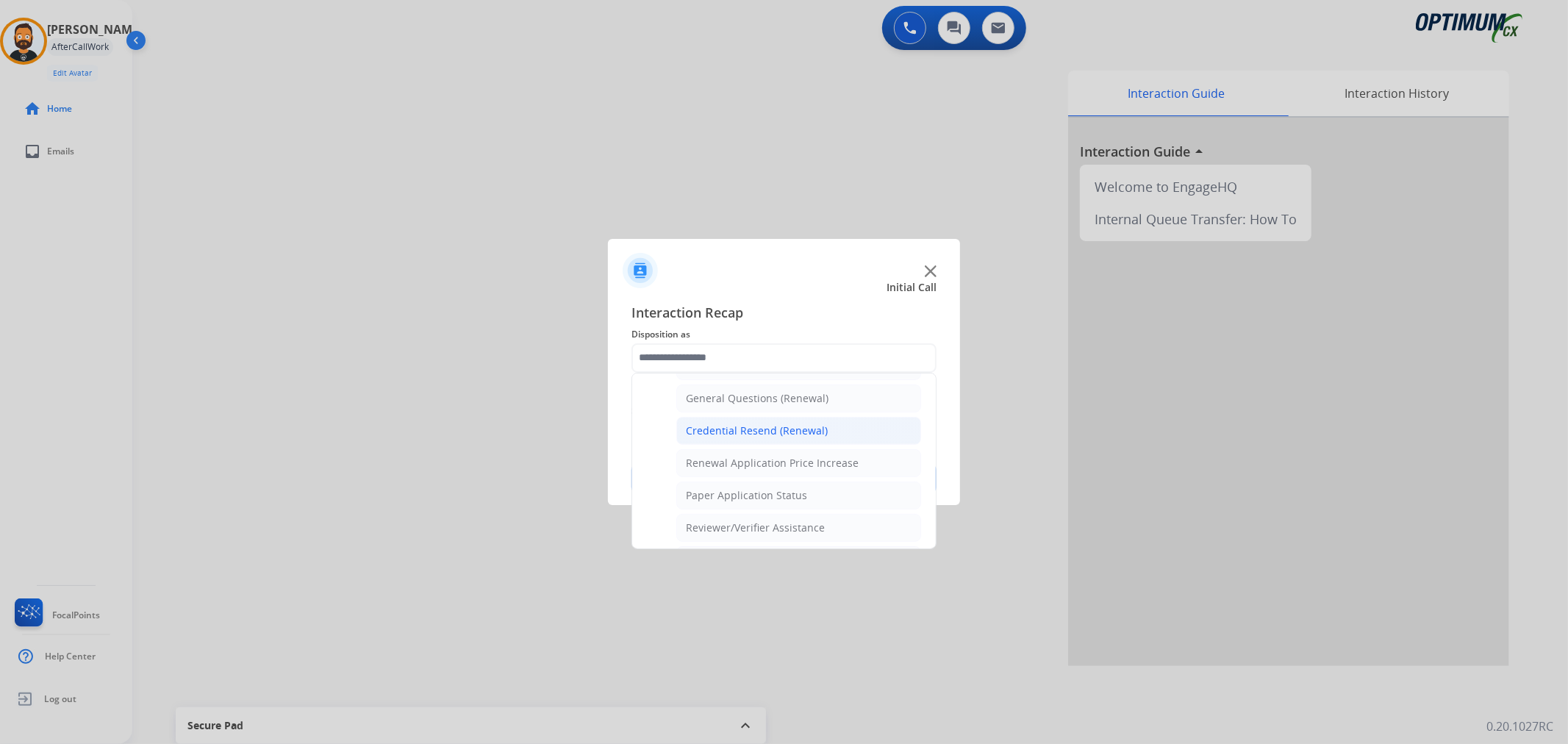
click at [753, 436] on div "Credential Resend (Renewal)" at bounding box center [756, 431] width 142 height 15
type input "**********"
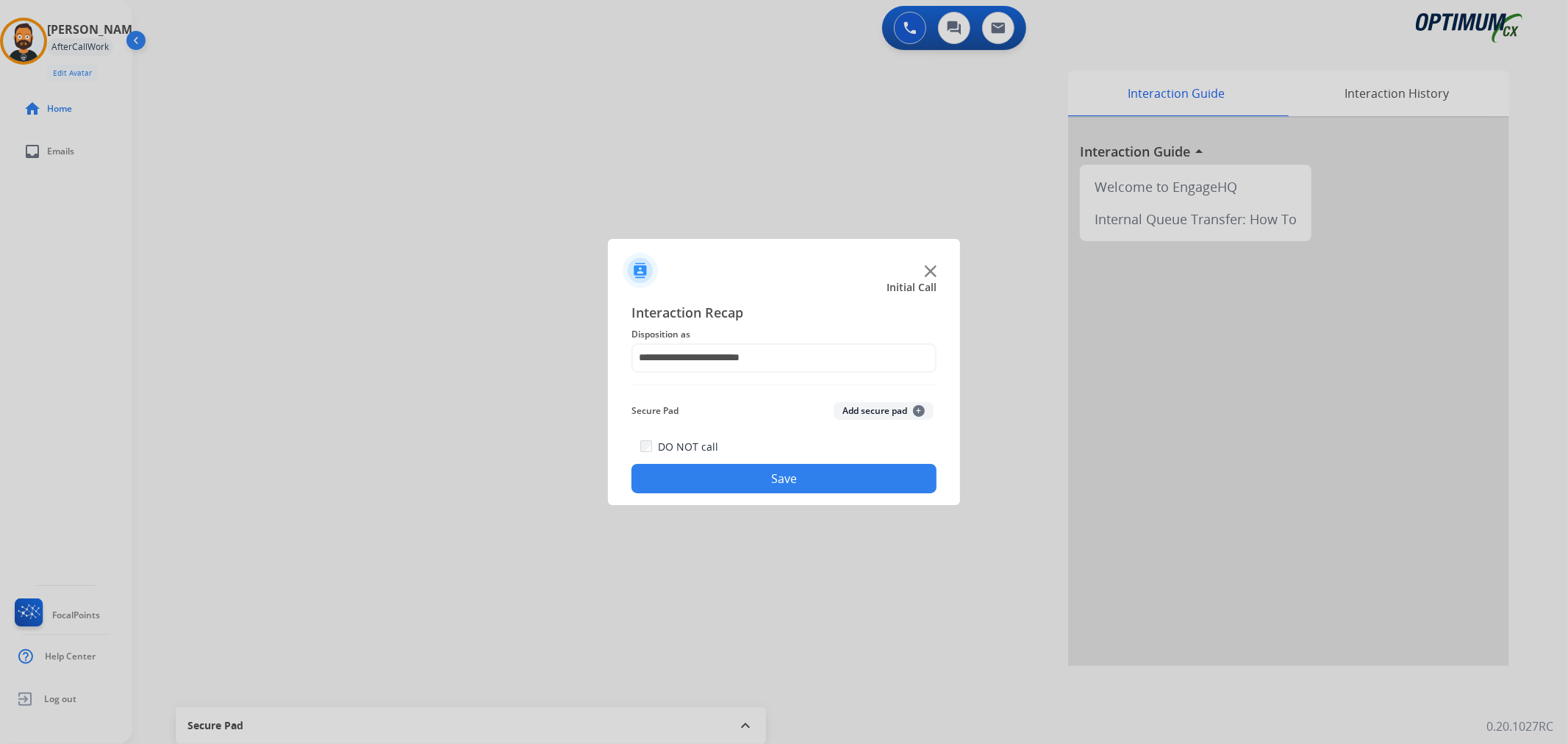
click at [748, 476] on button "Save" at bounding box center [784, 478] width 305 height 29
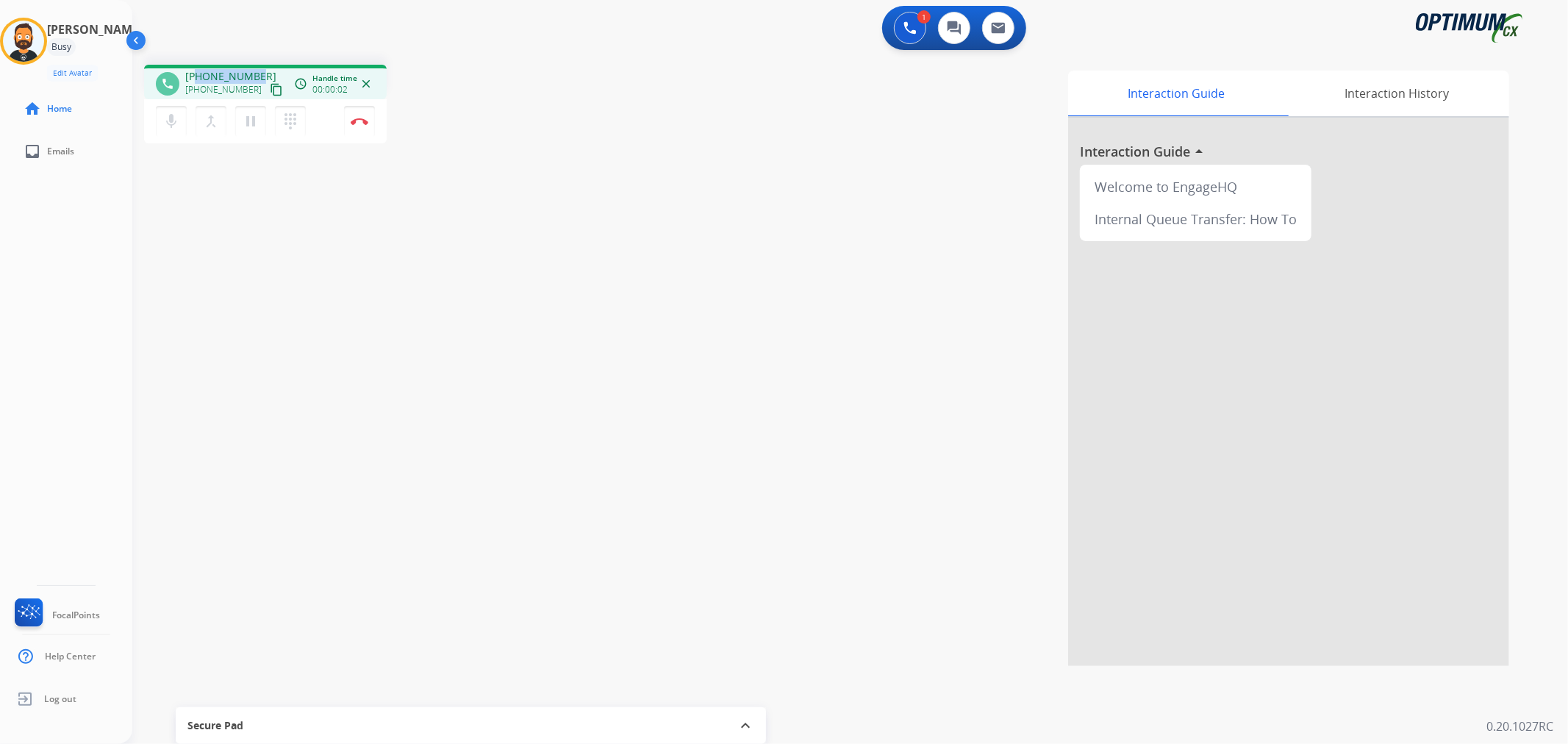
drag, startPoint x: 255, startPoint y: 70, endPoint x: 196, endPoint y: 71, distance: 59.0
click at [196, 71] on div "+13186291900 +13186291900 content_copy" at bounding box center [235, 83] width 100 height 29
copy span "3186291900"
click at [363, 121] on img at bounding box center [360, 122] width 18 height 8
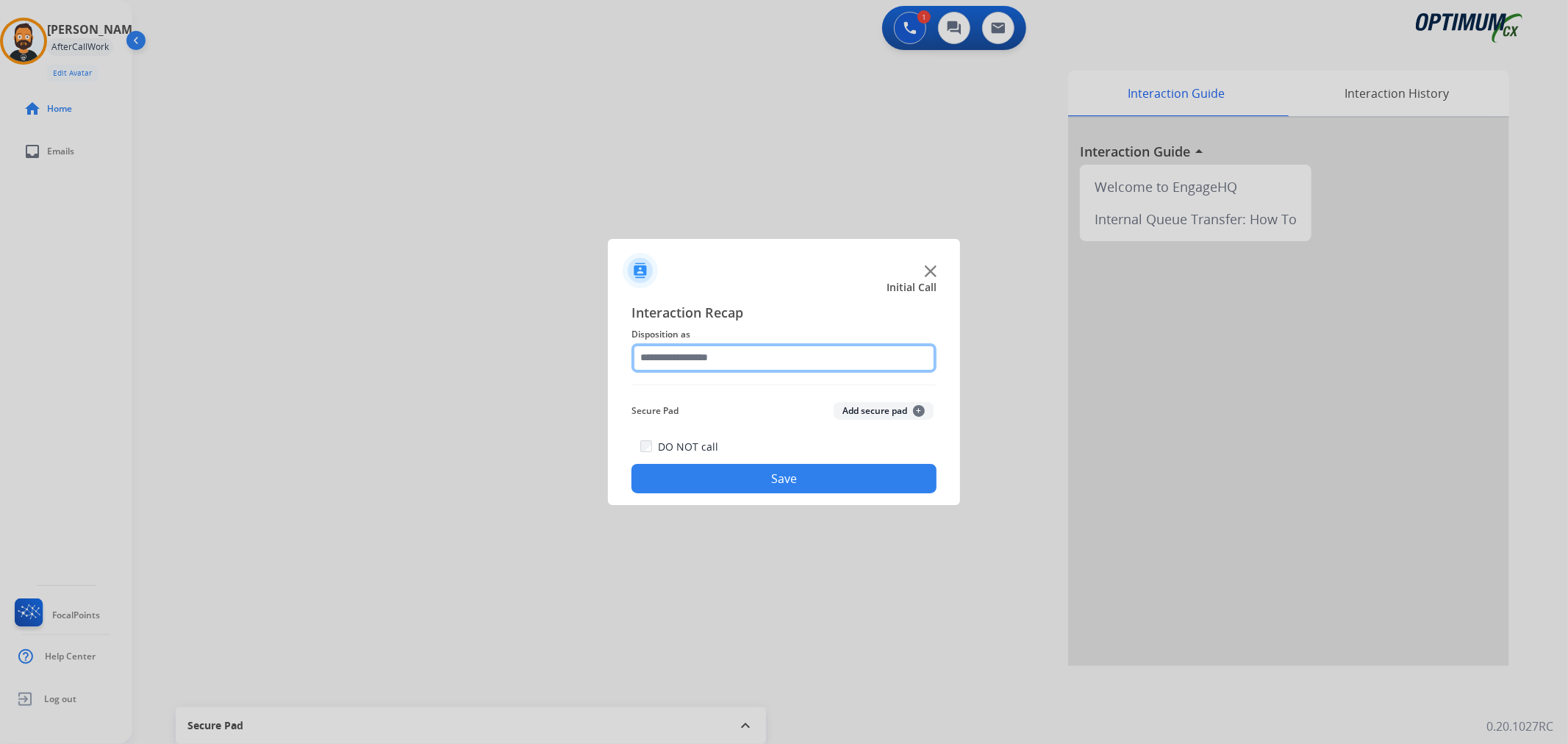
click at [700, 361] on input "text" at bounding box center [784, 358] width 305 height 29
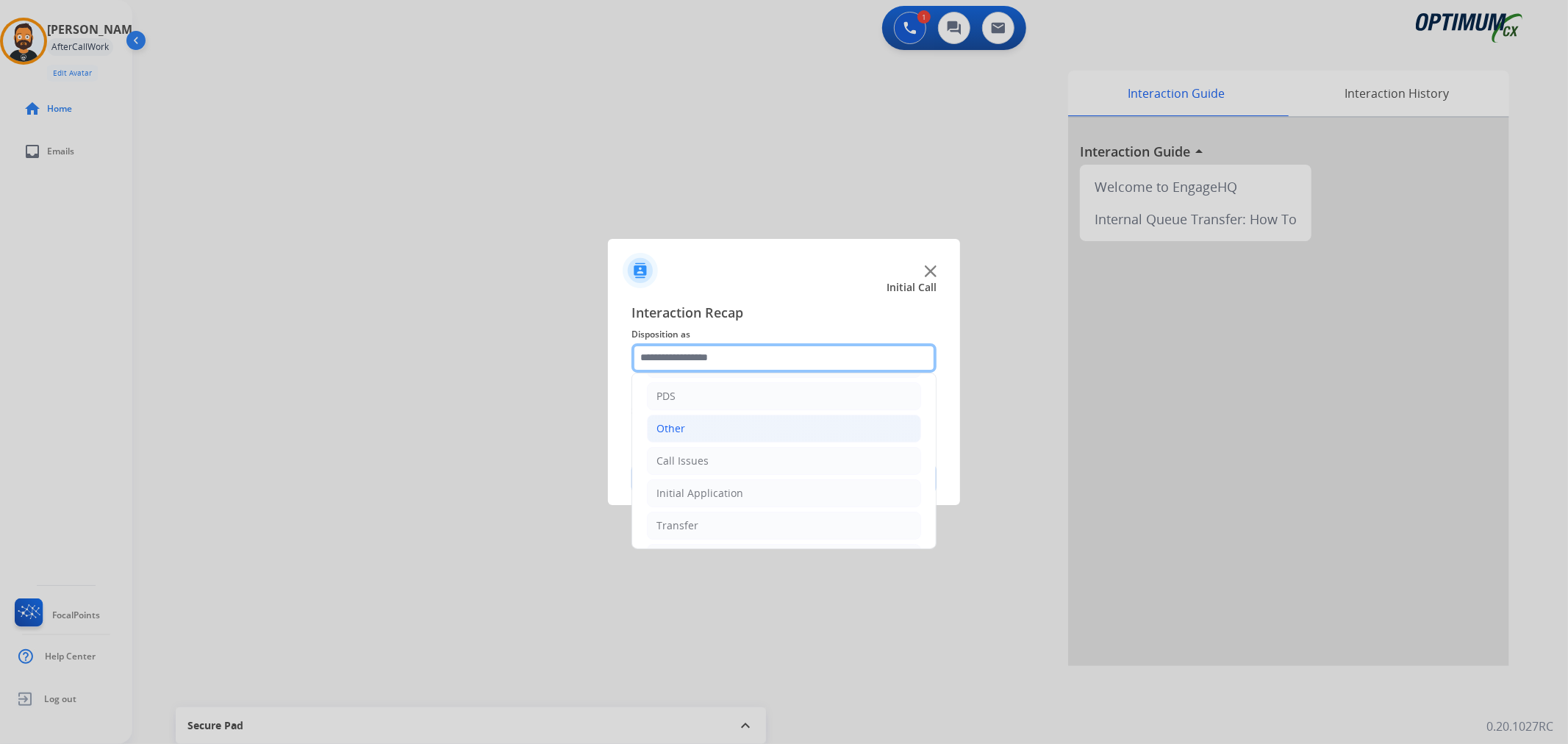
scroll to position [100, 0]
click at [722, 418] on li "Call Issues" at bounding box center [784, 427] width 274 height 28
click at [763, 429] on div "Customer Not Responding" at bounding box center [750, 428] width 130 height 15
type input "**********"
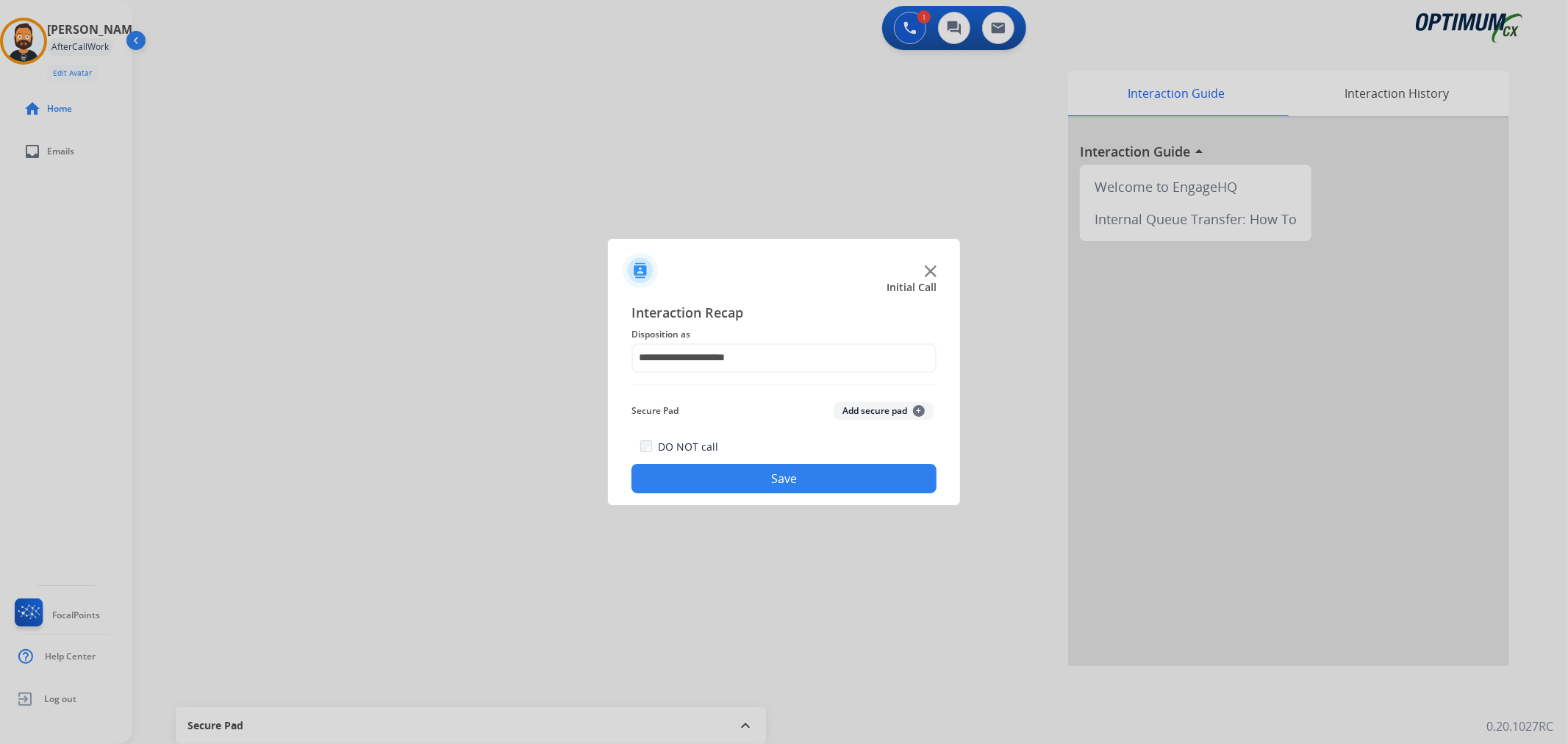
click at [761, 458] on div "DO NOT call Save" at bounding box center [784, 465] width 305 height 56
click at [759, 473] on button "Save" at bounding box center [784, 478] width 305 height 29
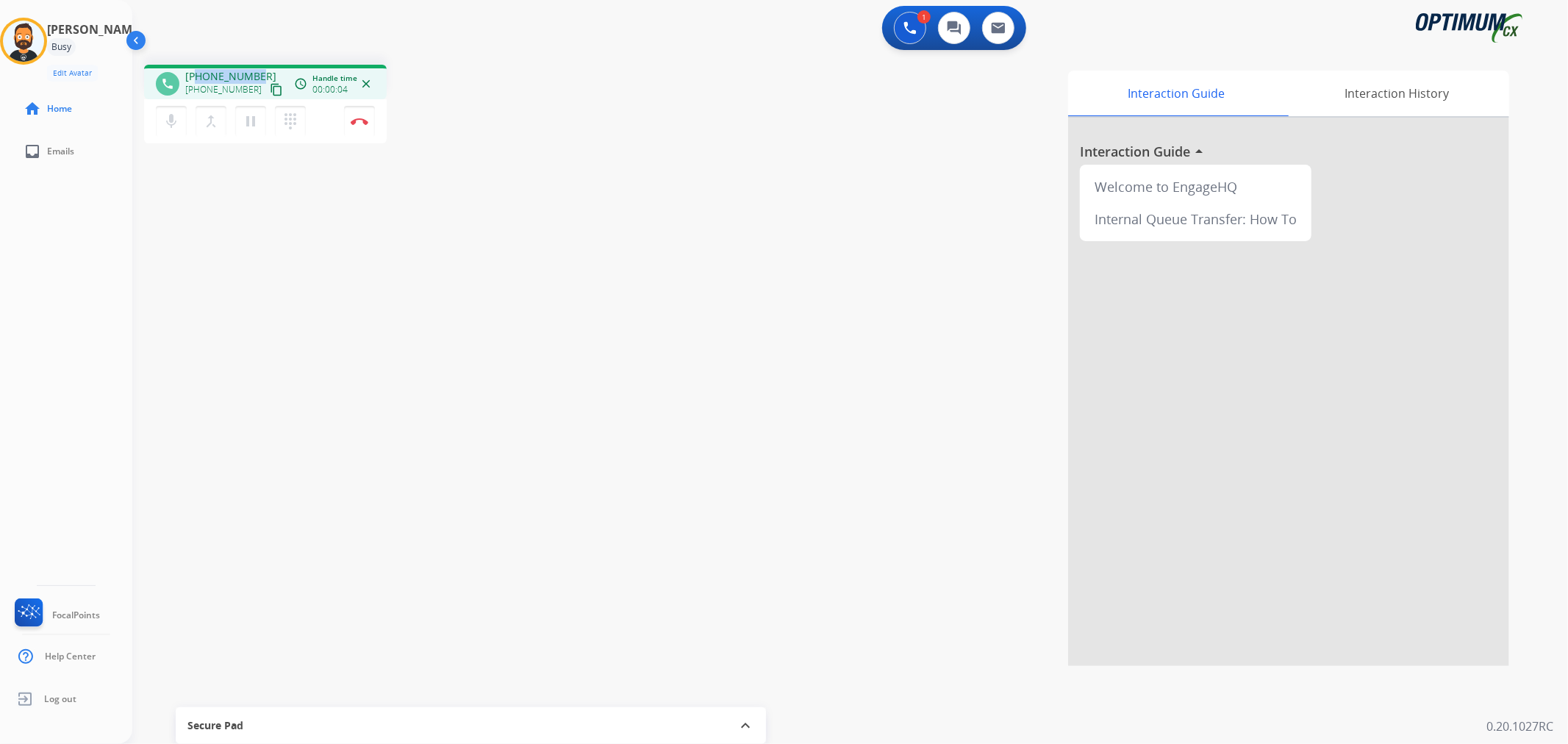
drag, startPoint x: 255, startPoint y: 68, endPoint x: 194, endPoint y: 76, distance: 61.5
click at [194, 76] on span "+15087460333" at bounding box center [231, 76] width 91 height 15
copy span "5087460333"
click at [357, 125] on button "Disconnect" at bounding box center [359, 121] width 31 height 31
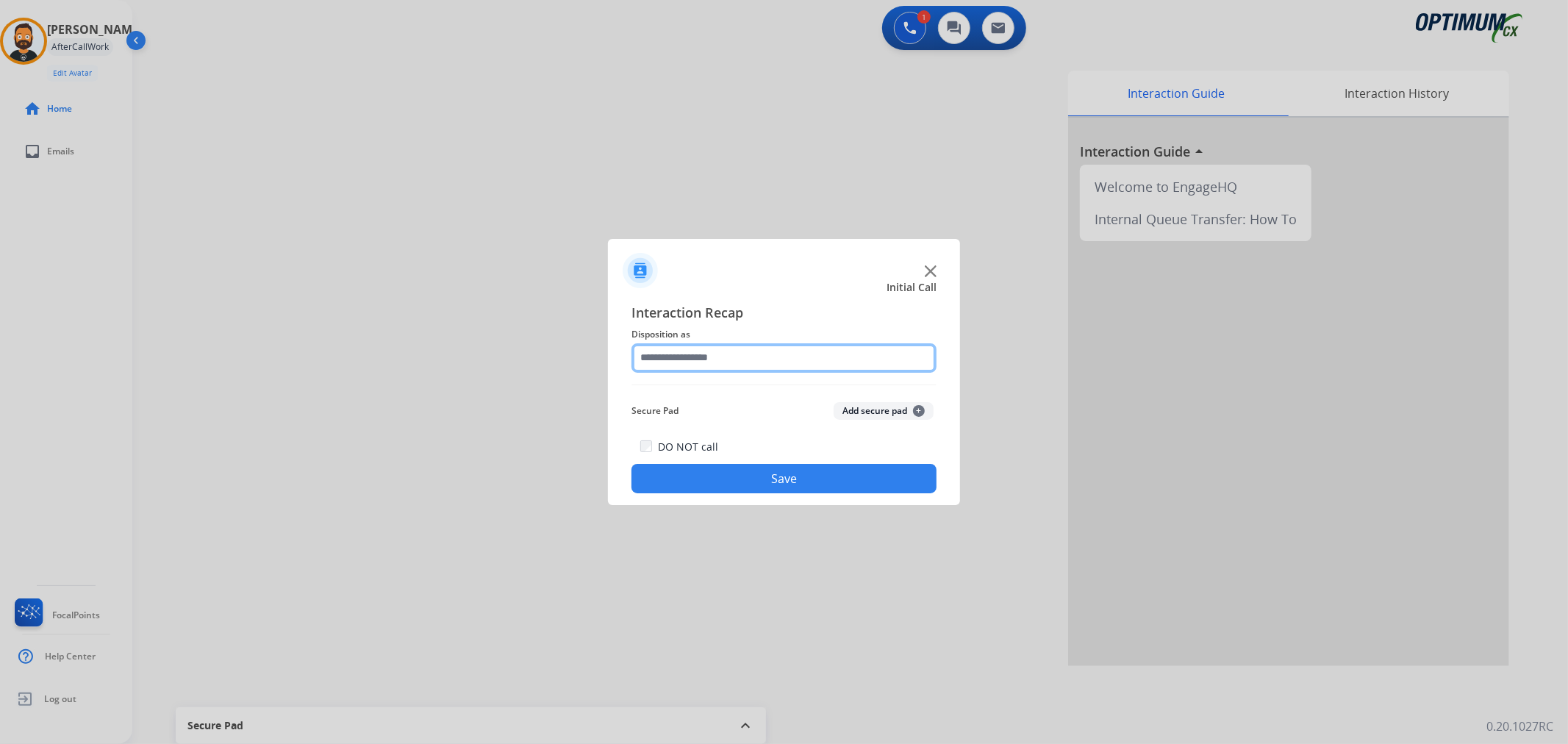
click at [654, 356] on input "text" at bounding box center [784, 358] width 305 height 29
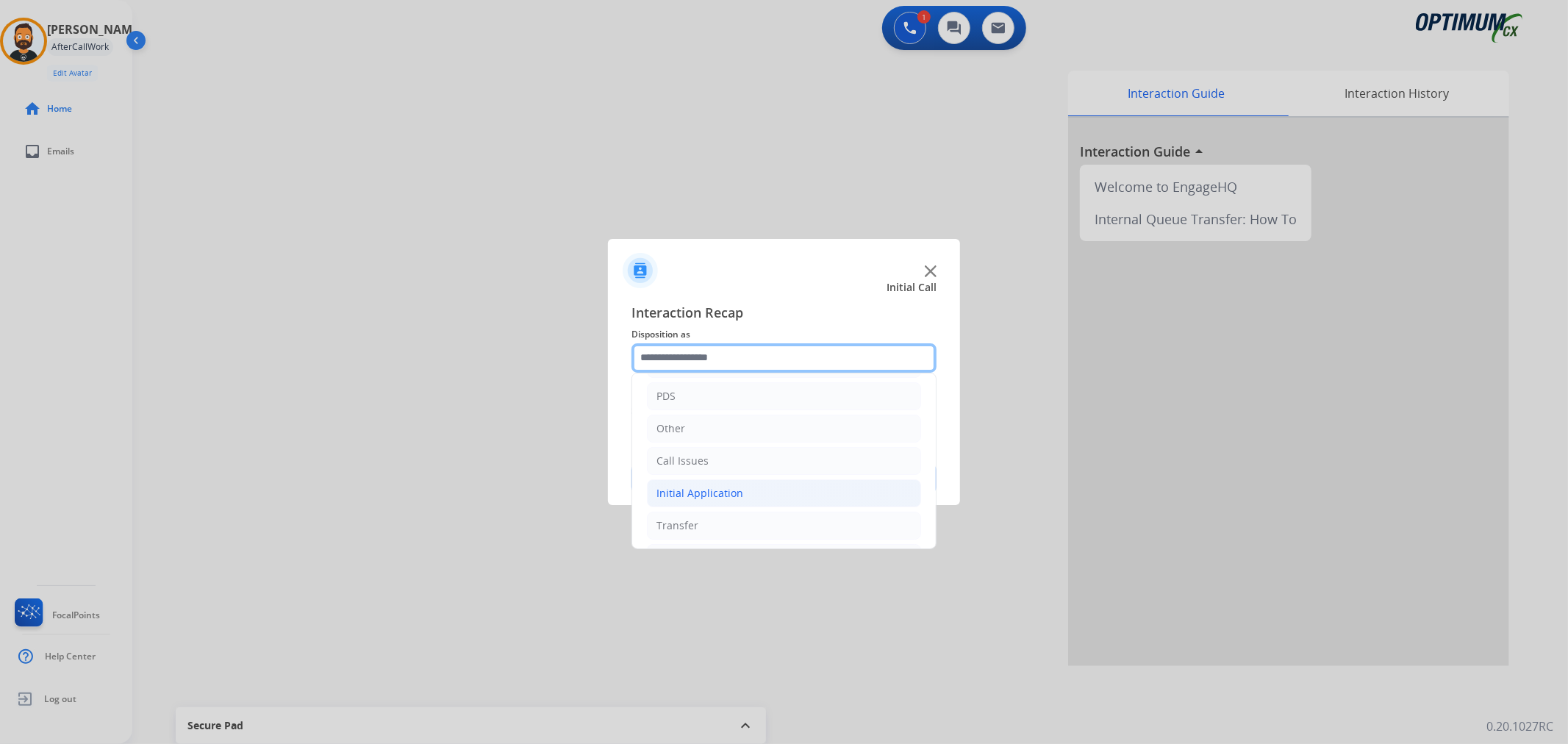
scroll to position [100, 0]
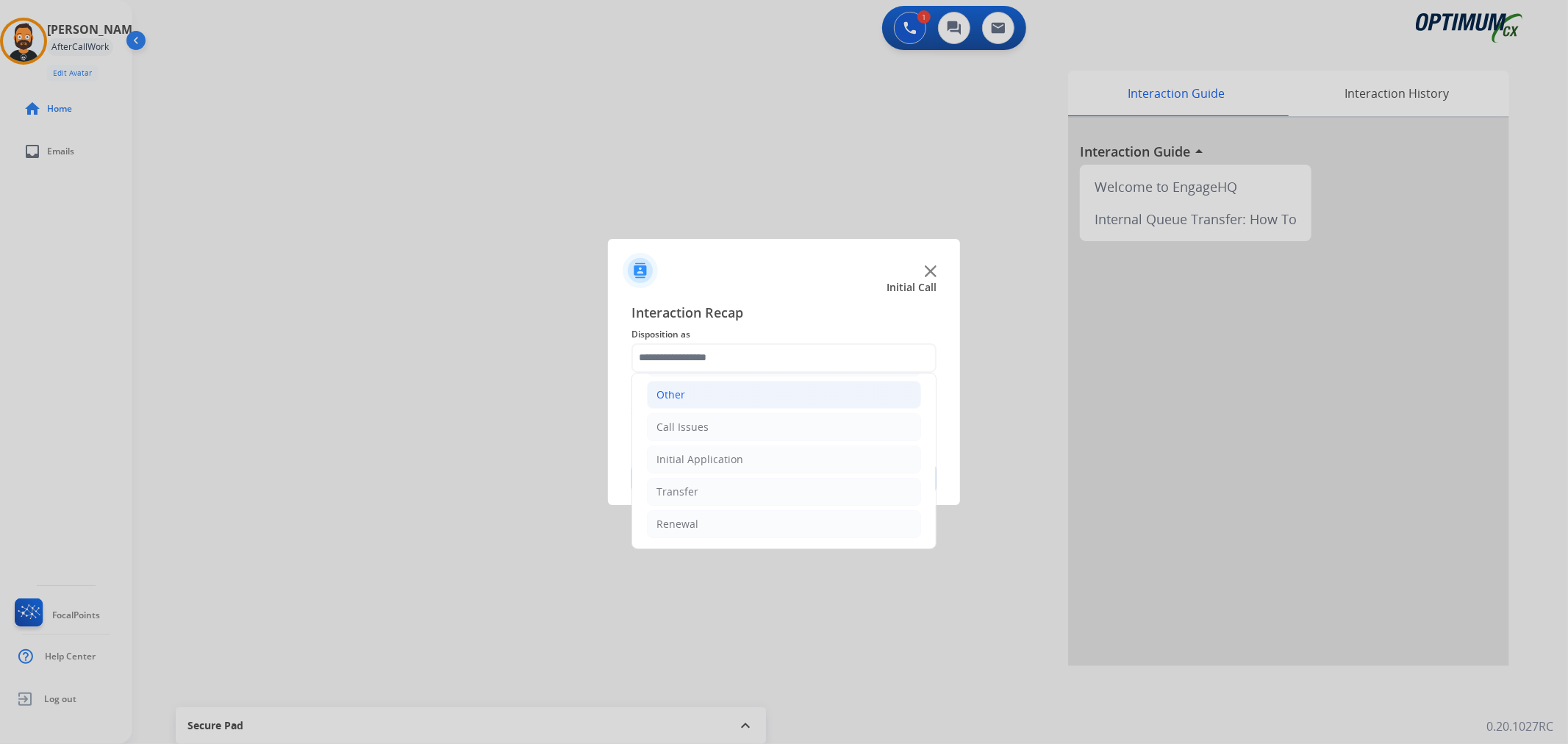
click at [699, 394] on li "Other" at bounding box center [784, 394] width 274 height 28
click at [759, 454] on li "IT YourCouncil Issues" at bounding box center [799, 464] width 244 height 28
type input "**********"
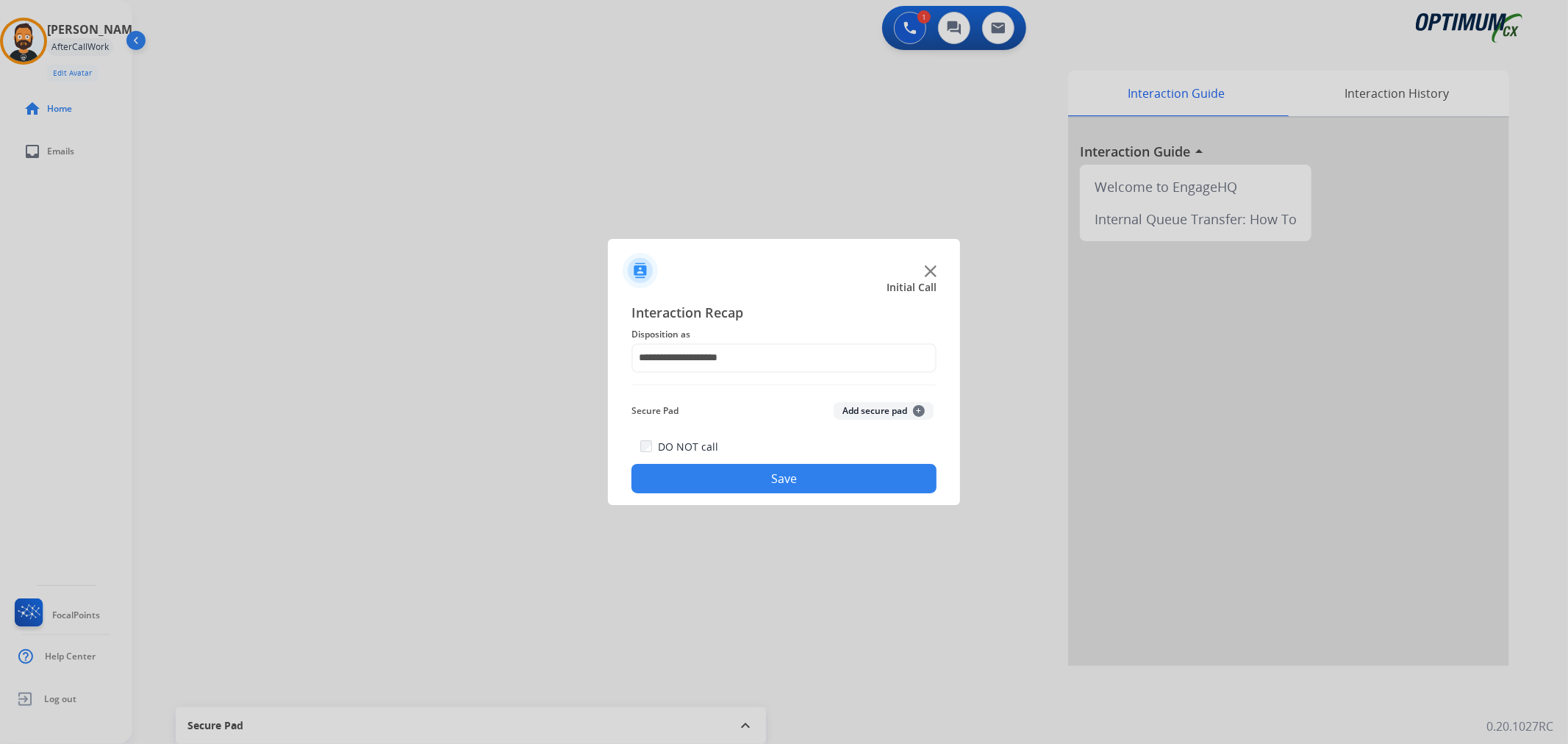
click at [760, 482] on button "Save" at bounding box center [784, 478] width 305 height 29
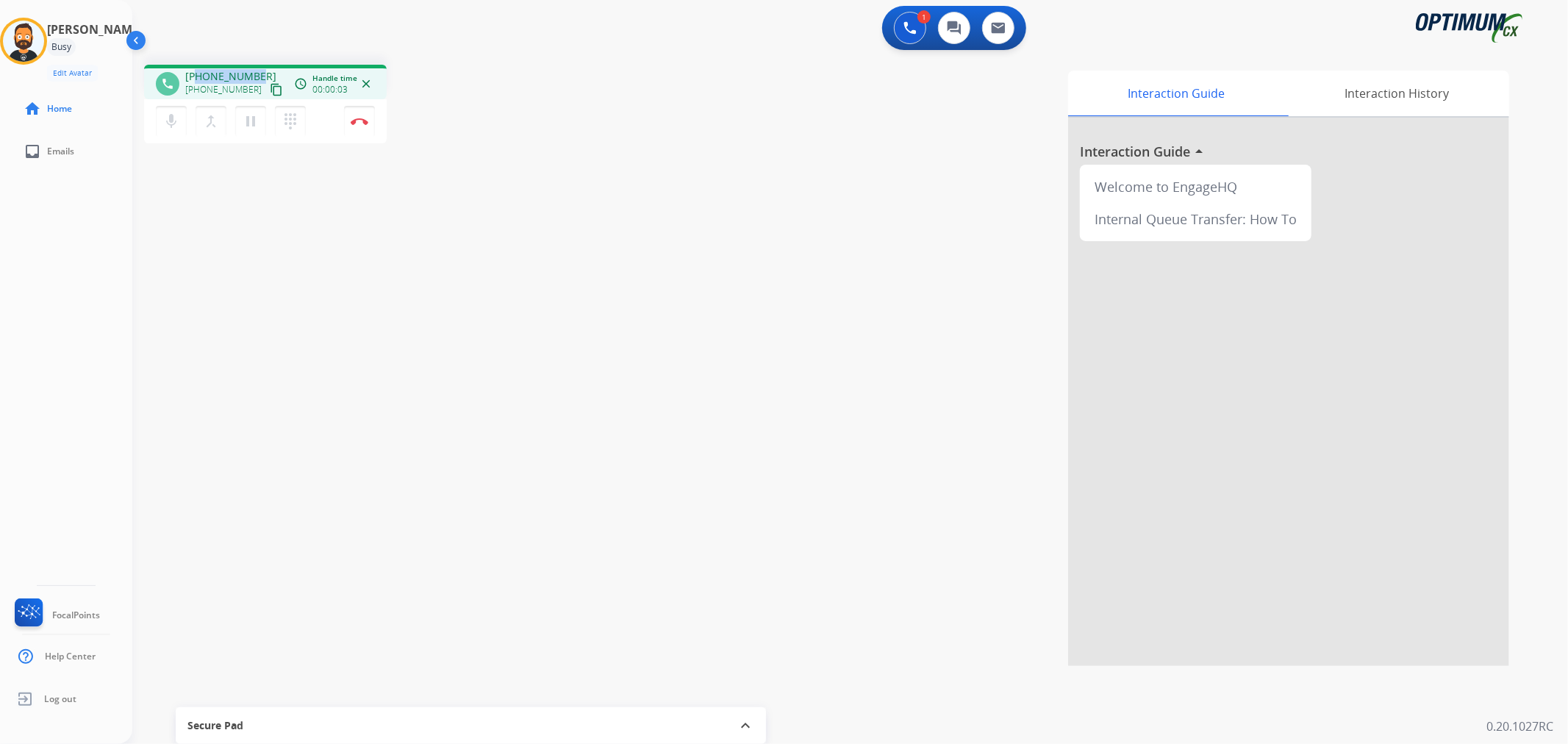
drag, startPoint x: 257, startPoint y: 69, endPoint x: 197, endPoint y: 68, distance: 60.0
click at [197, 68] on div "phone +13463058227 +13463058227 content_copy access_time Call metrics Queue 00:…" at bounding box center [265, 82] width 242 height 34
copy span "3463058227"
click at [360, 112] on button "Disconnect" at bounding box center [359, 121] width 31 height 31
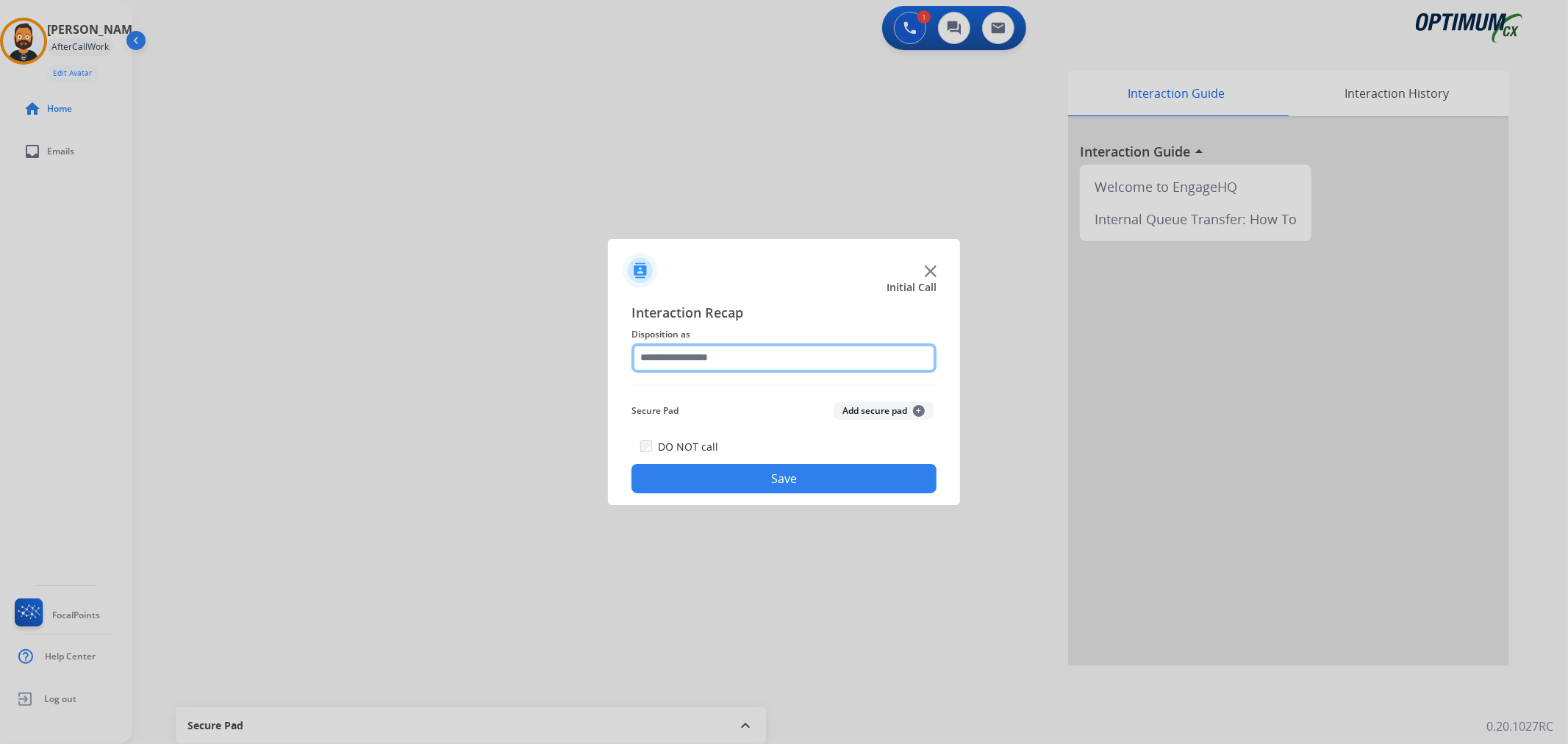
click at [727, 358] on input "text" at bounding box center [784, 358] width 305 height 29
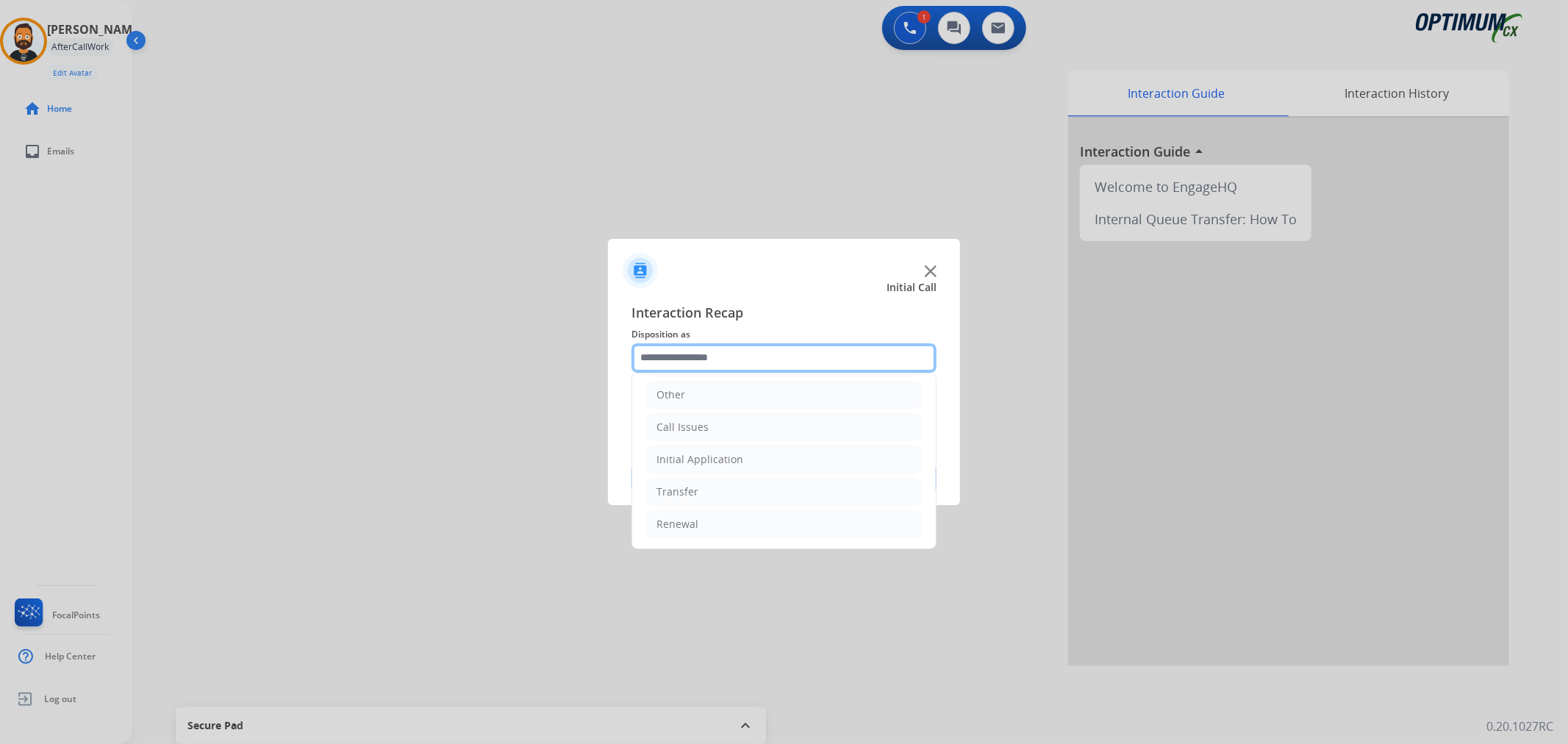
scroll to position [100, 0]
click at [709, 524] on li "Renewal" at bounding box center [784, 524] width 274 height 28
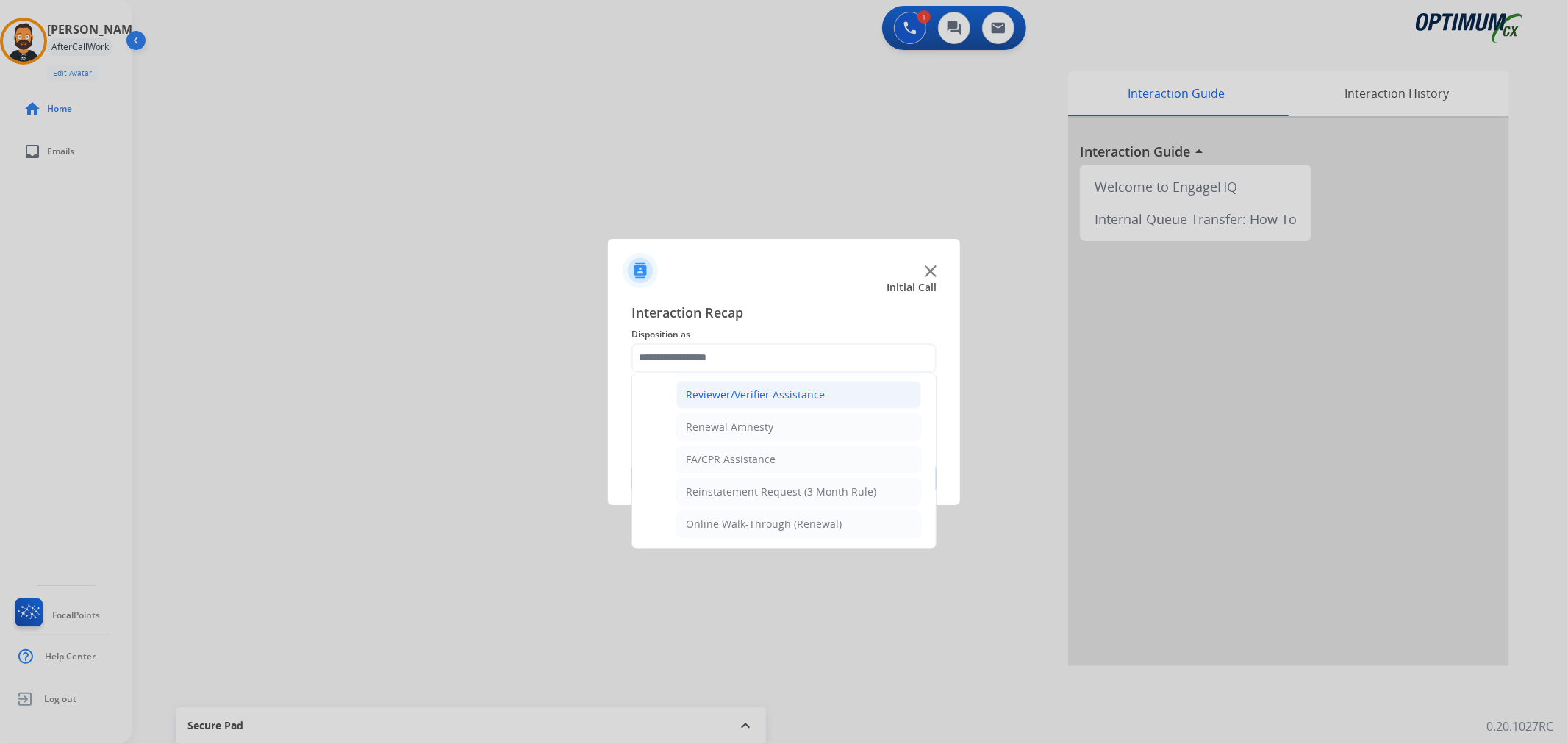
click at [753, 393] on div "Reviewer/Verifier Assistance" at bounding box center [754, 395] width 139 height 15
type input "**********"
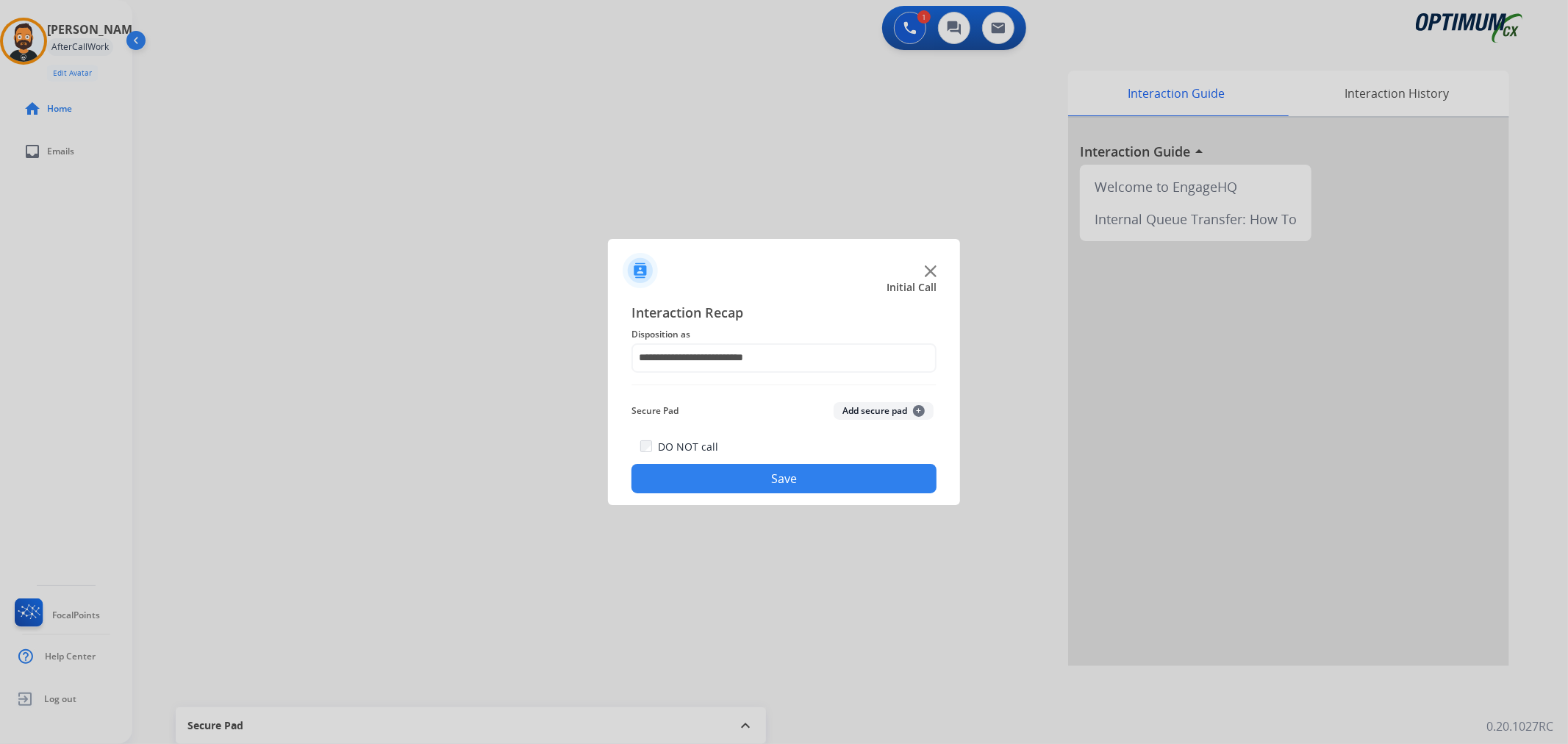
click at [722, 476] on button "Save" at bounding box center [784, 478] width 305 height 29
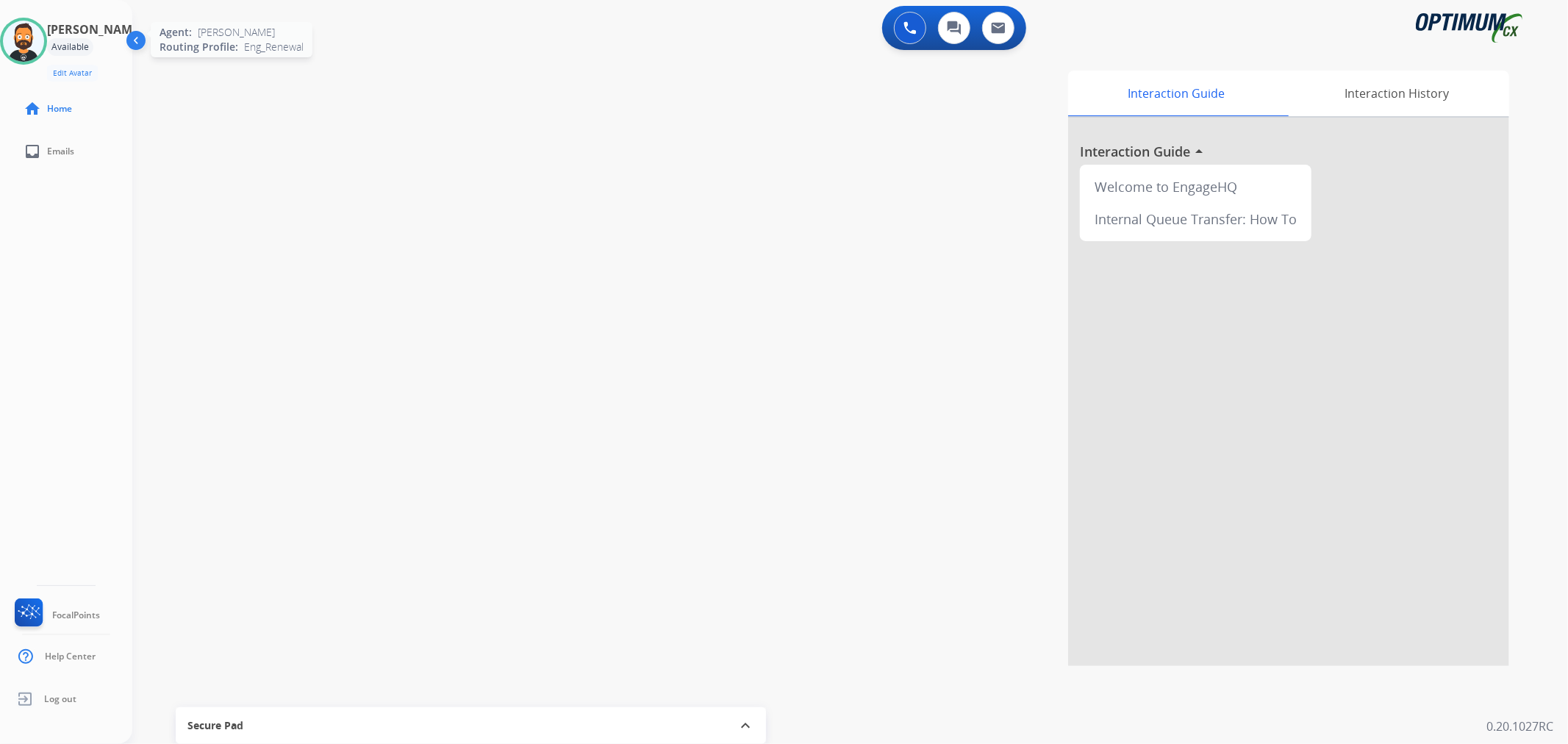
click at [29, 54] on img at bounding box center [23, 40] width 41 height 41
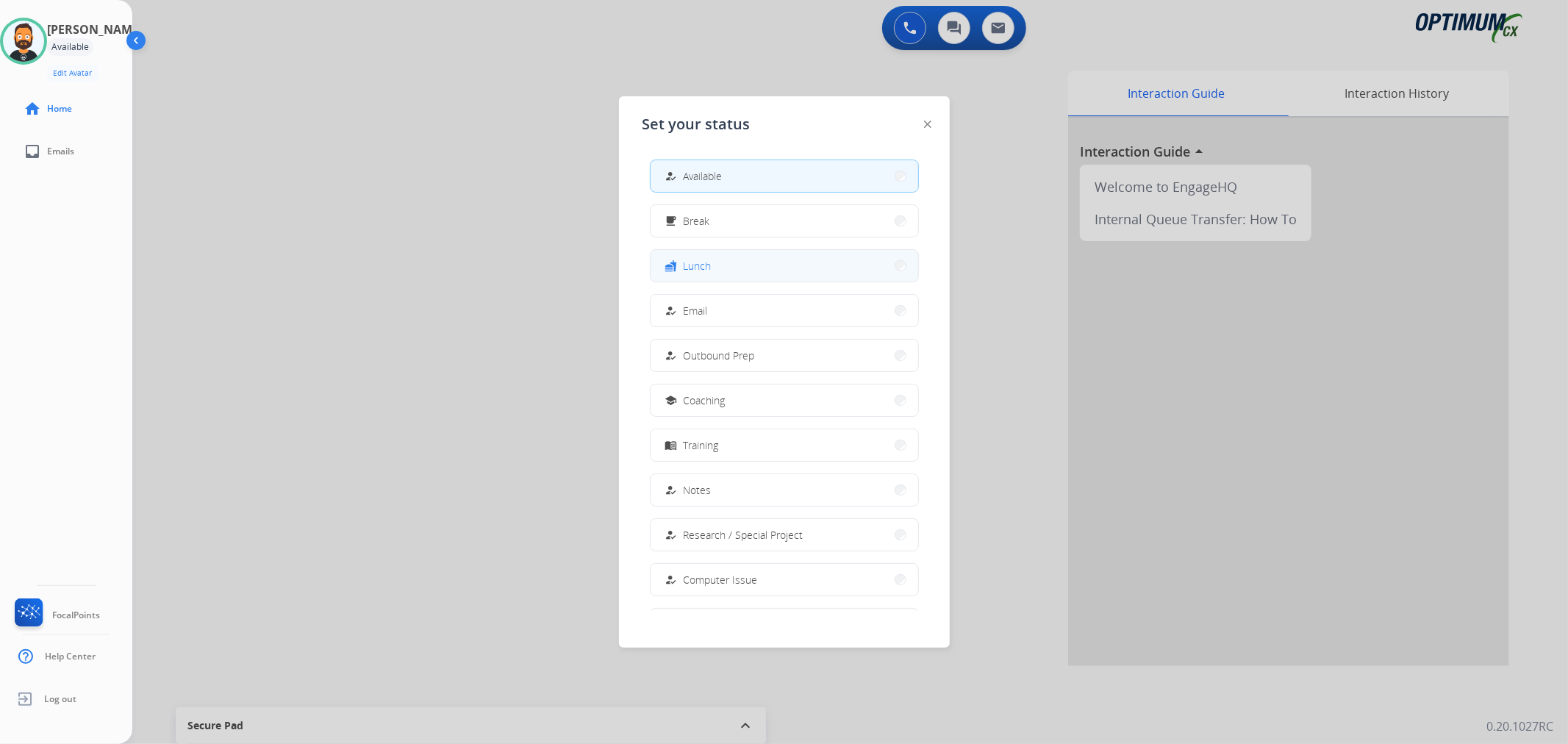
click at [784, 266] on button "fastfood Lunch" at bounding box center [784, 266] width 268 height 32
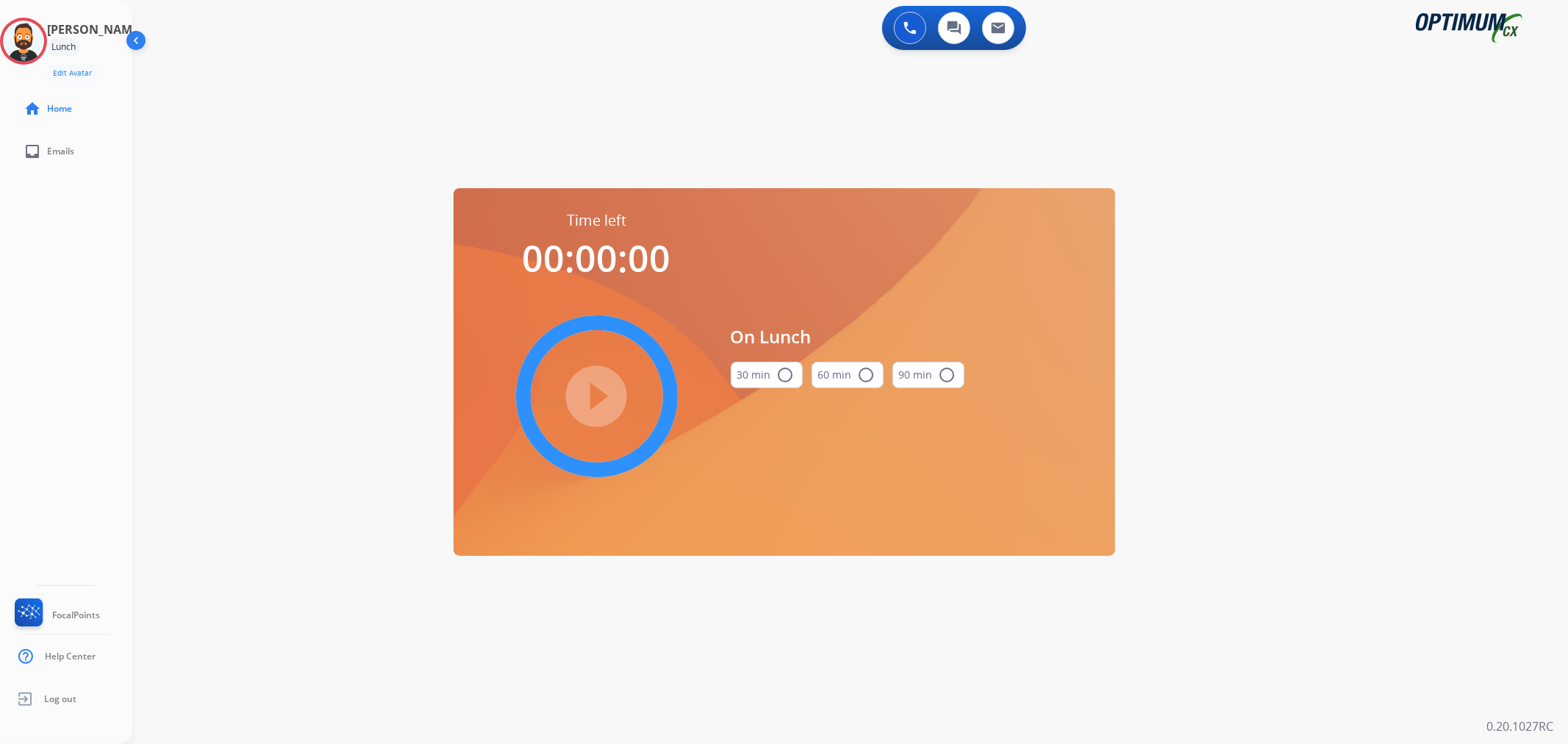
click at [784, 380] on mat-icon "radio_button_unchecked" at bounding box center [786, 375] width 18 height 18
click at [588, 397] on mat-icon "play_circle_filled" at bounding box center [597, 397] width 18 height 18
